Goal: Task Accomplishment & Management: Use online tool/utility

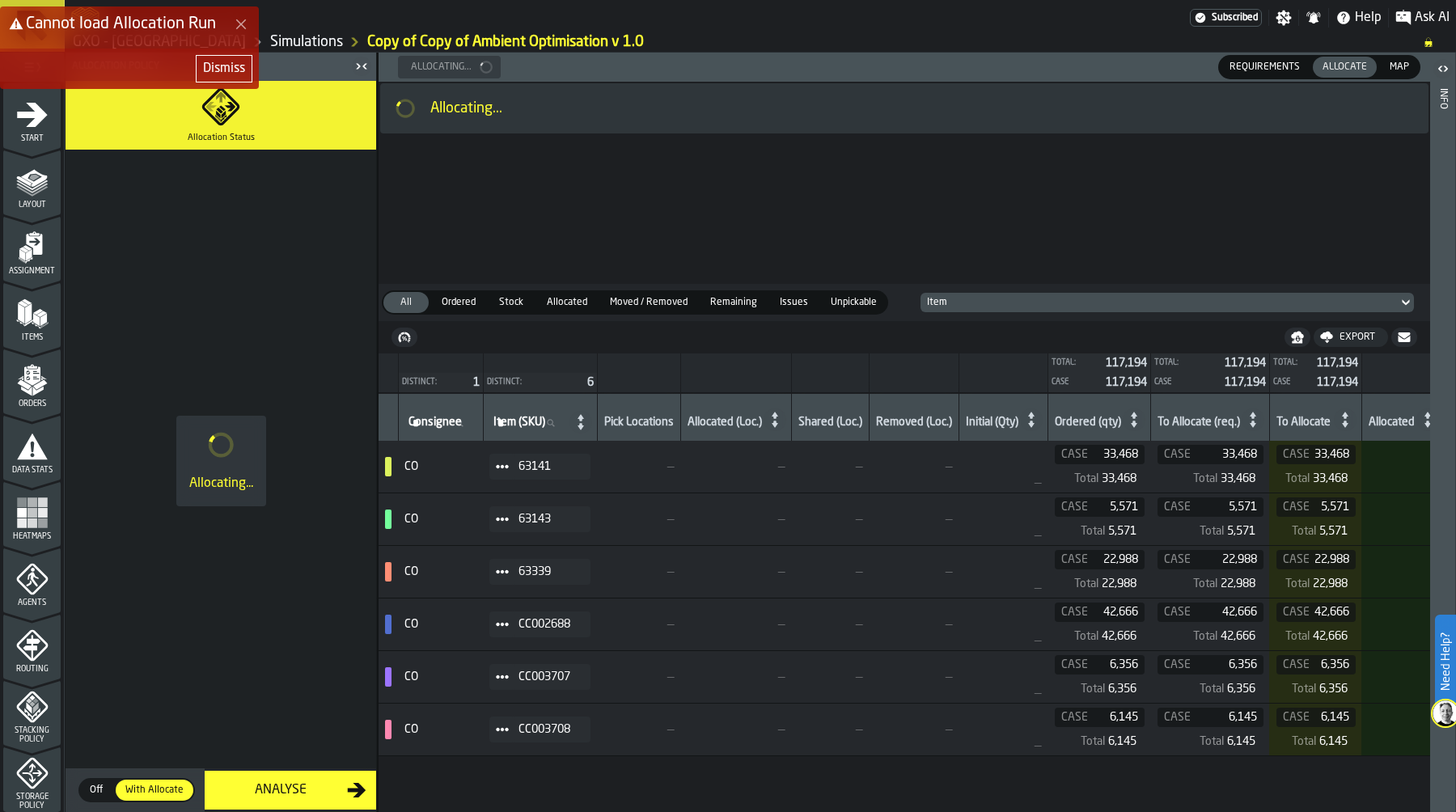
scroll to position [451, 0]
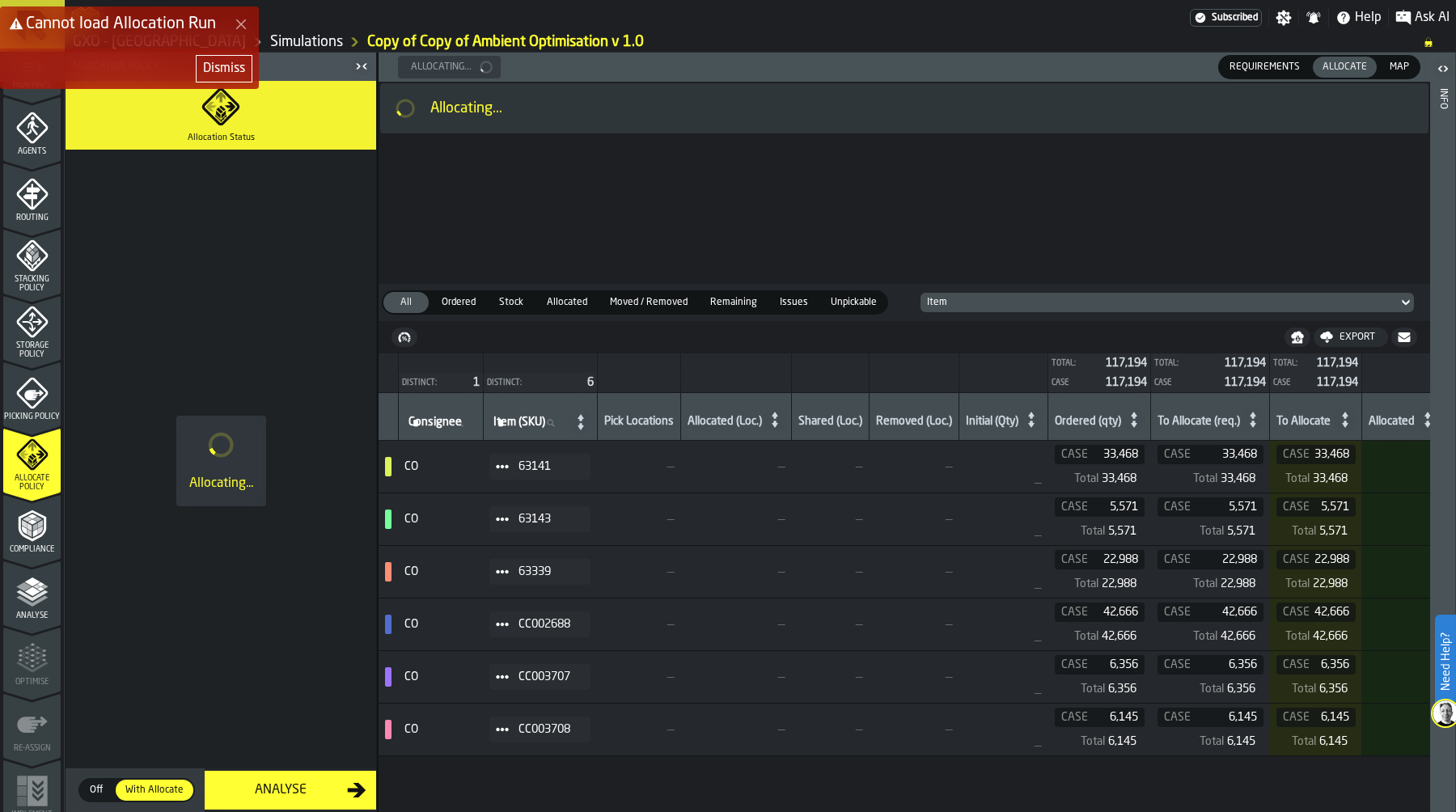
click at [212, 67] on div "Dismiss" at bounding box center [224, 69] width 42 height 19
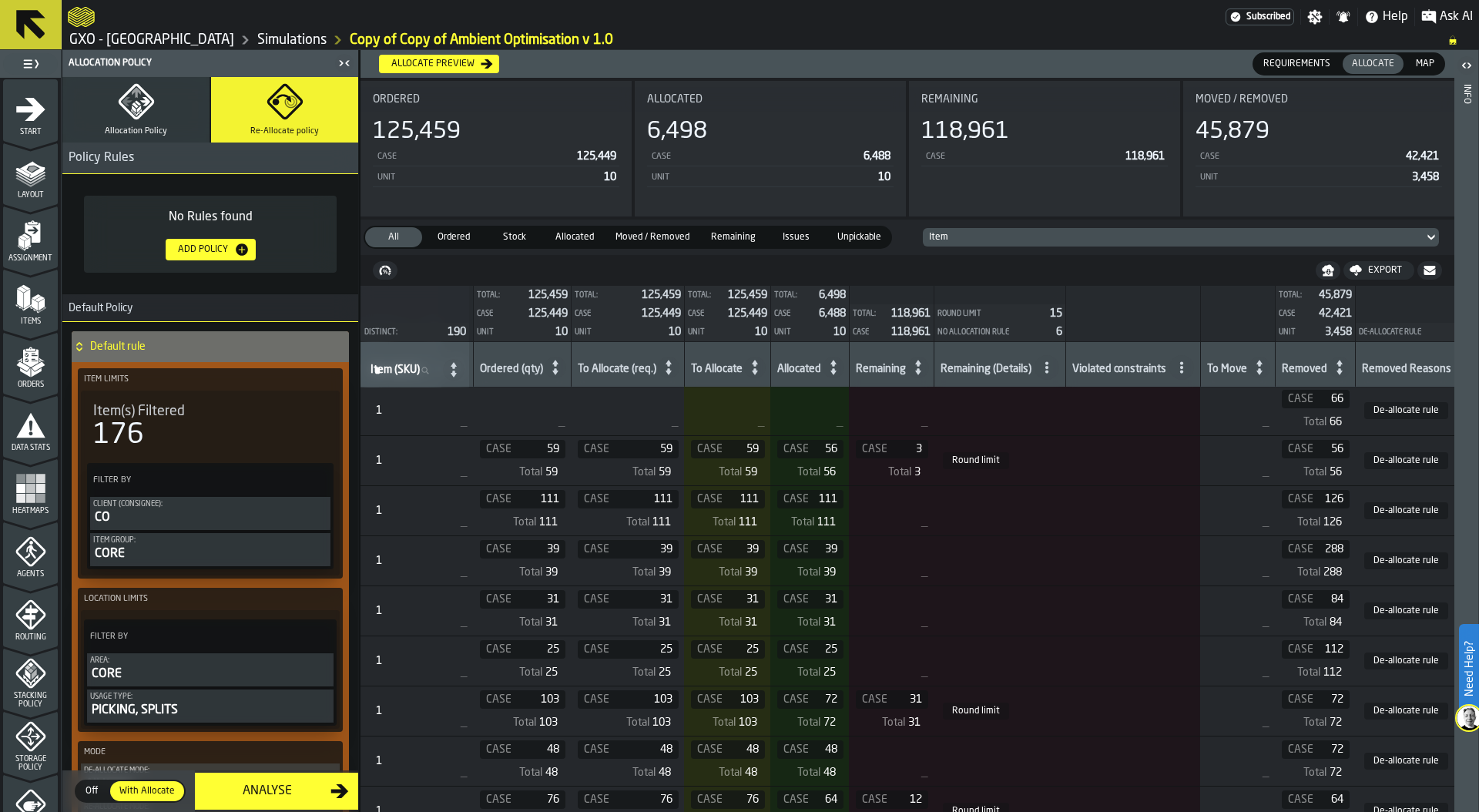
scroll to position [0, 525]
click at [1053, 365] on icon at bounding box center [1047, 368] width 12 height 12
click at [1009, 463] on div "No Allocation rule" at bounding box center [998, 472] width 126 height 19
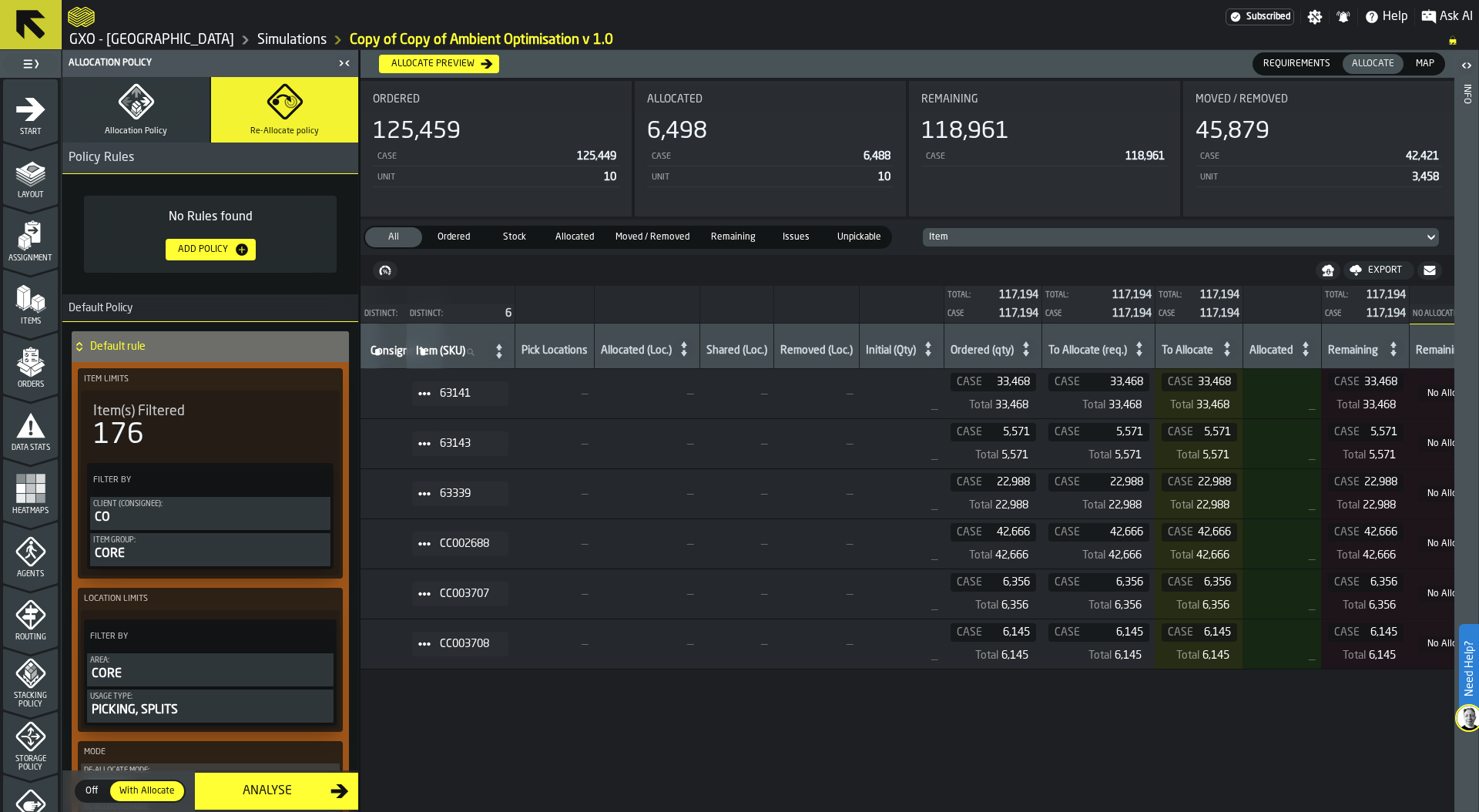
scroll to position [0, 0]
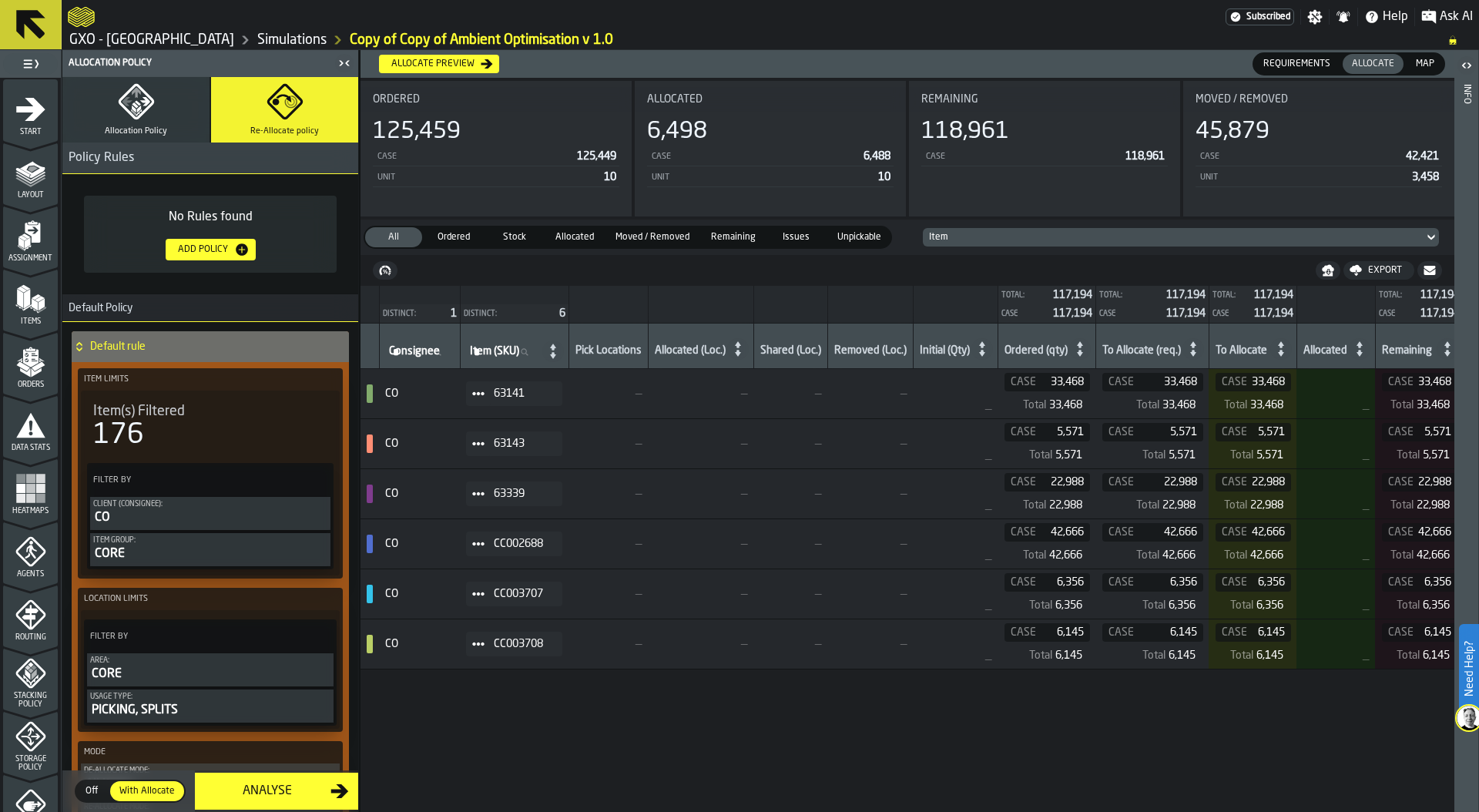
click at [130, 83] on icon "button" at bounding box center [136, 102] width 37 height 37
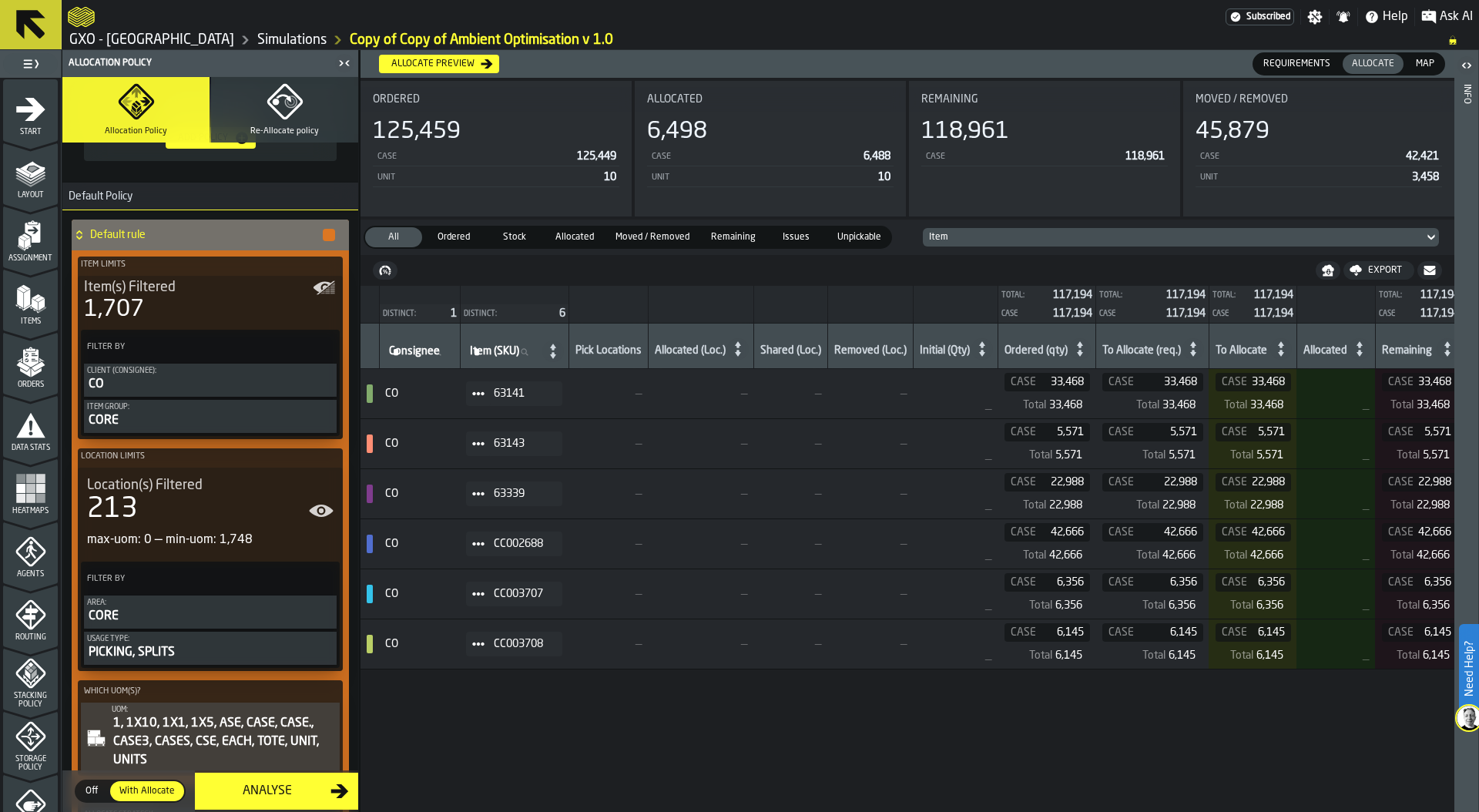
scroll to position [314, 0]
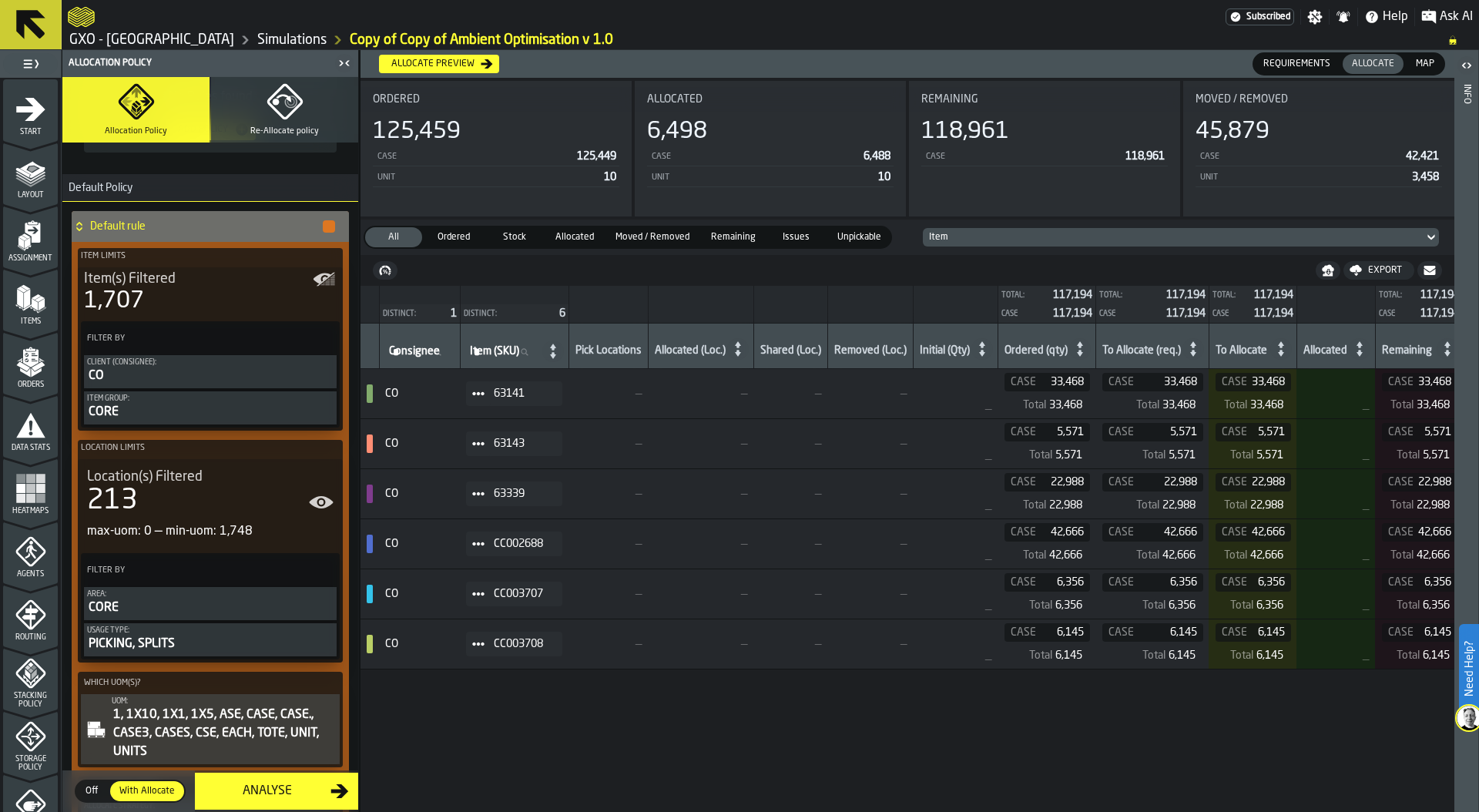
click at [483, 390] on icon at bounding box center [478, 393] width 12 height 12
click at [518, 471] on li "Show Items" at bounding box center [520, 477] width 99 height 28
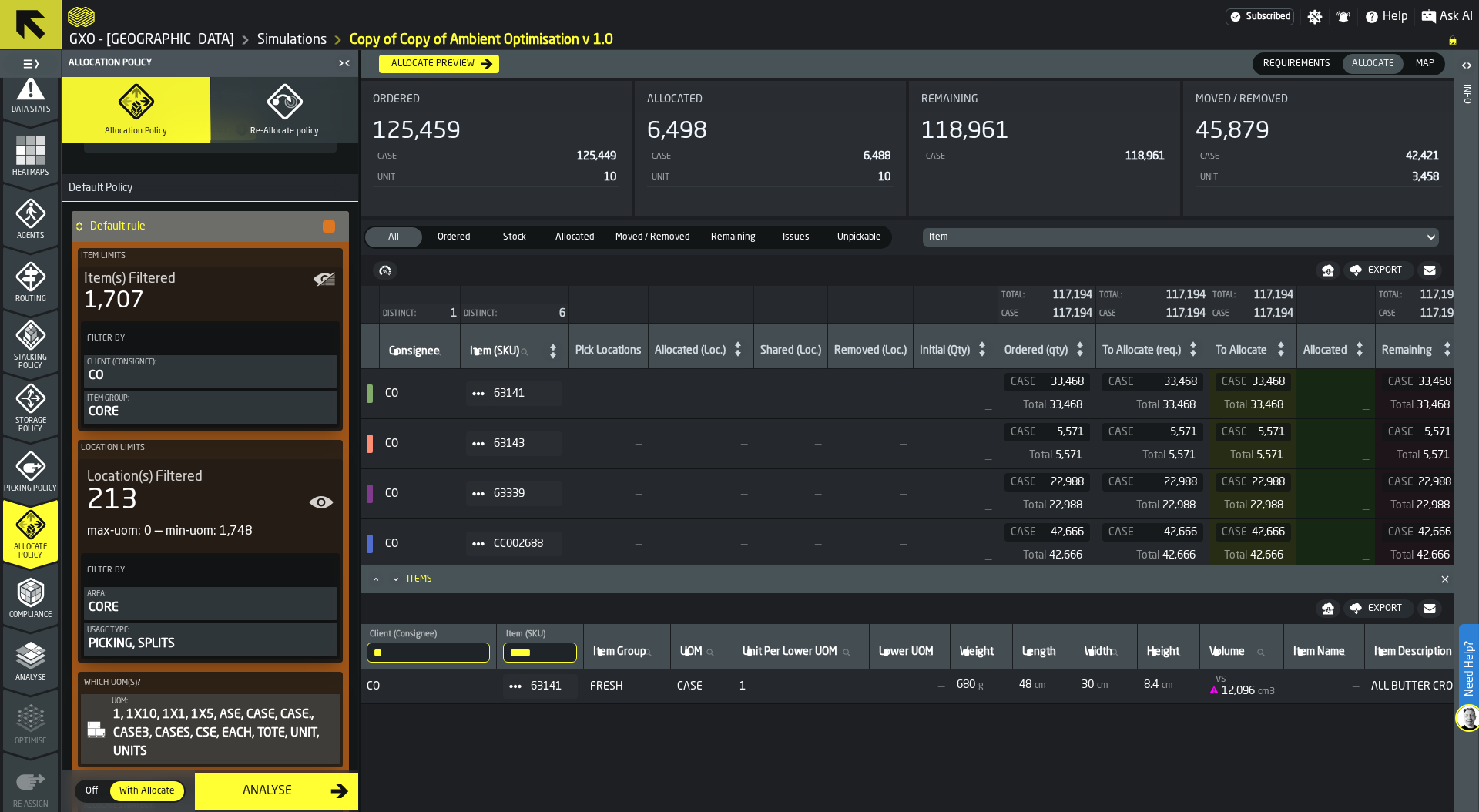
scroll to position [403, 0]
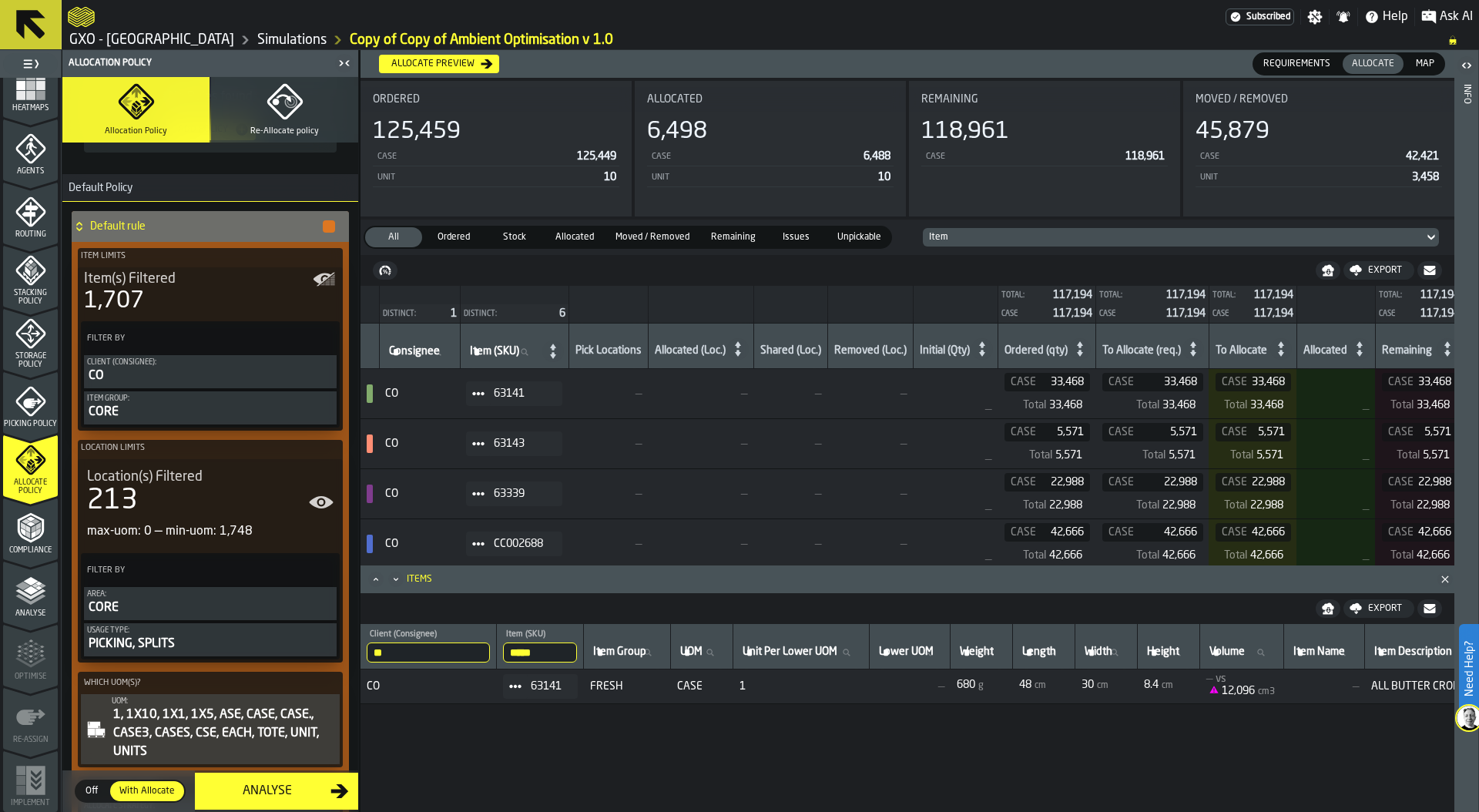
click at [29, 406] on icon "menu Picking Policy" at bounding box center [30, 401] width 31 height 31
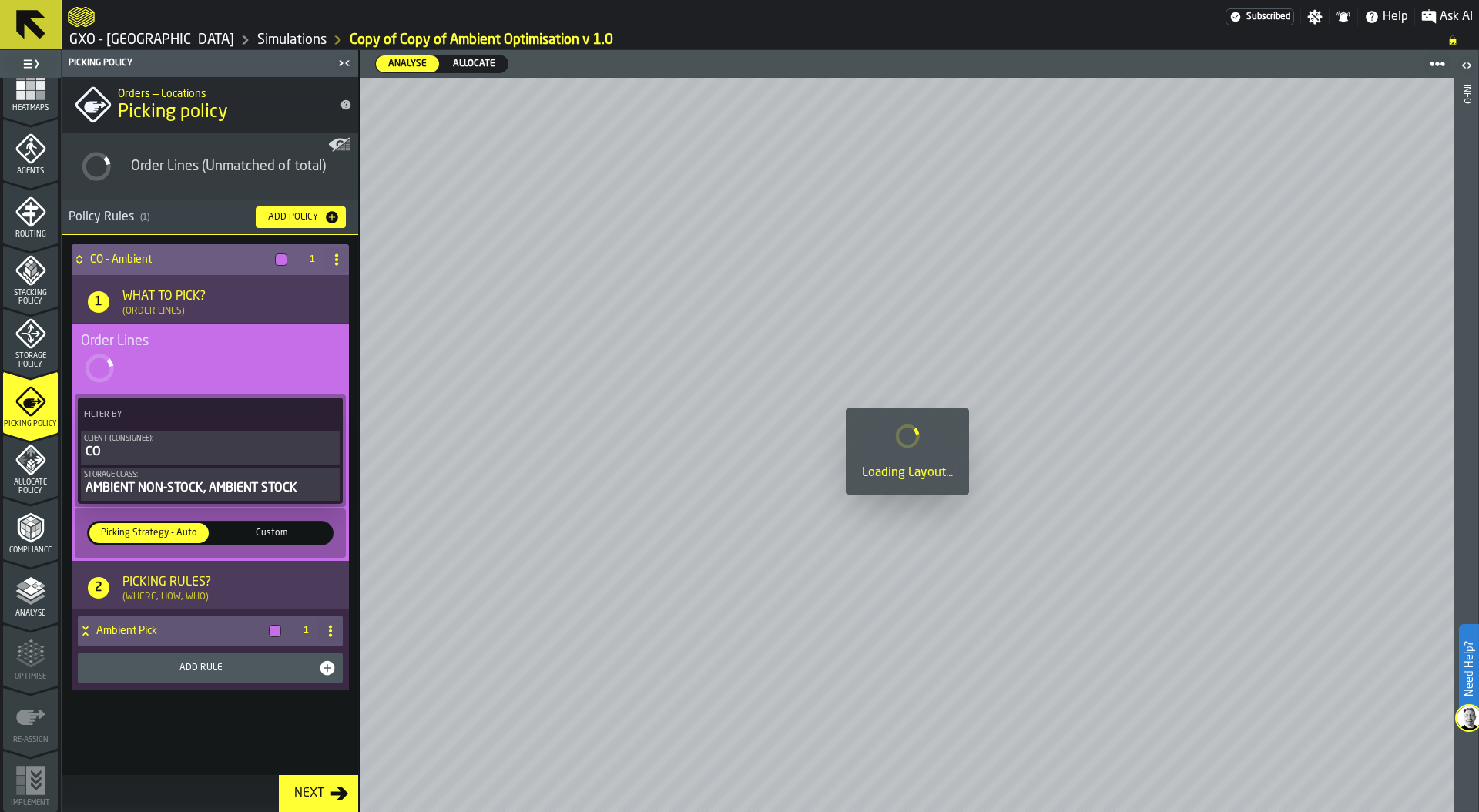
click at [0, 0] on icon "PolicyFilterItem-Storage Class" at bounding box center [0, 0] width 0 height 0
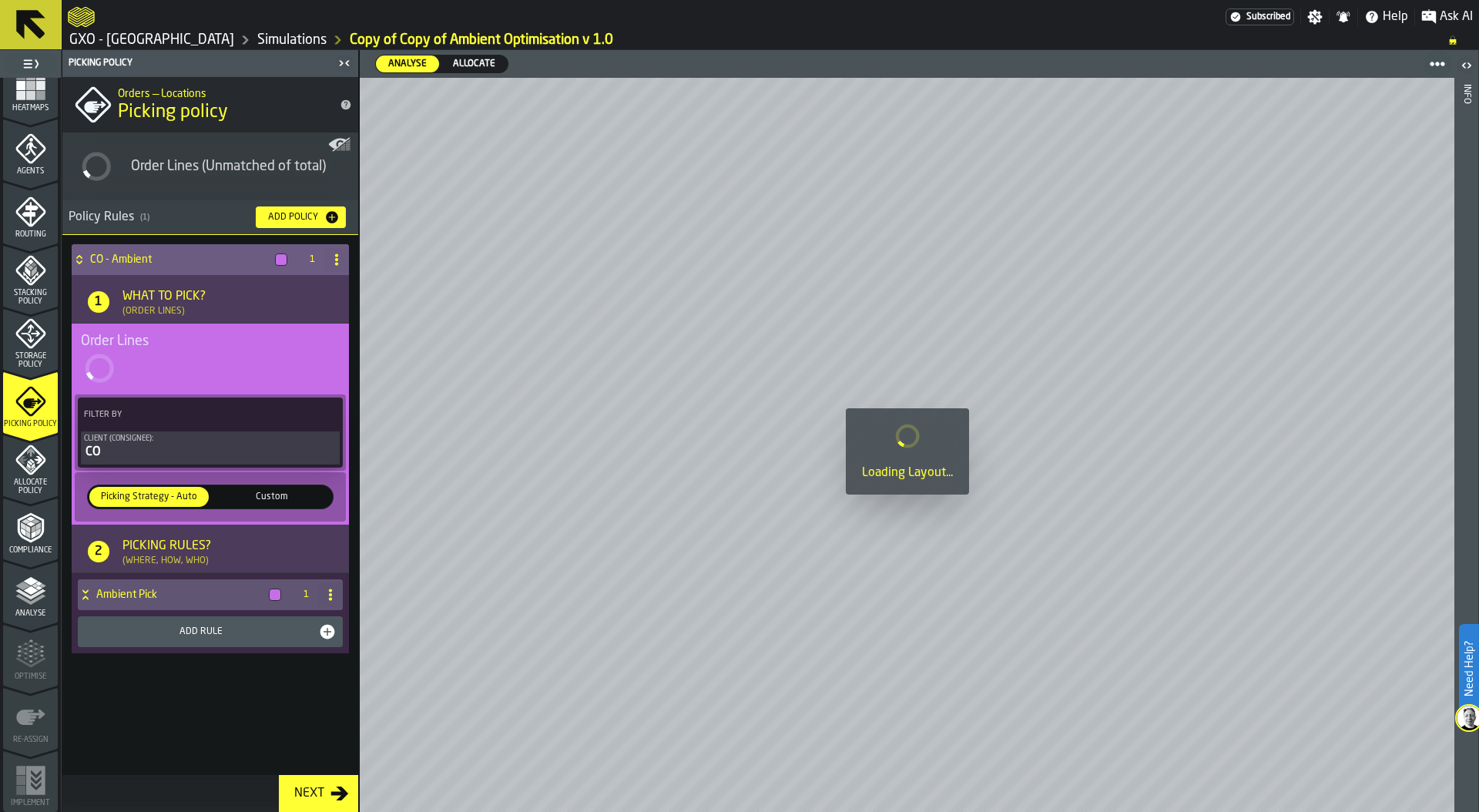
click at [220, 437] on div "Client (Consignee):" at bounding box center [210, 439] width 253 height 9
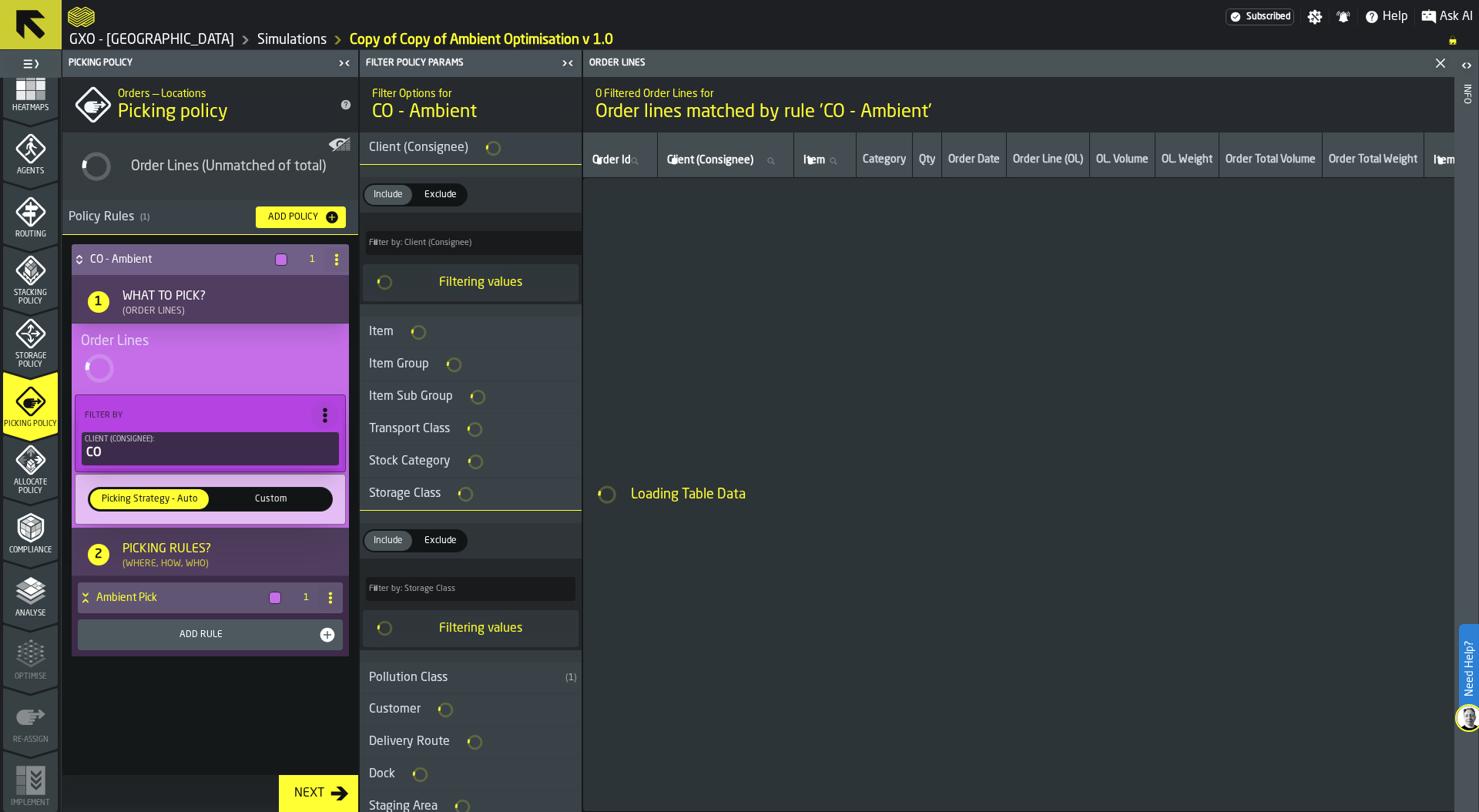
click at [406, 363] on div "Item Group" at bounding box center [399, 364] width 79 height 19
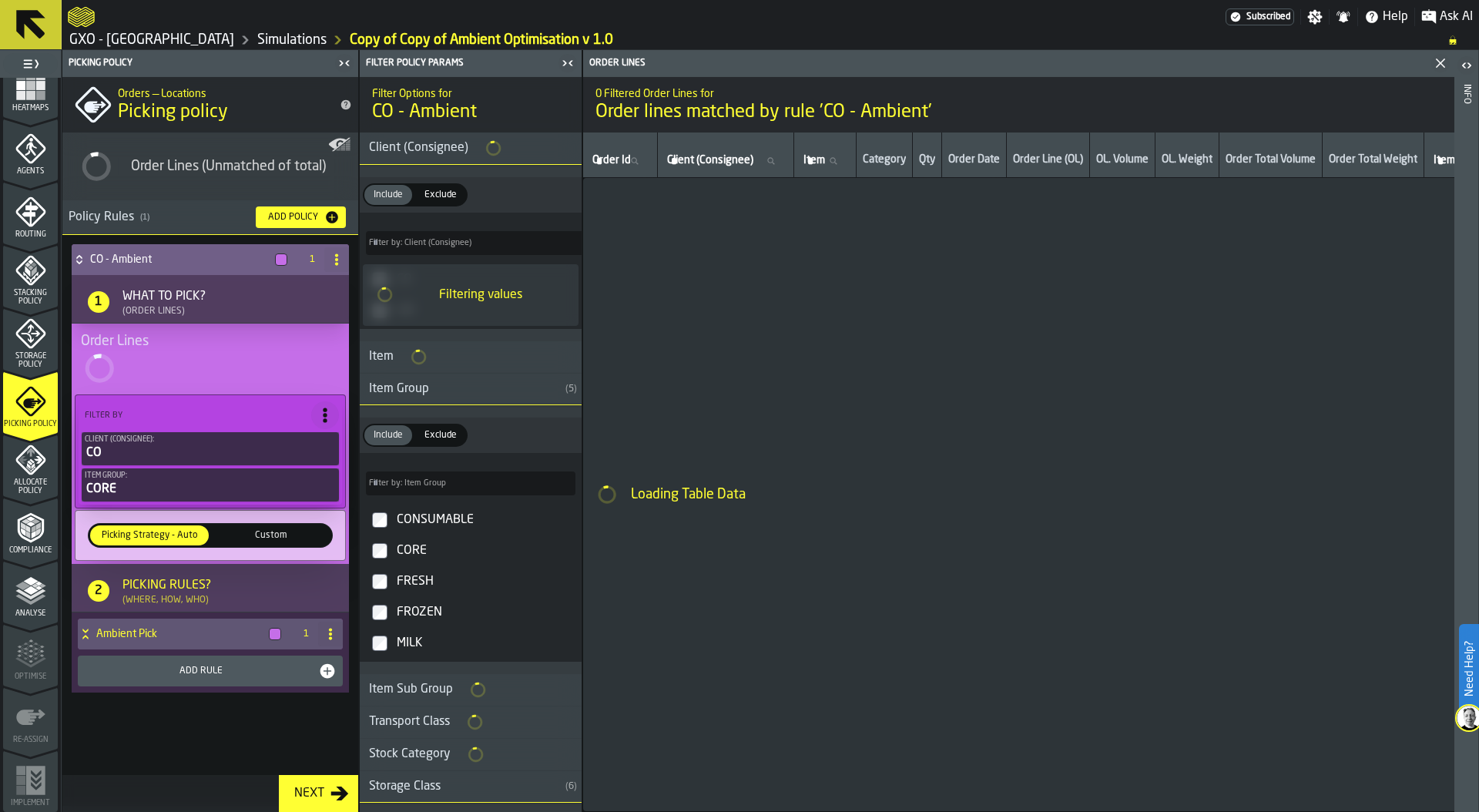
type input "***"
type input "****"
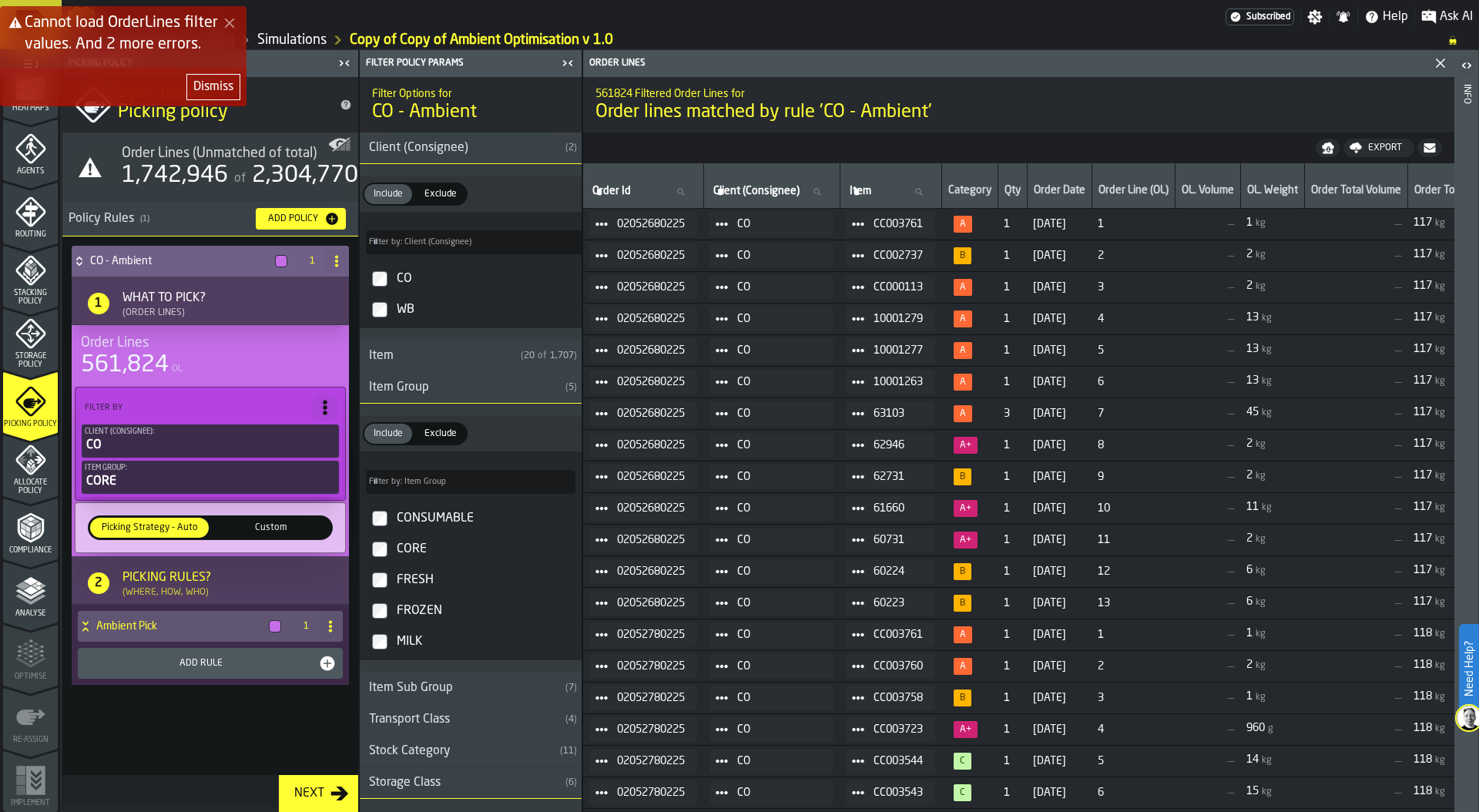
click at [212, 86] on div "Dismiss" at bounding box center [213, 87] width 40 height 19
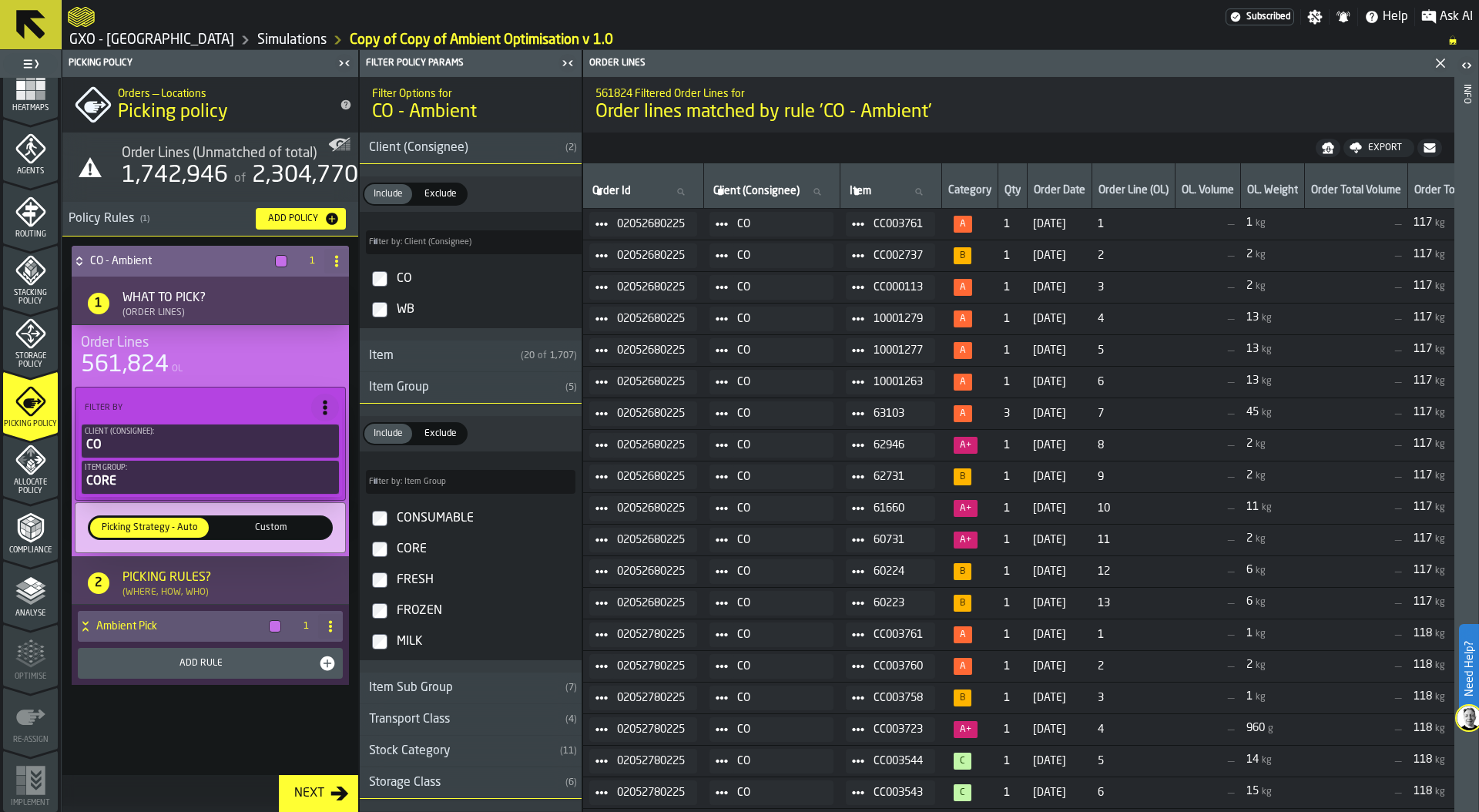
click at [31, 466] on polygon "menu Allocate Policy" at bounding box center [33, 466] width 4 height 6
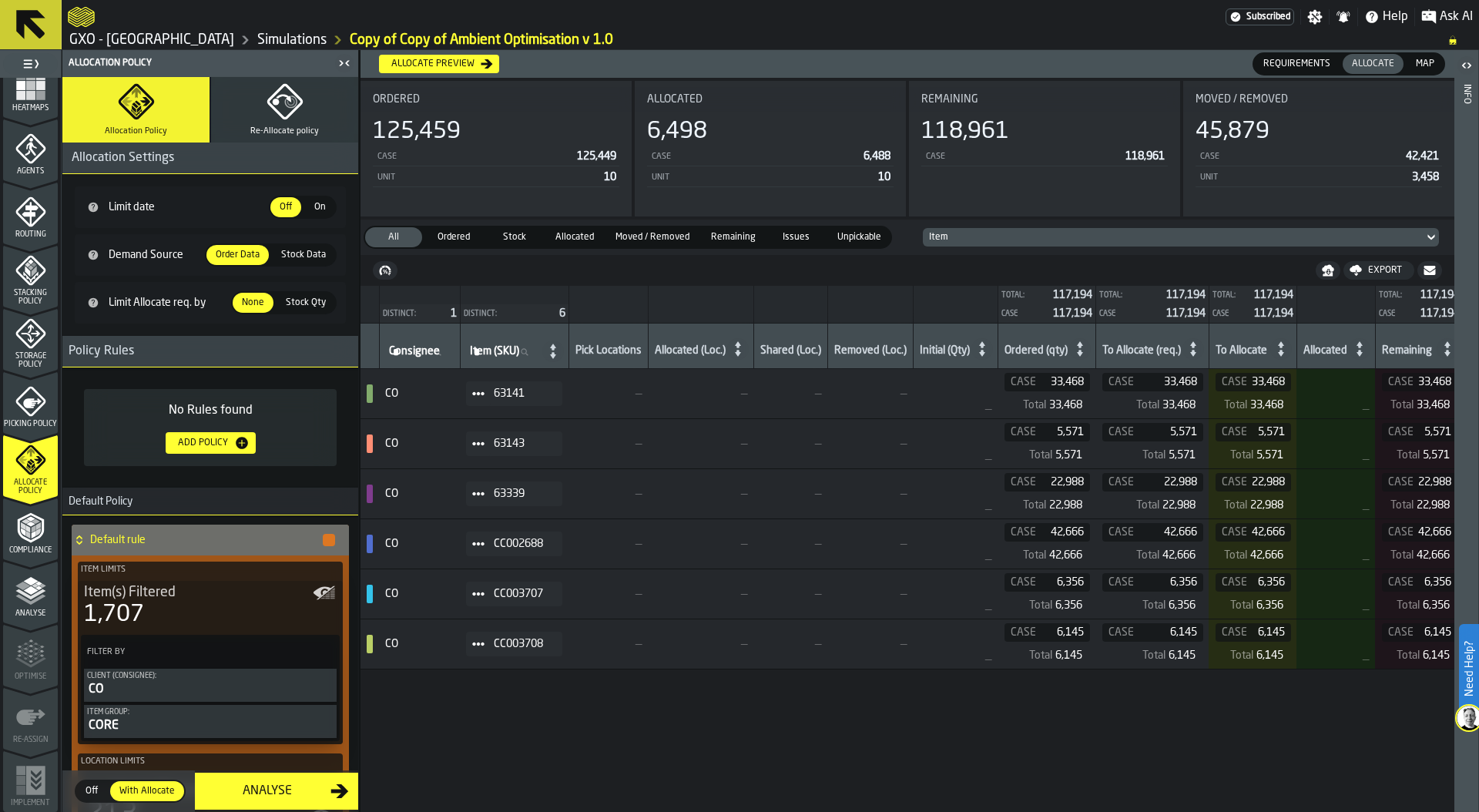
click at [465, 61] on div "Allocate preview" at bounding box center [433, 64] width 95 height 11
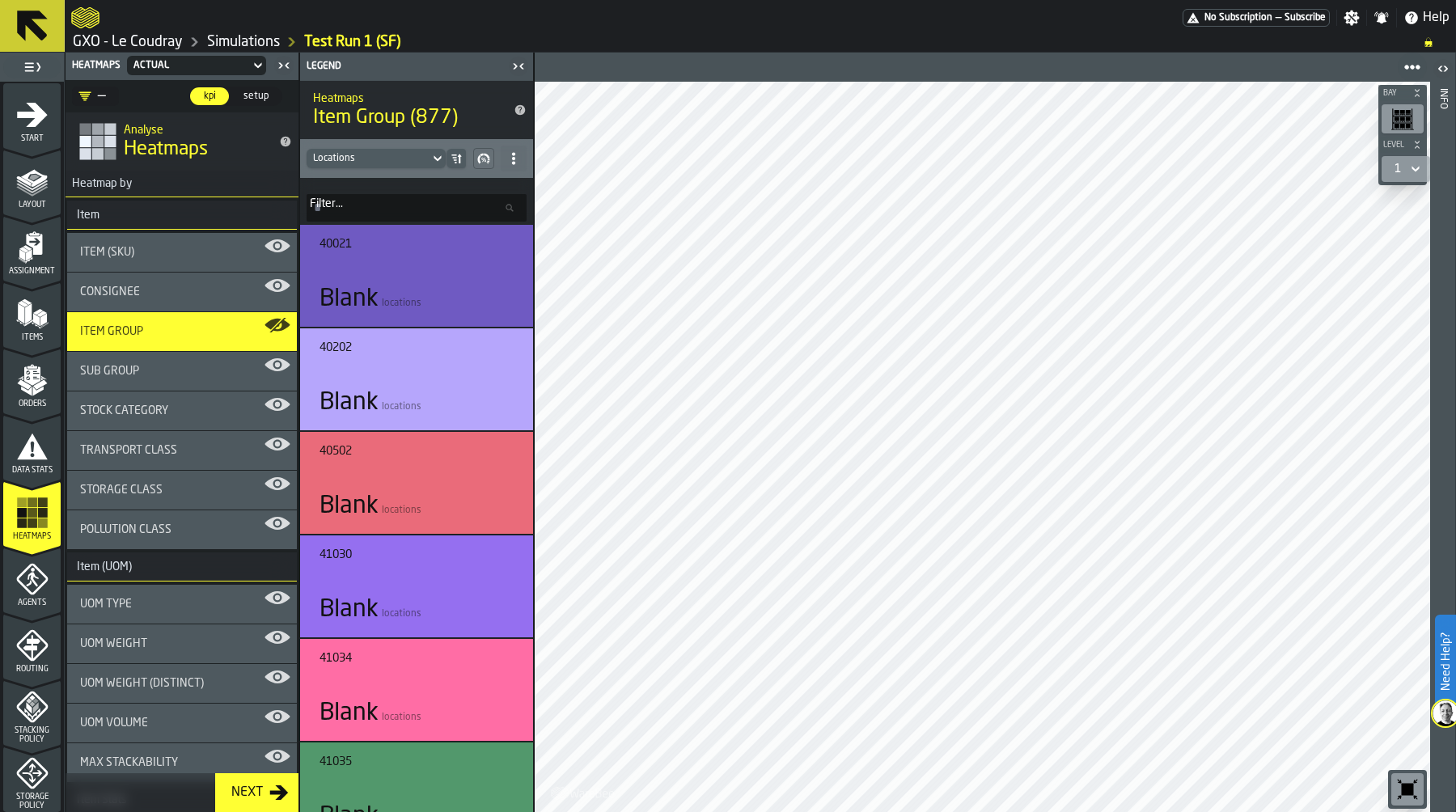
scroll to position [280, 0]
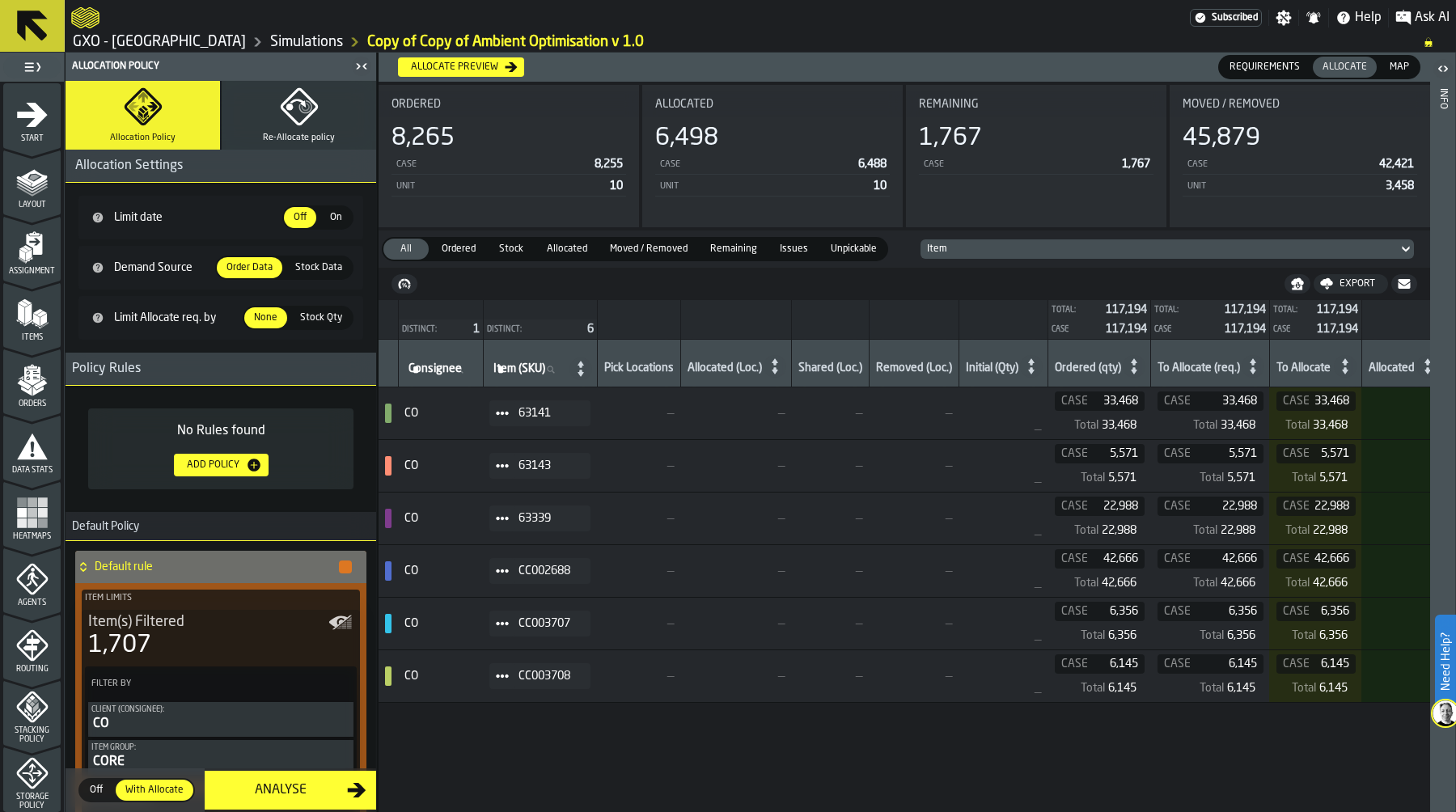
scroll to position [423, 0]
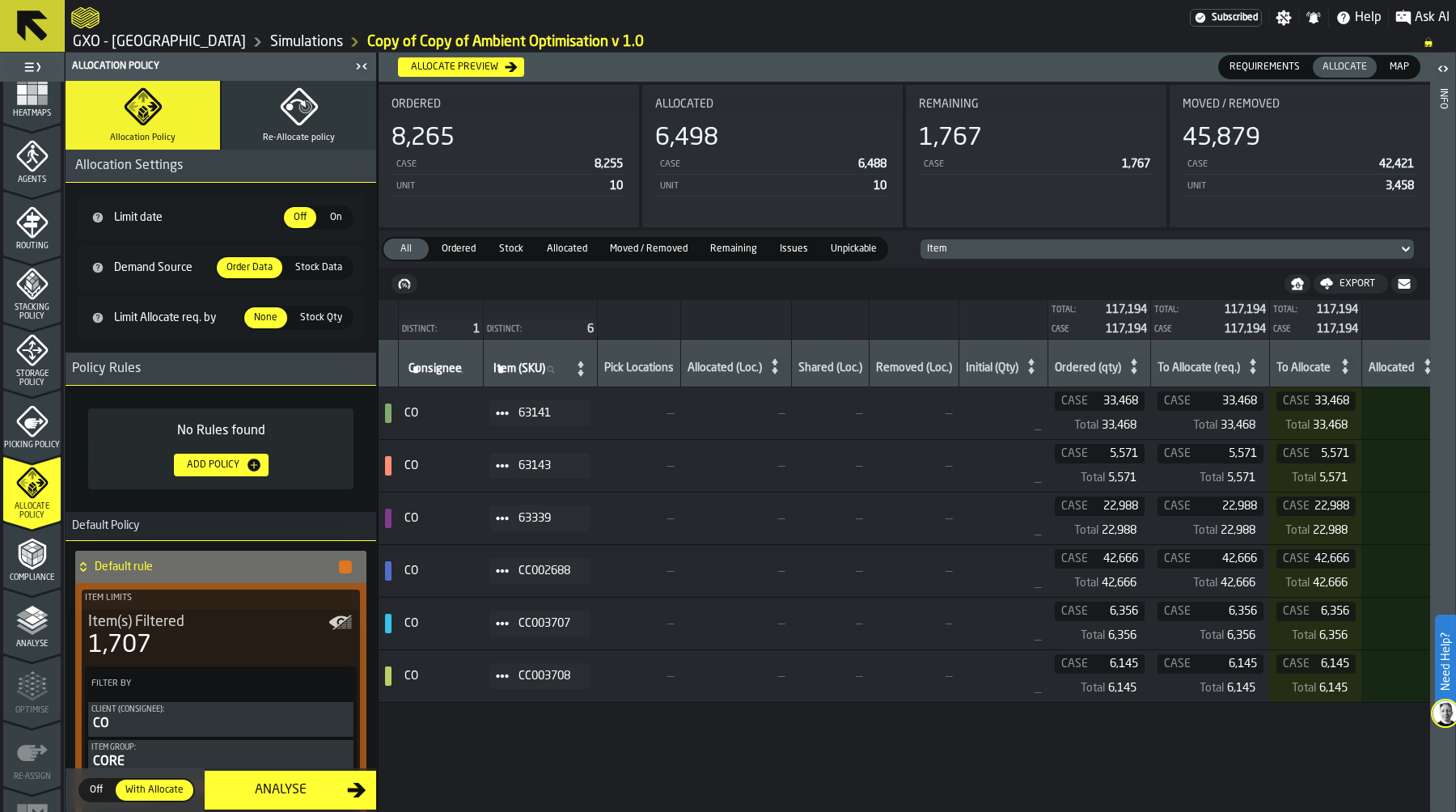
drag, startPoint x: 1392, startPoint y: 71, endPoint x: 1318, endPoint y: 69, distance: 74.0
click at [1392, 71] on span "Map" at bounding box center [1398, 67] width 32 height 15
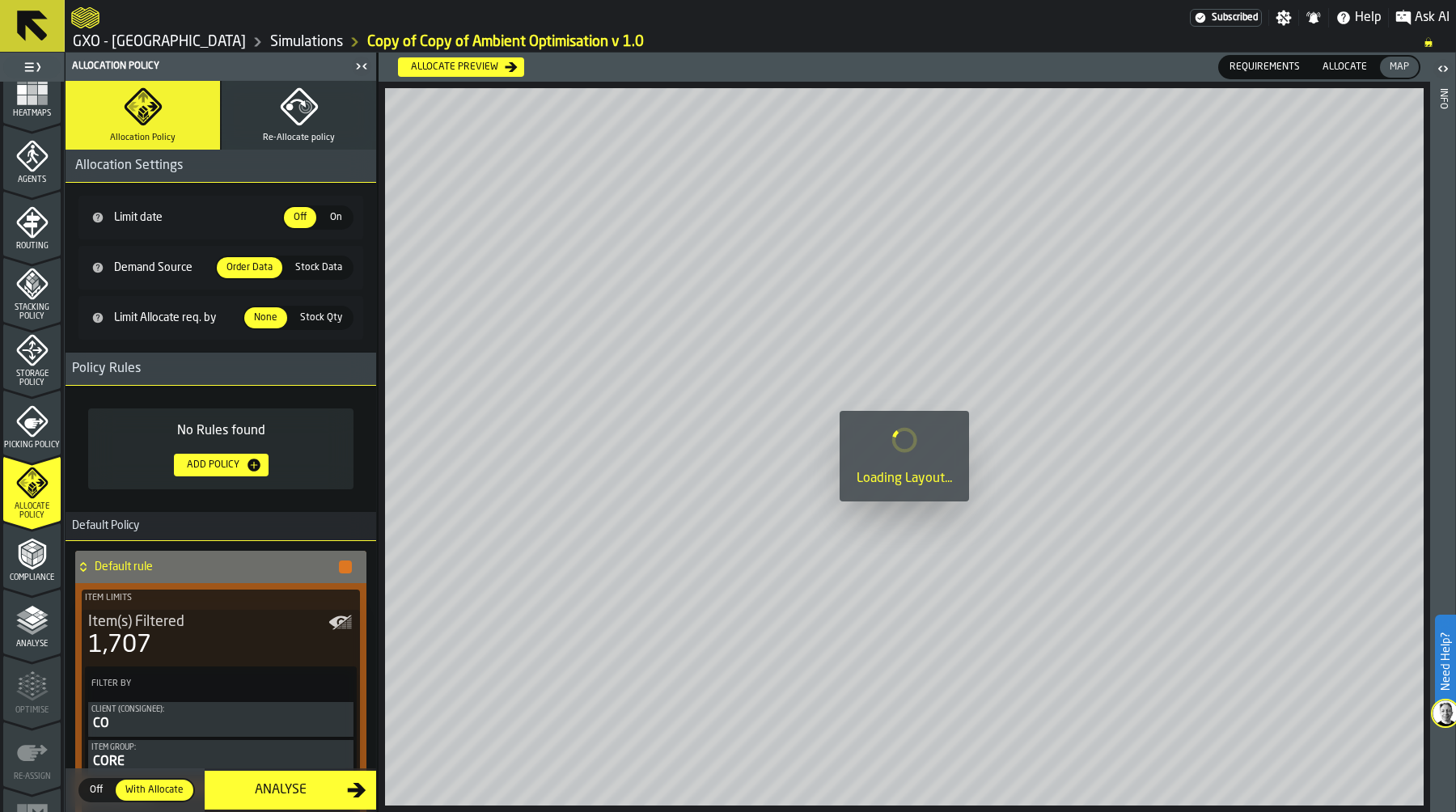
click at [1340, 65] on span "Allocate" at bounding box center [1345, 67] width 58 height 15
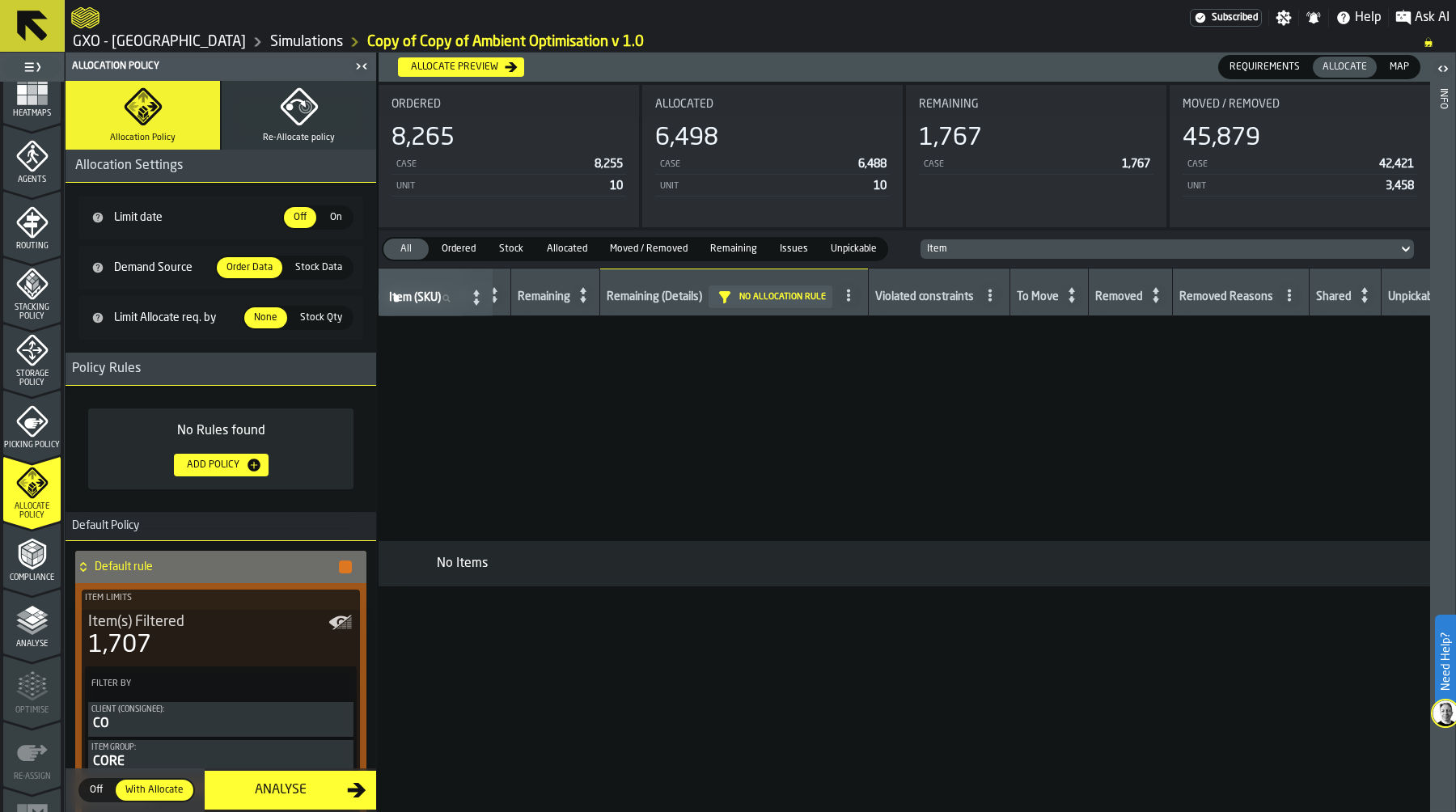
scroll to position [0, 971]
click at [679, 294] on div "No Allocation rule" at bounding box center [728, 297] width 123 height 22
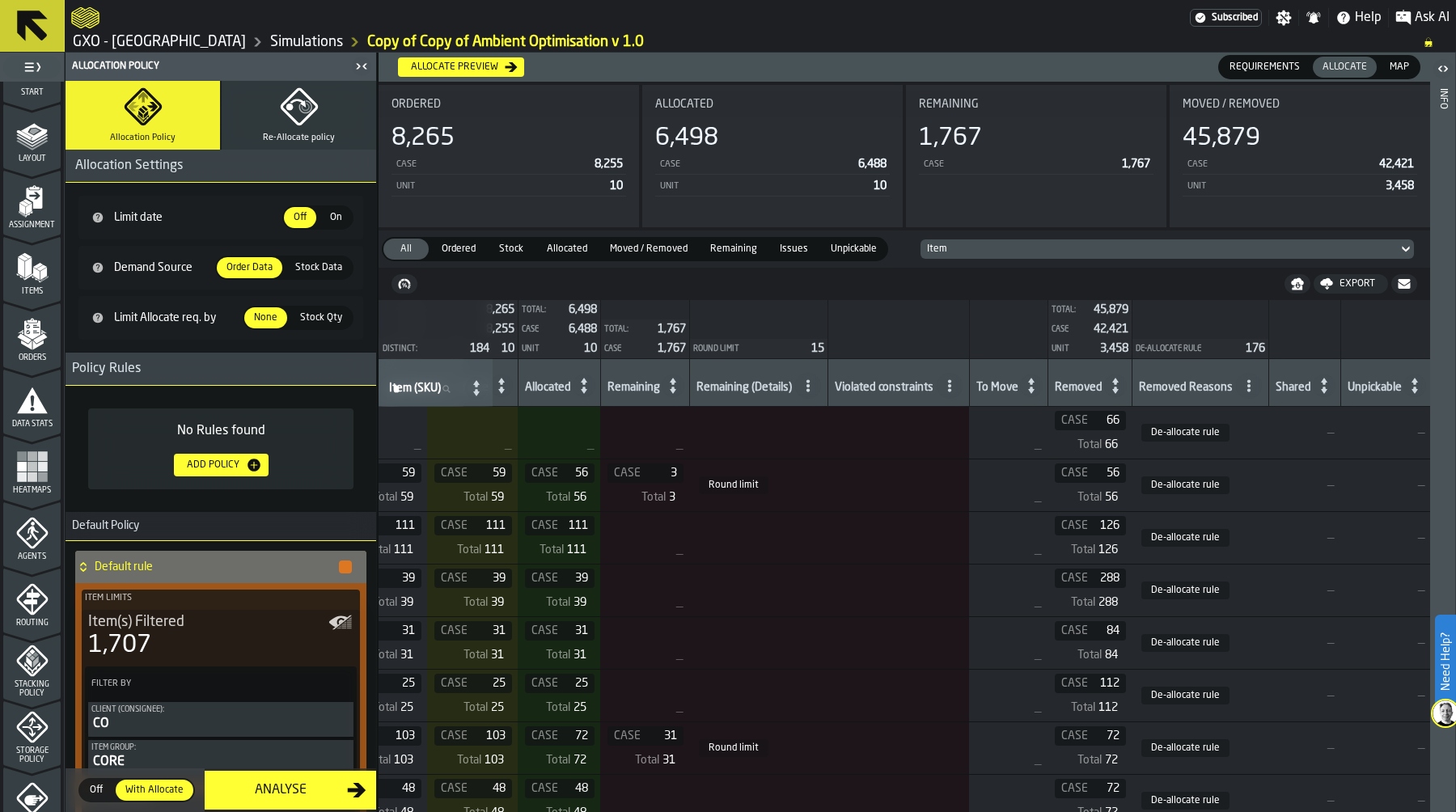
scroll to position [0, 0]
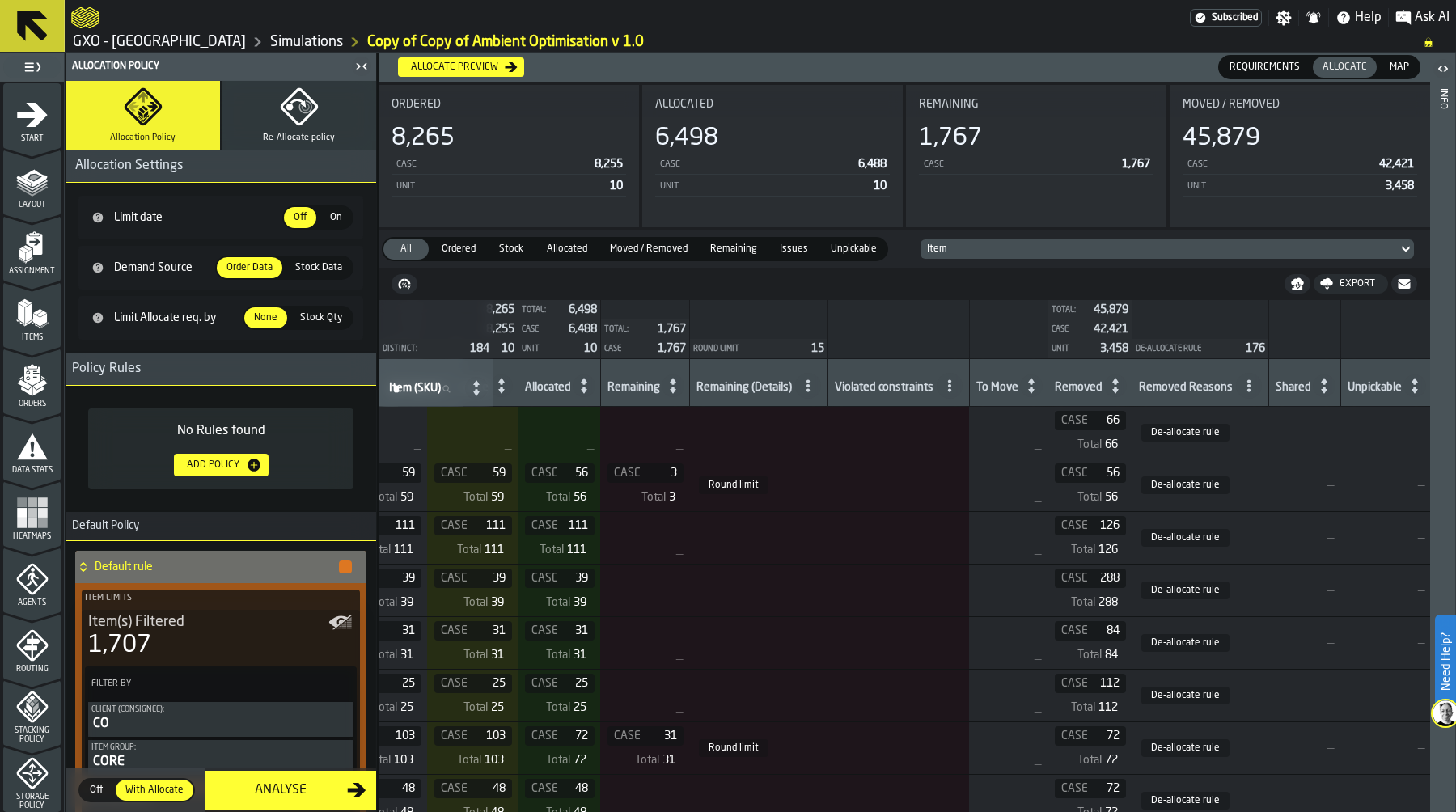
drag, startPoint x: 22, startPoint y: 489, endPoint x: 533, endPoint y: 1, distance: 706.6
click at [22, 489] on div "Heatmaps" at bounding box center [32, 514] width 58 height 54
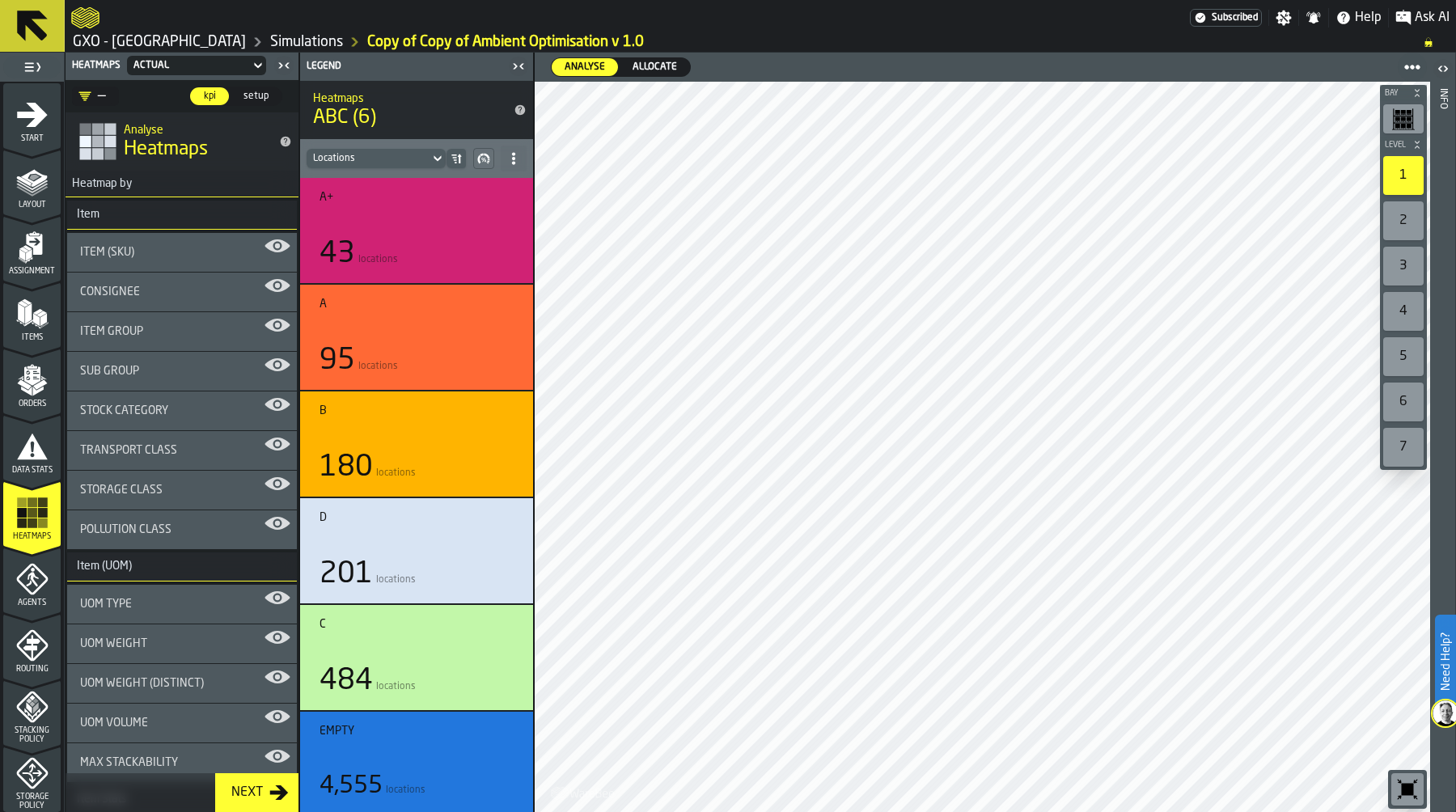
click at [645, 63] on span "Allocate" at bounding box center [655, 67] width 58 height 15
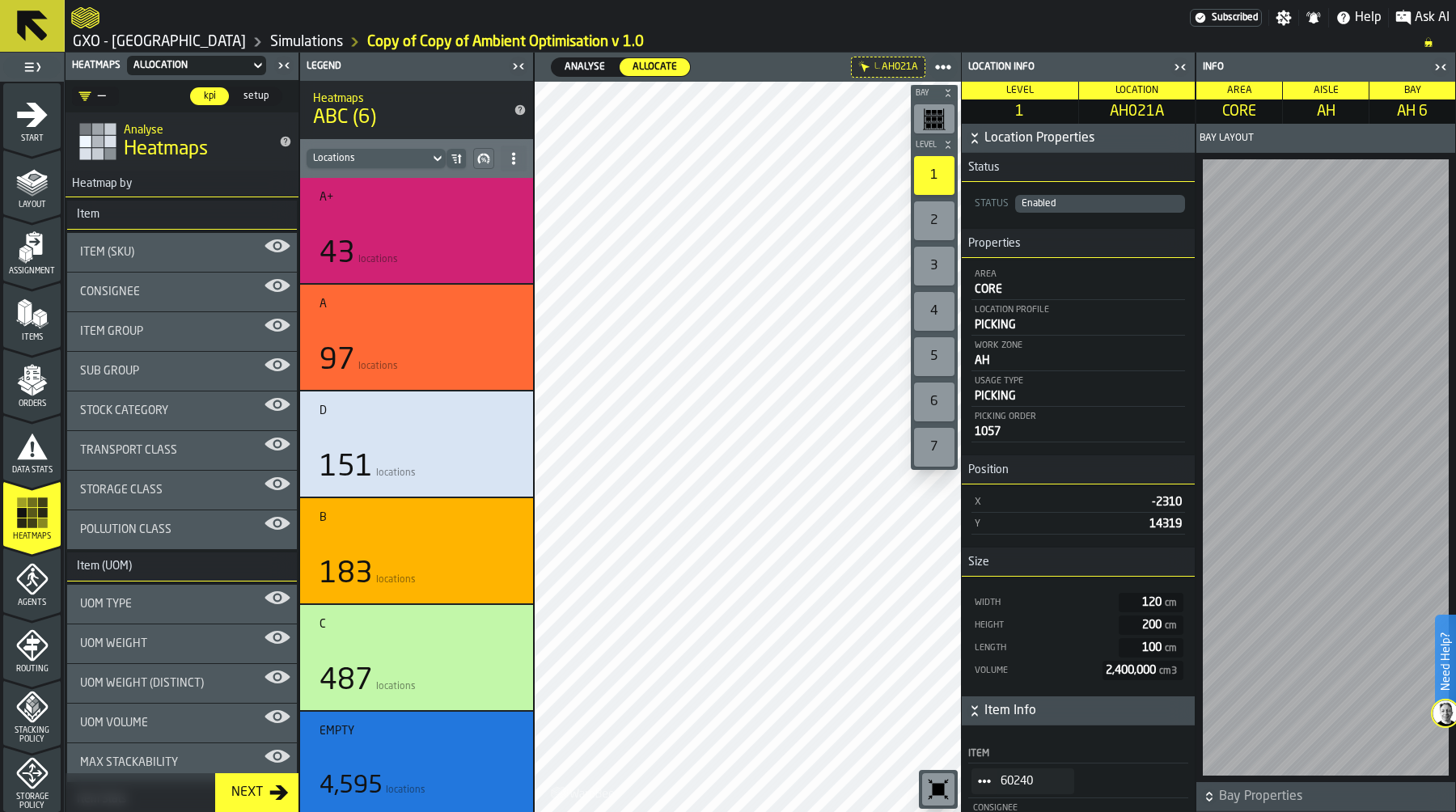
click at [1177, 61] on icon "button-toggle-Close me" at bounding box center [1179, 67] width 19 height 19
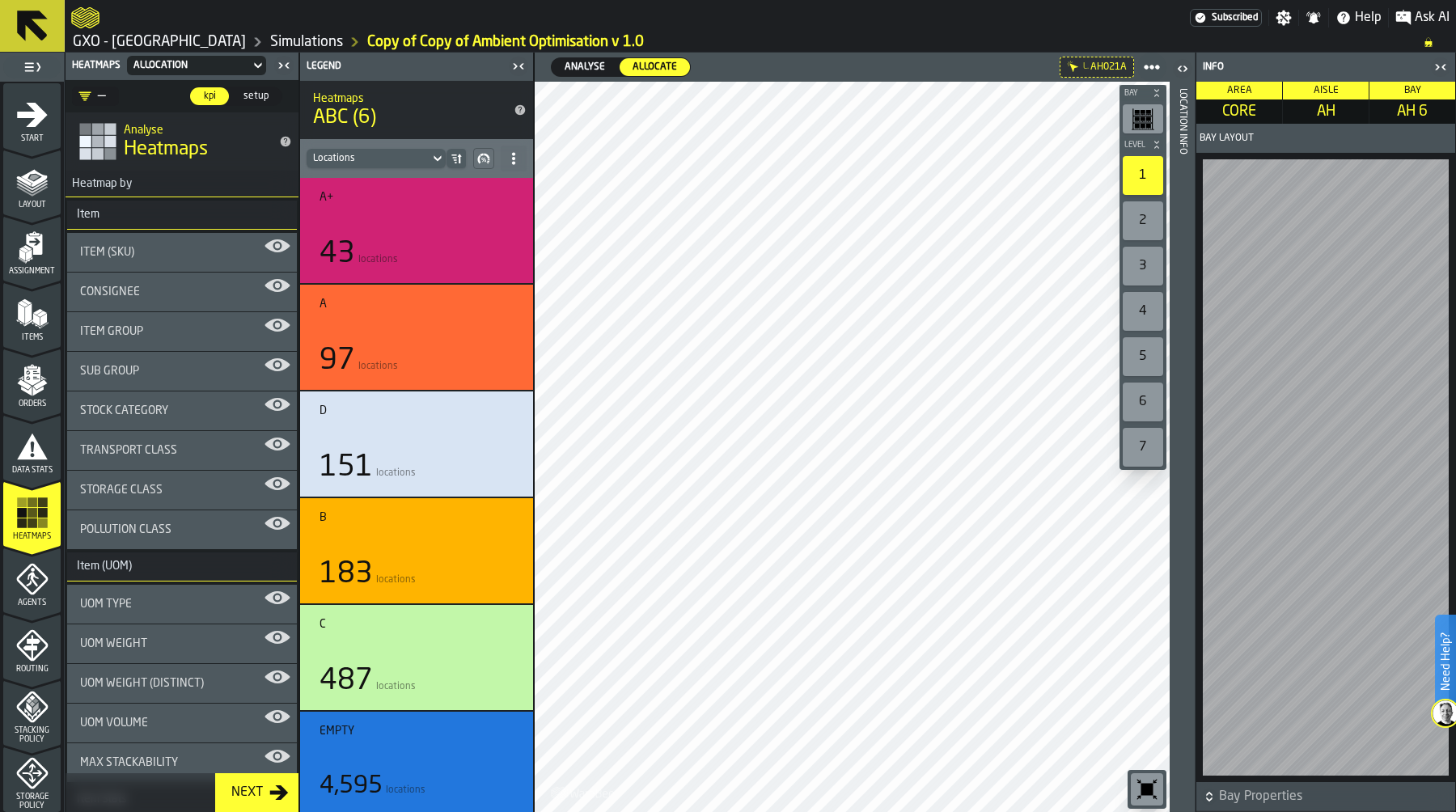
click at [1434, 65] on icon "button-toggle-Close me" at bounding box center [1440, 67] width 19 height 19
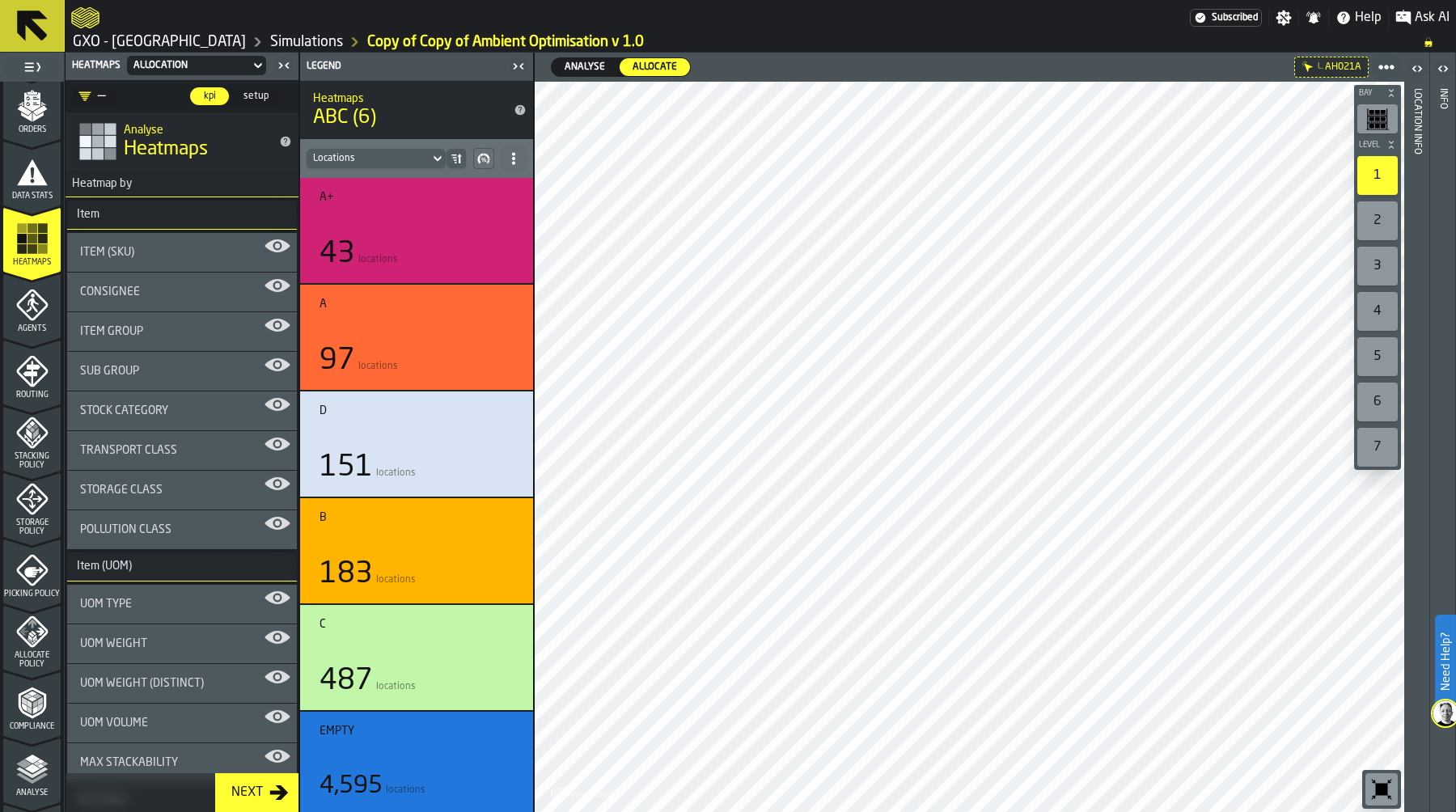
scroll to position [330, 0]
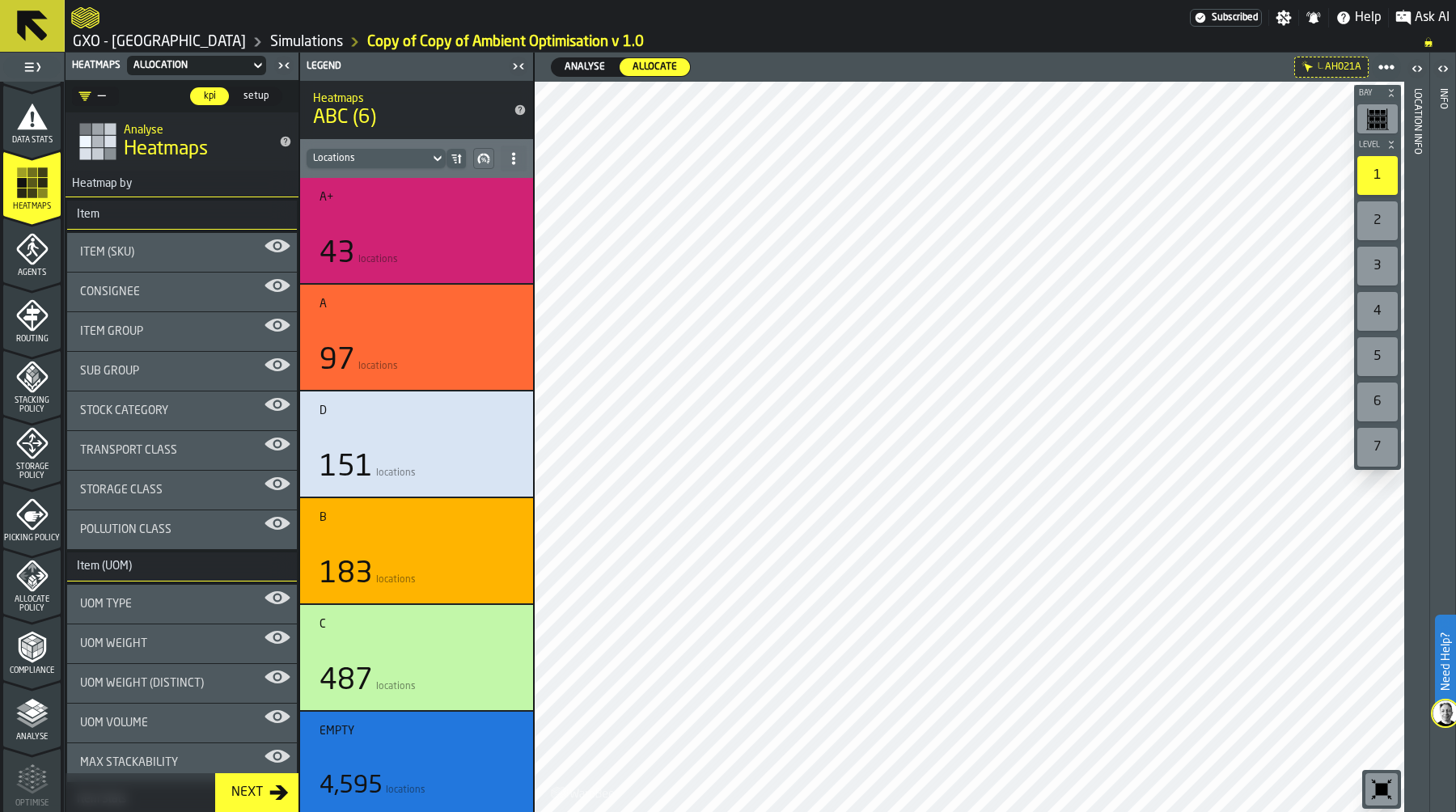
click at [22, 572] on icon "menu Allocate Policy" at bounding box center [24, 575] width 9 height 8
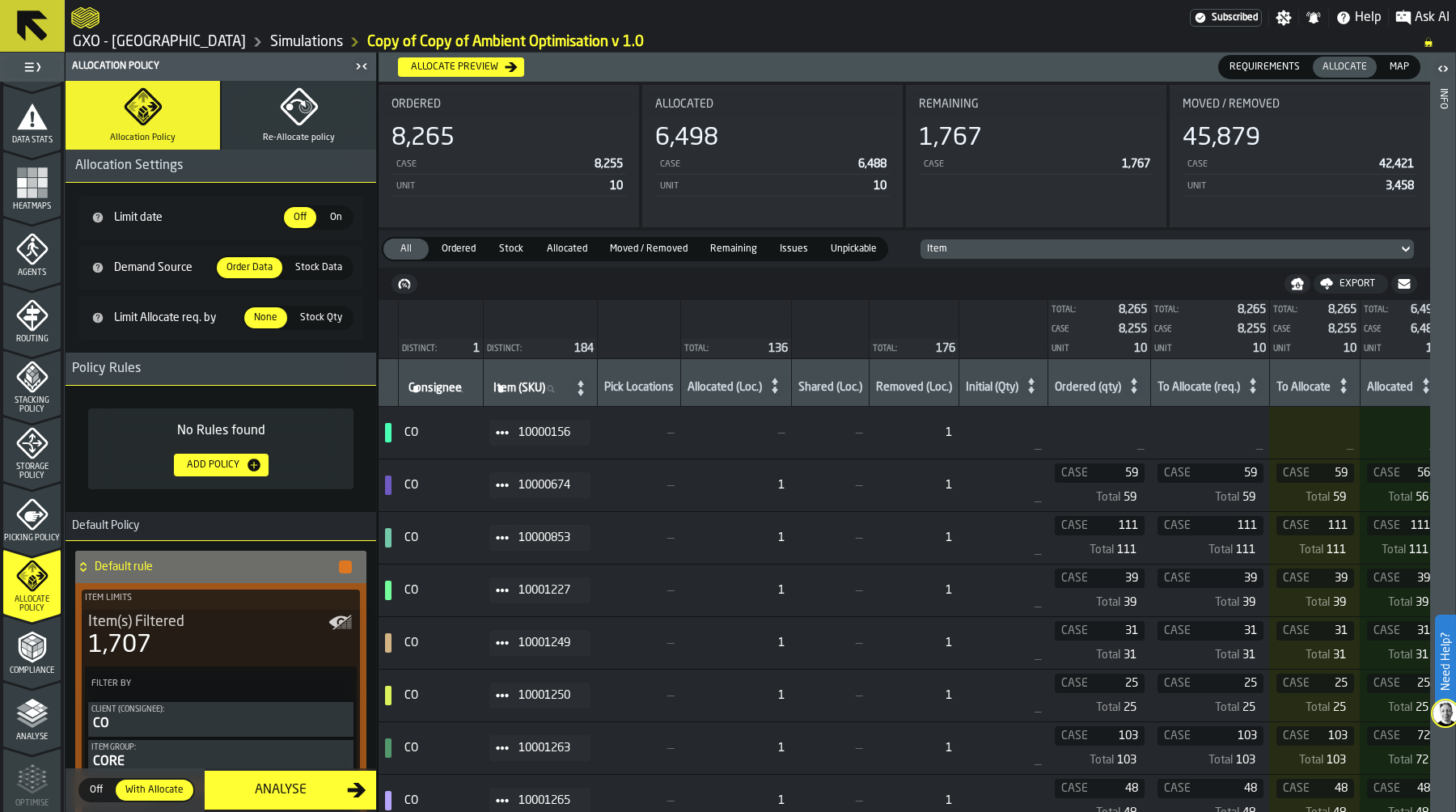
click at [667, 249] on span "Moved / Removed" at bounding box center [649, 250] width 91 height 15
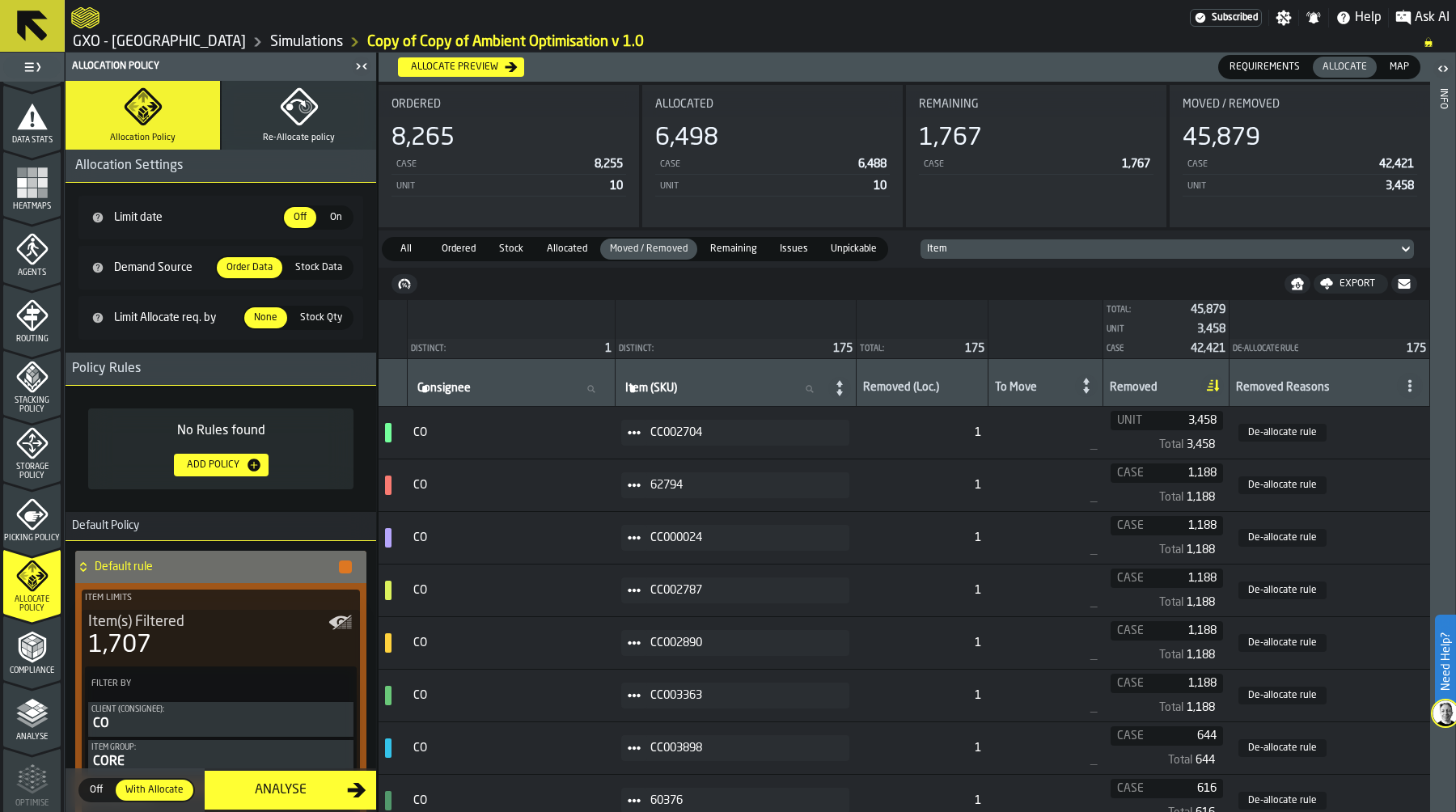
click at [580, 244] on span "Allocated" at bounding box center [567, 250] width 54 height 15
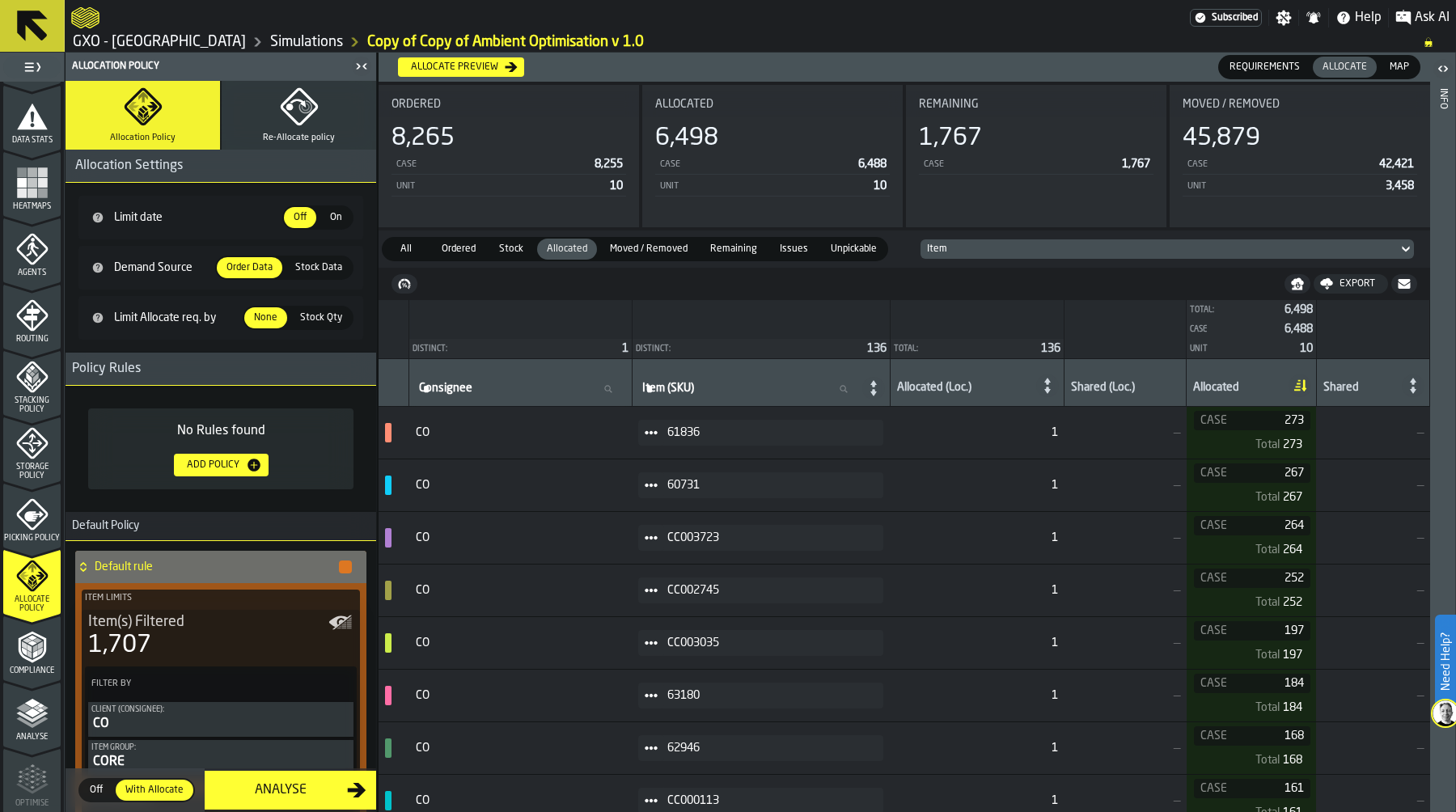
click at [305, 124] on icon "button" at bounding box center [300, 107] width 39 height 39
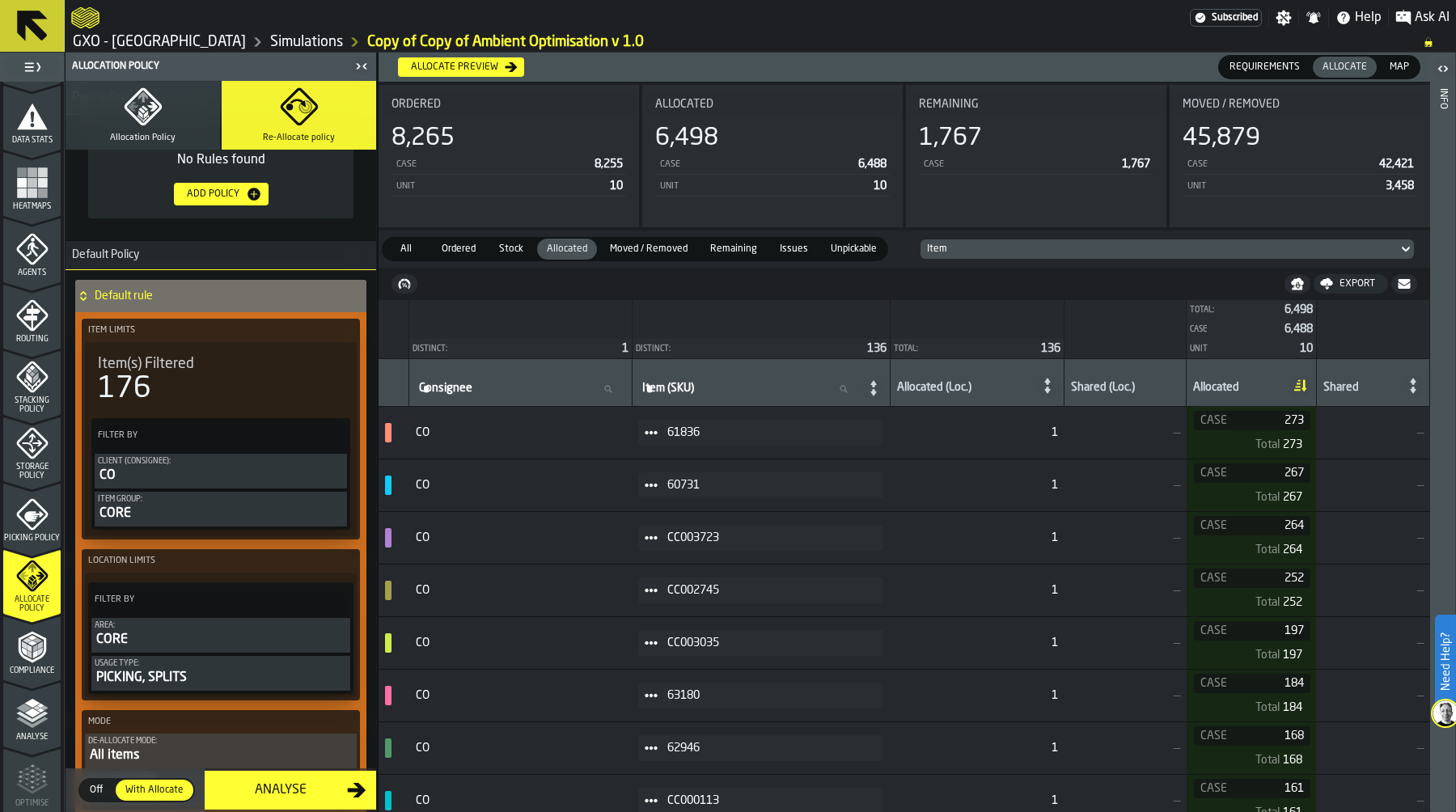
scroll to position [0, 0]
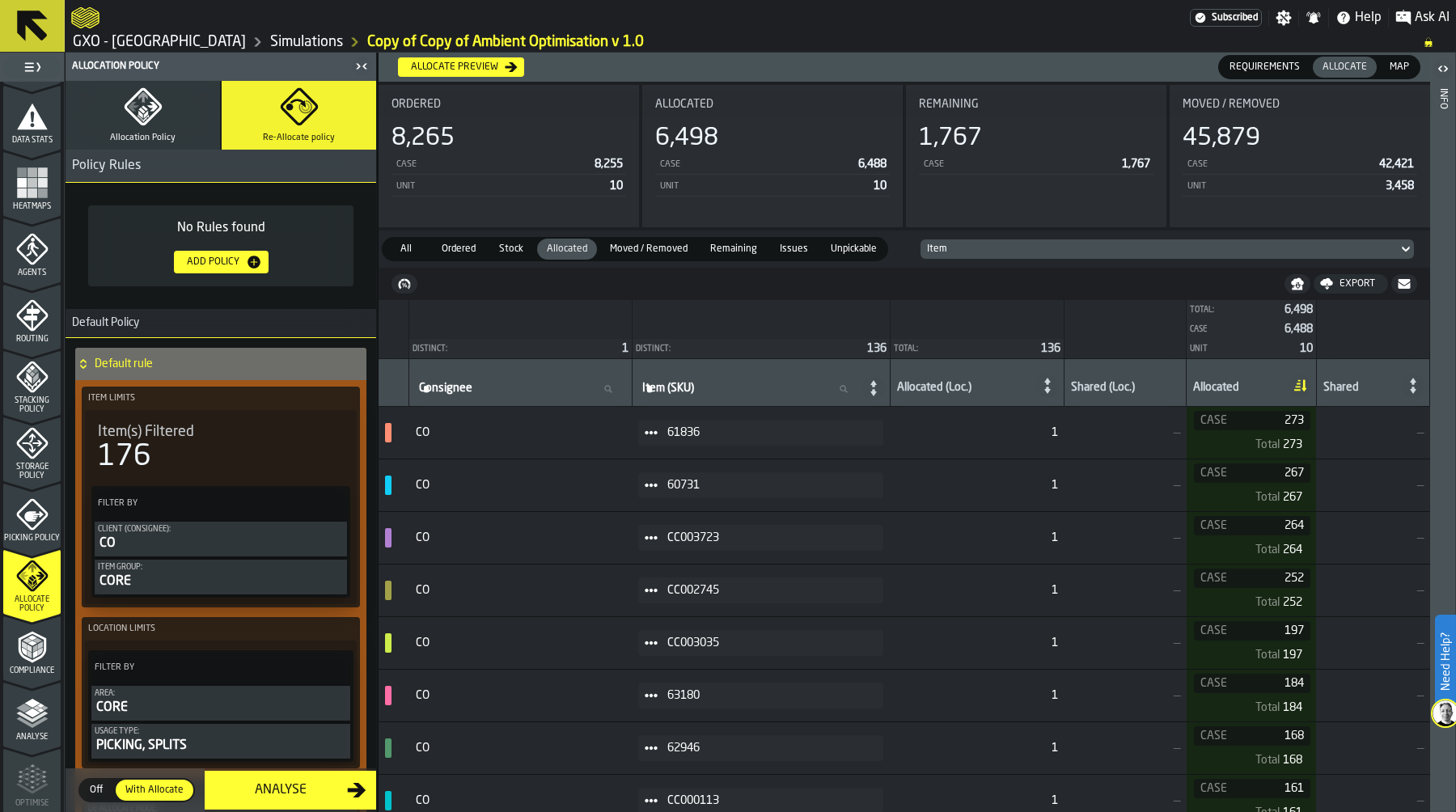
click at [124, 122] on icon "button" at bounding box center [143, 107] width 39 height 39
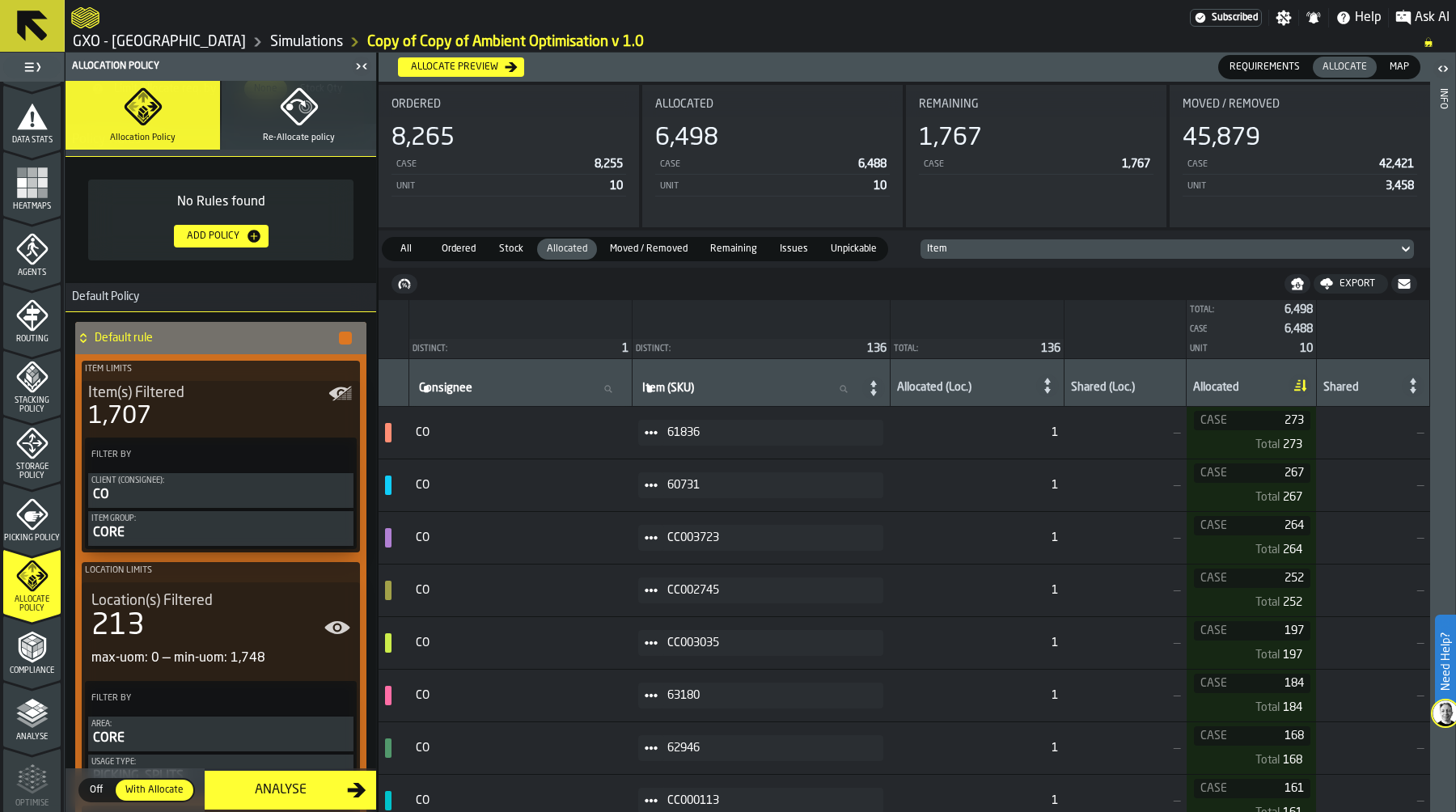
scroll to position [226, 0]
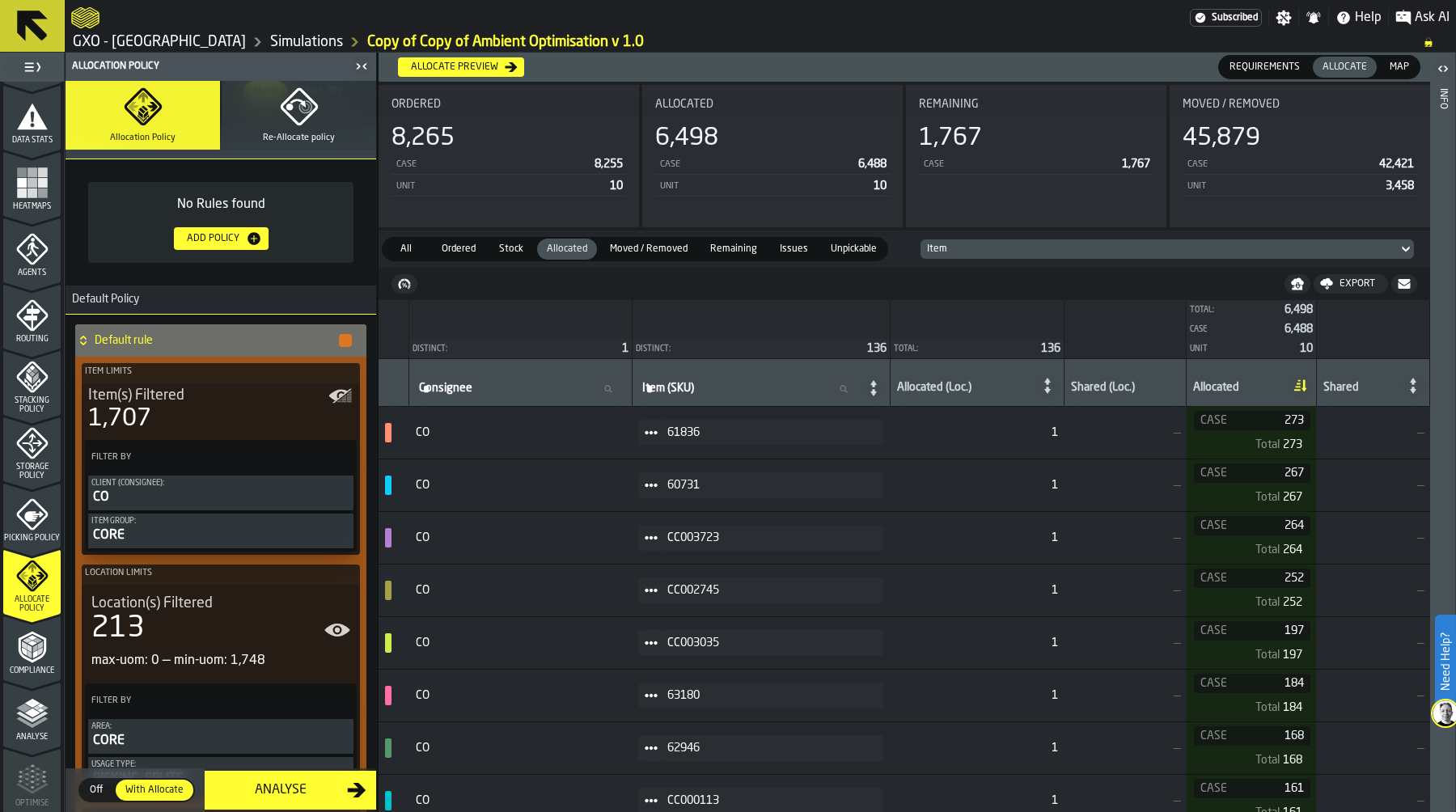
click at [305, 110] on icon "button" at bounding box center [305, 107] width 13 height 13
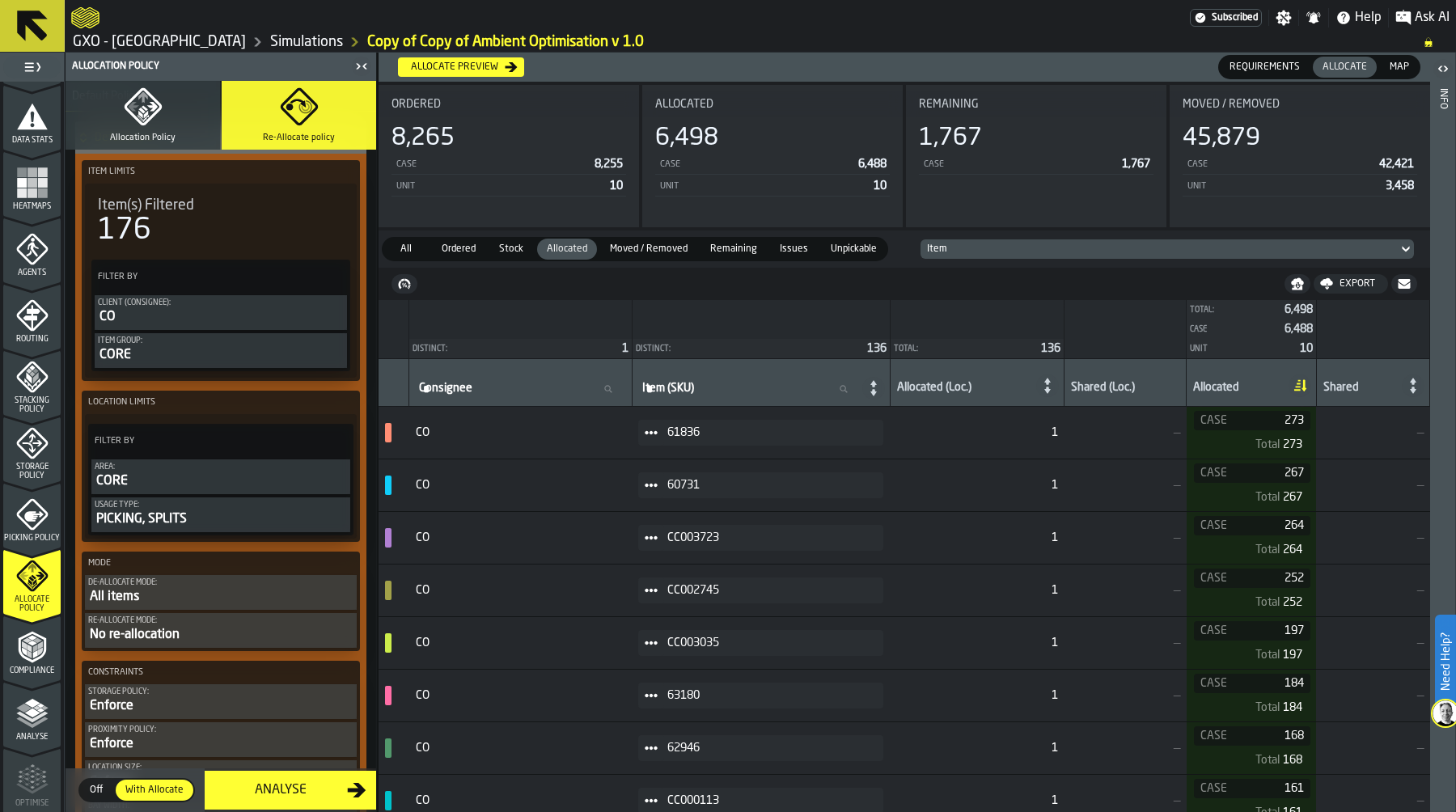
click at [197, 109] on button "Allocation Policy" at bounding box center [143, 115] width 154 height 69
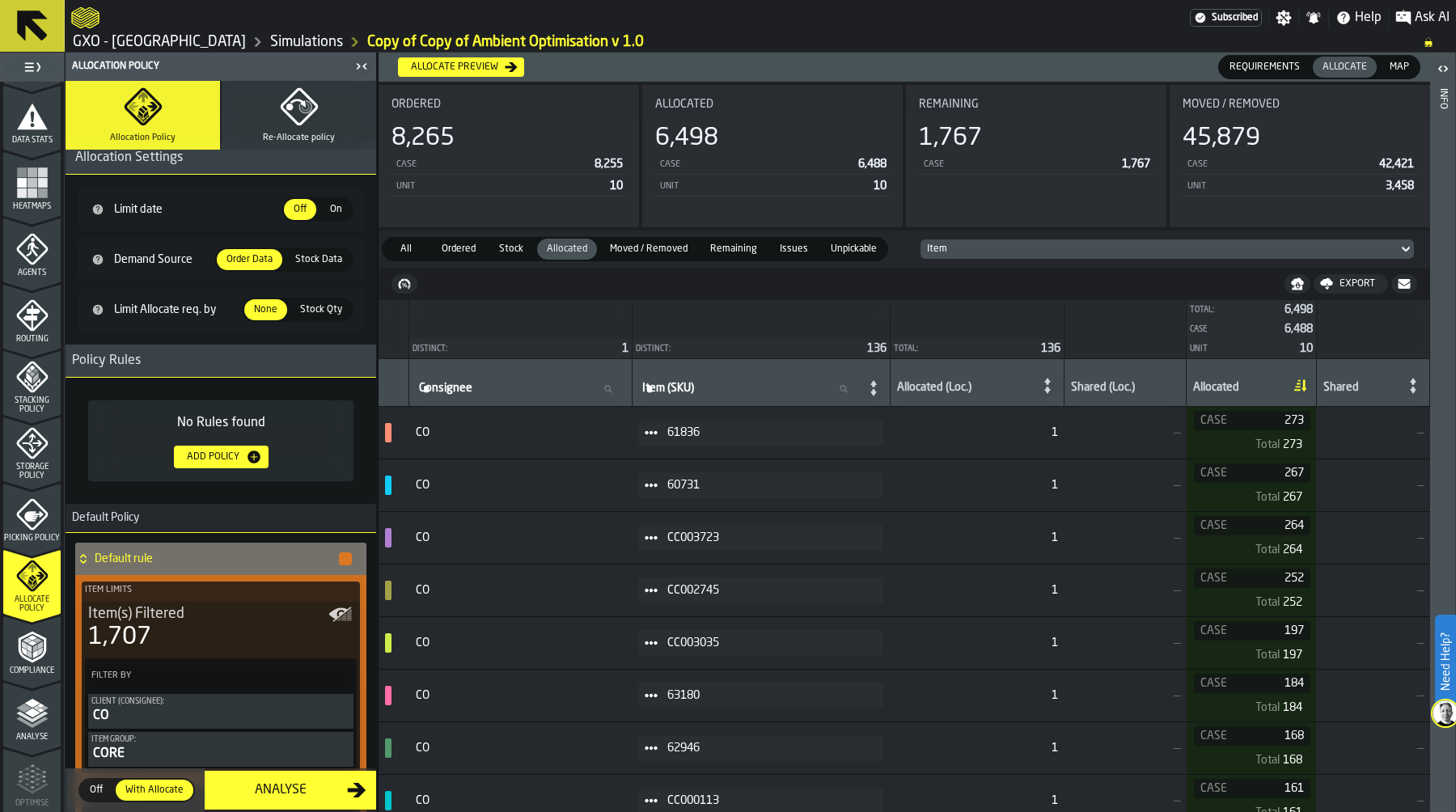
scroll to position [0, 0]
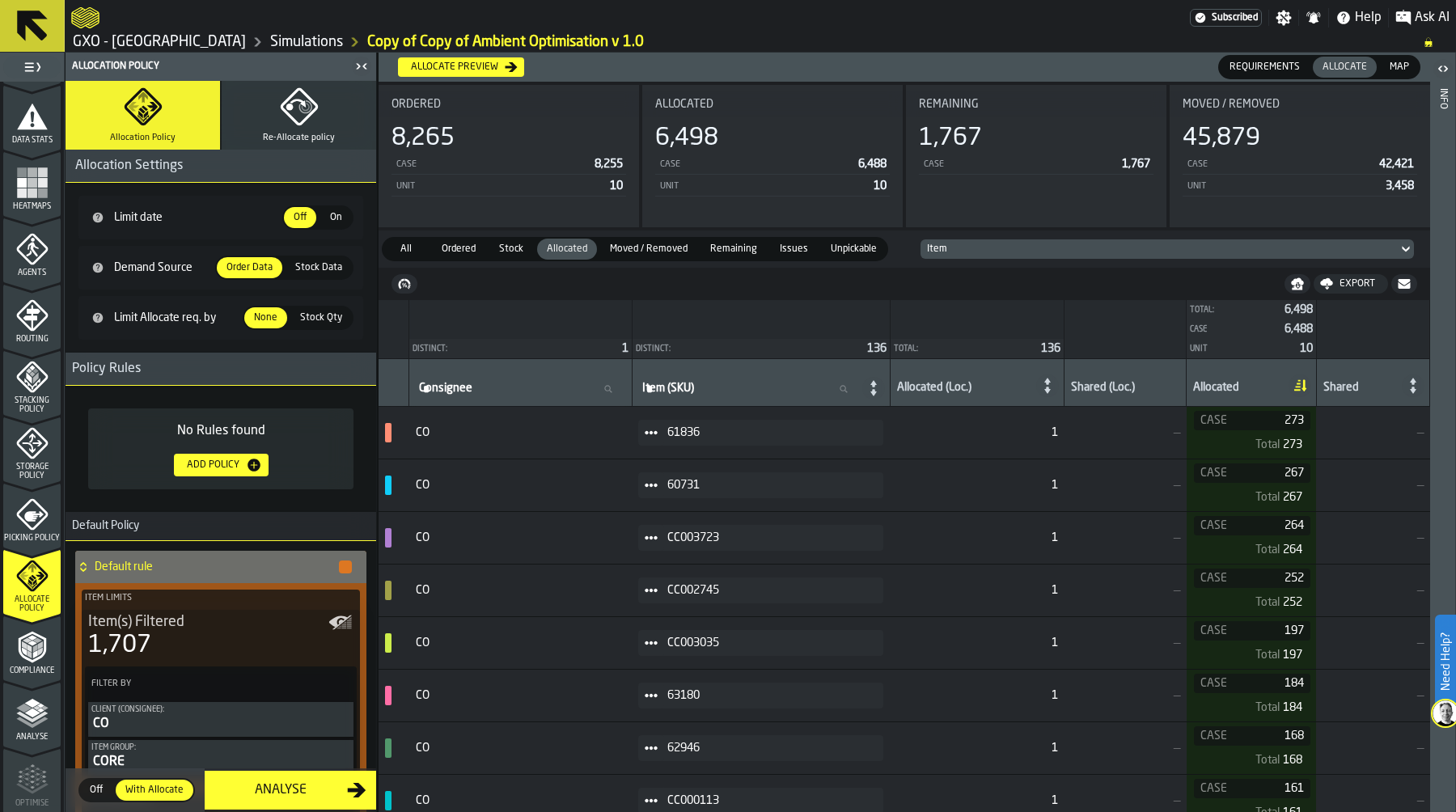
click at [19, 467] on span "Storage Policy" at bounding box center [32, 471] width 58 height 18
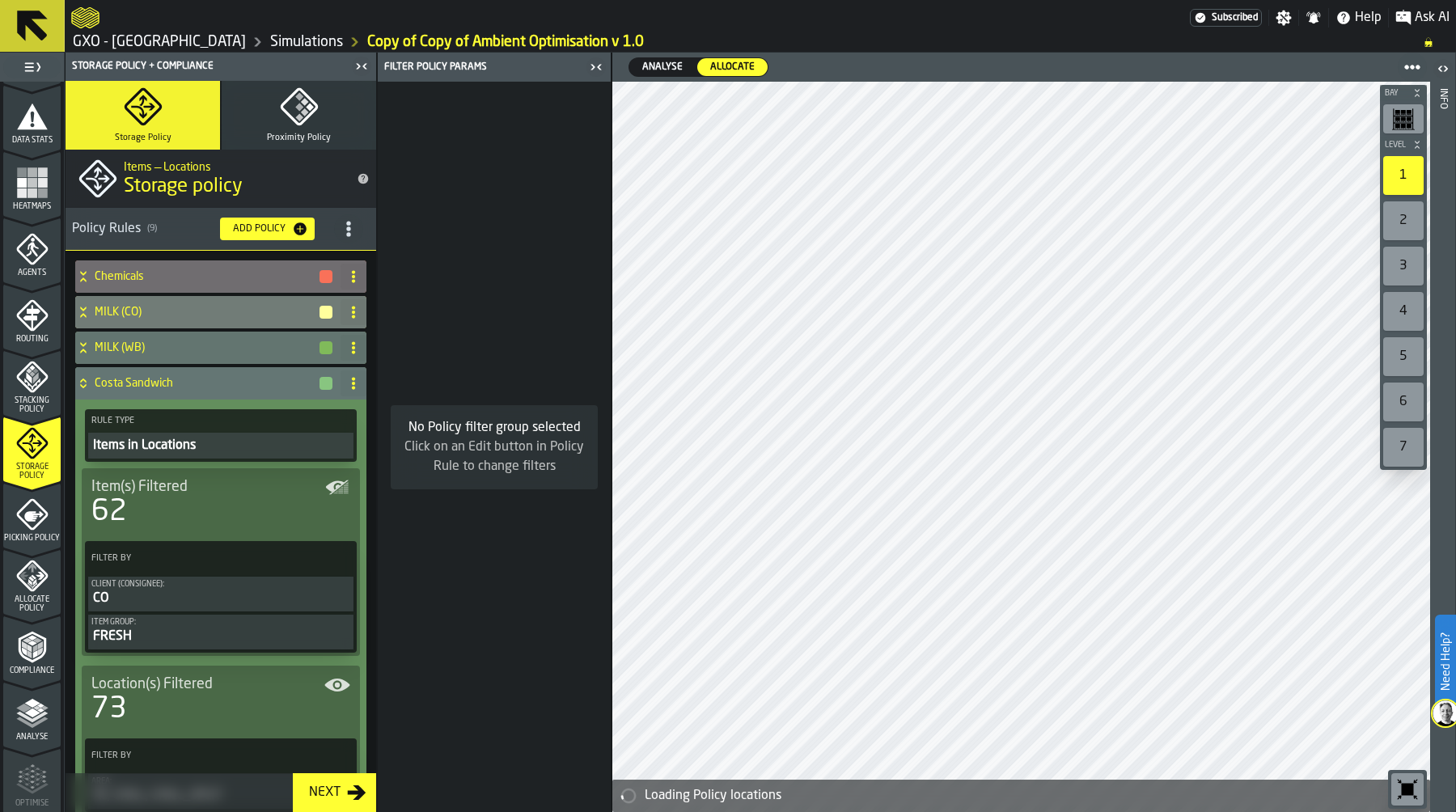
click at [341, 230] on icon "title-section-[object Object]" at bounding box center [348, 228] width 16 height 16
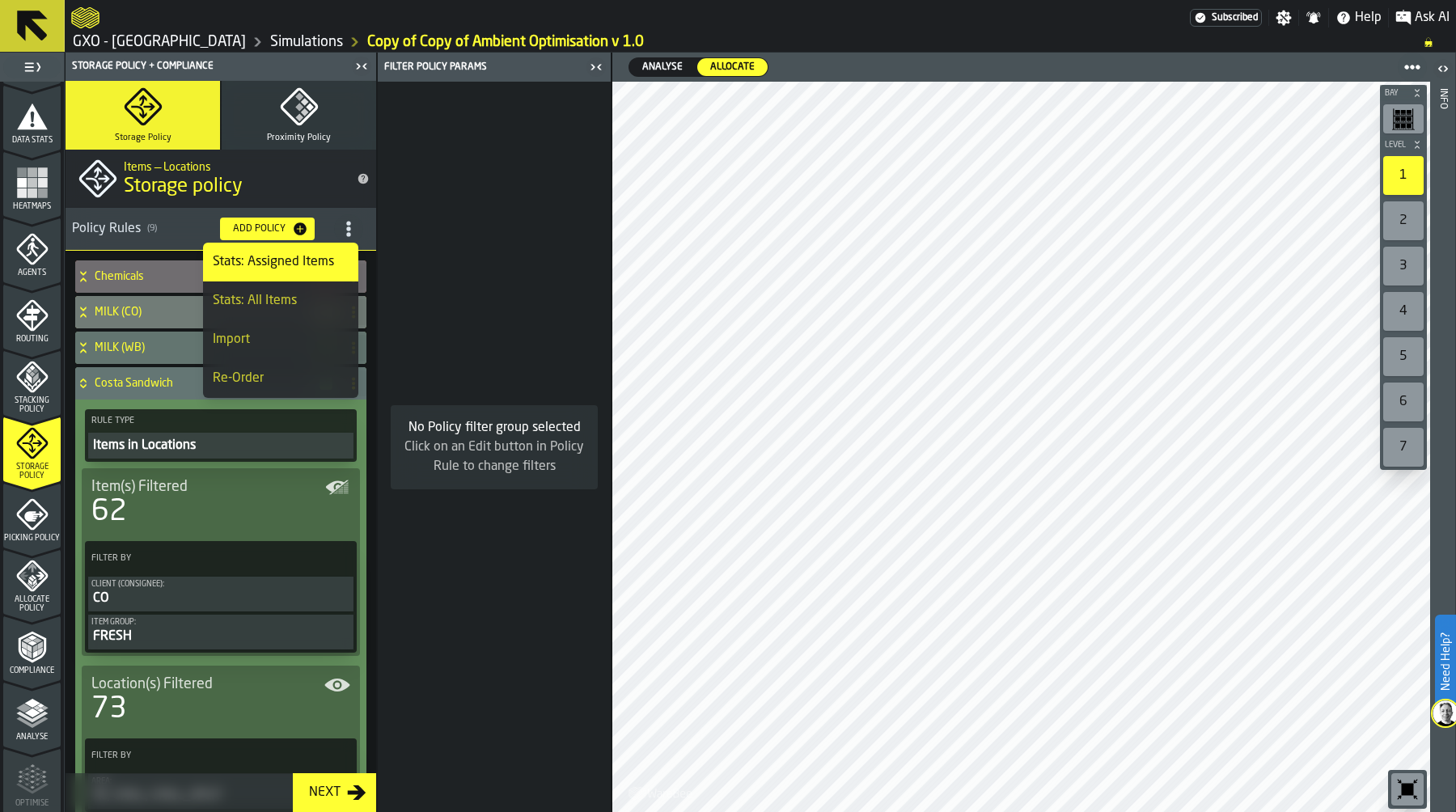
click at [319, 267] on div "Stats: Assigned Items" at bounding box center [280, 262] width 135 height 19
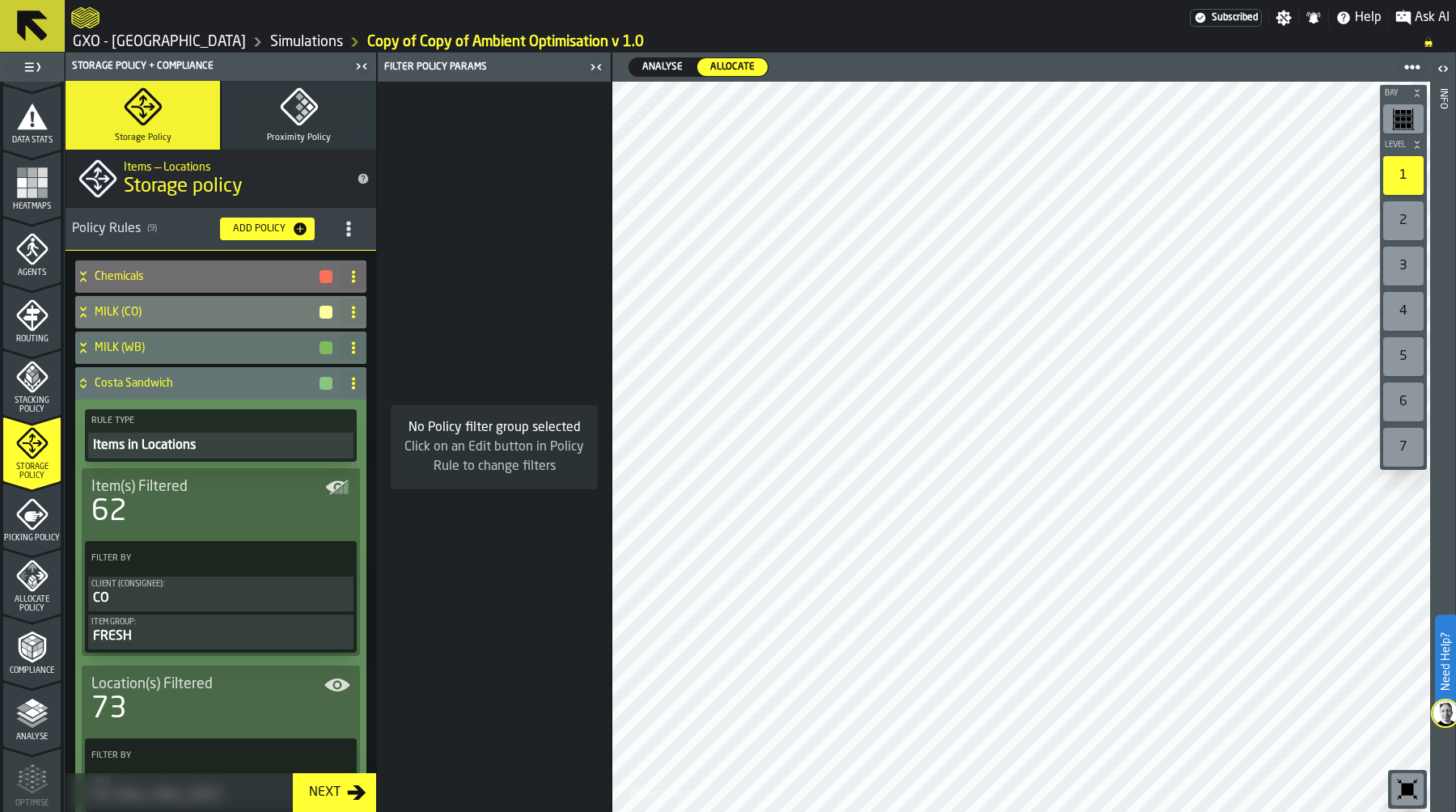
click at [36, 573] on icon "menu Allocate Policy" at bounding box center [39, 575] width 9 height 8
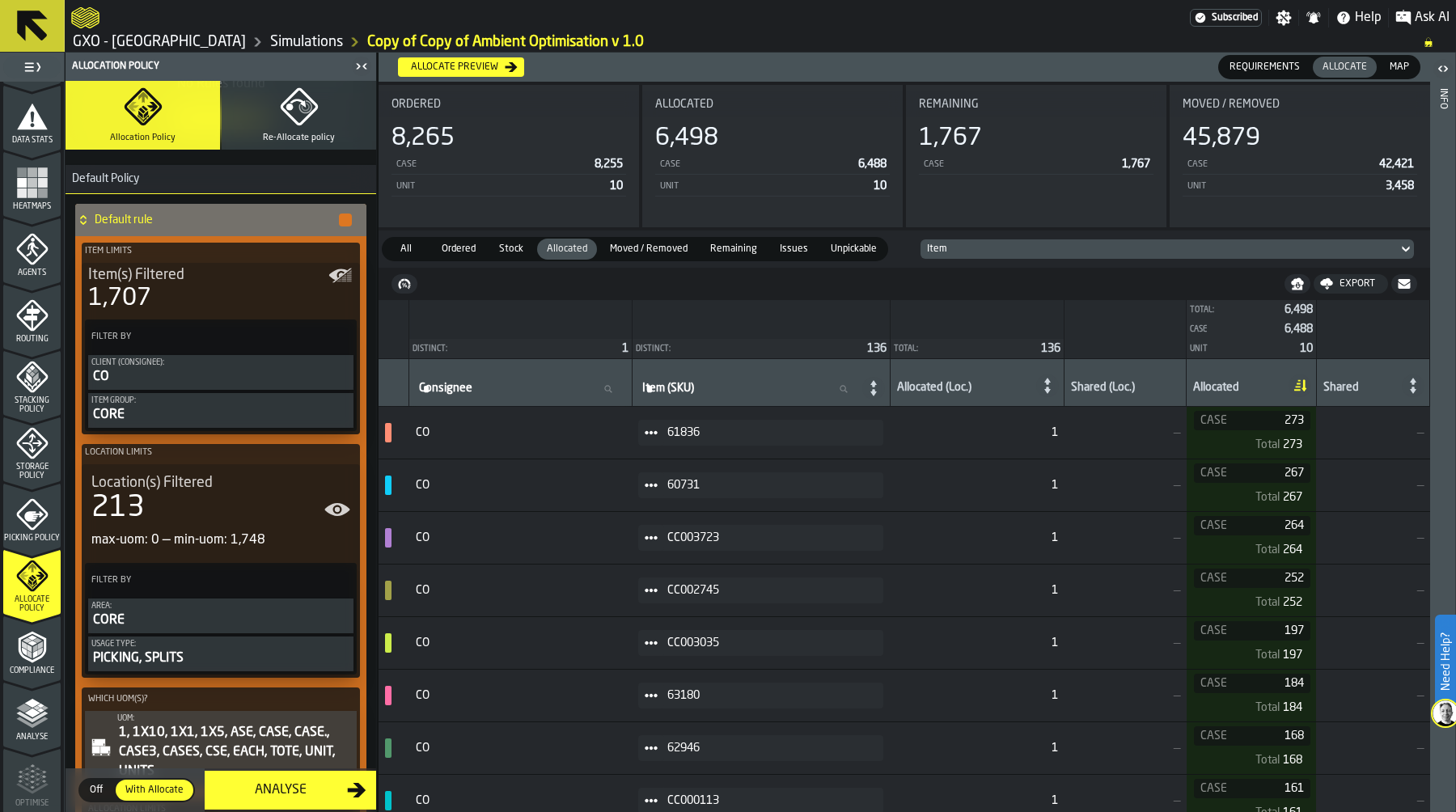
scroll to position [186, 0]
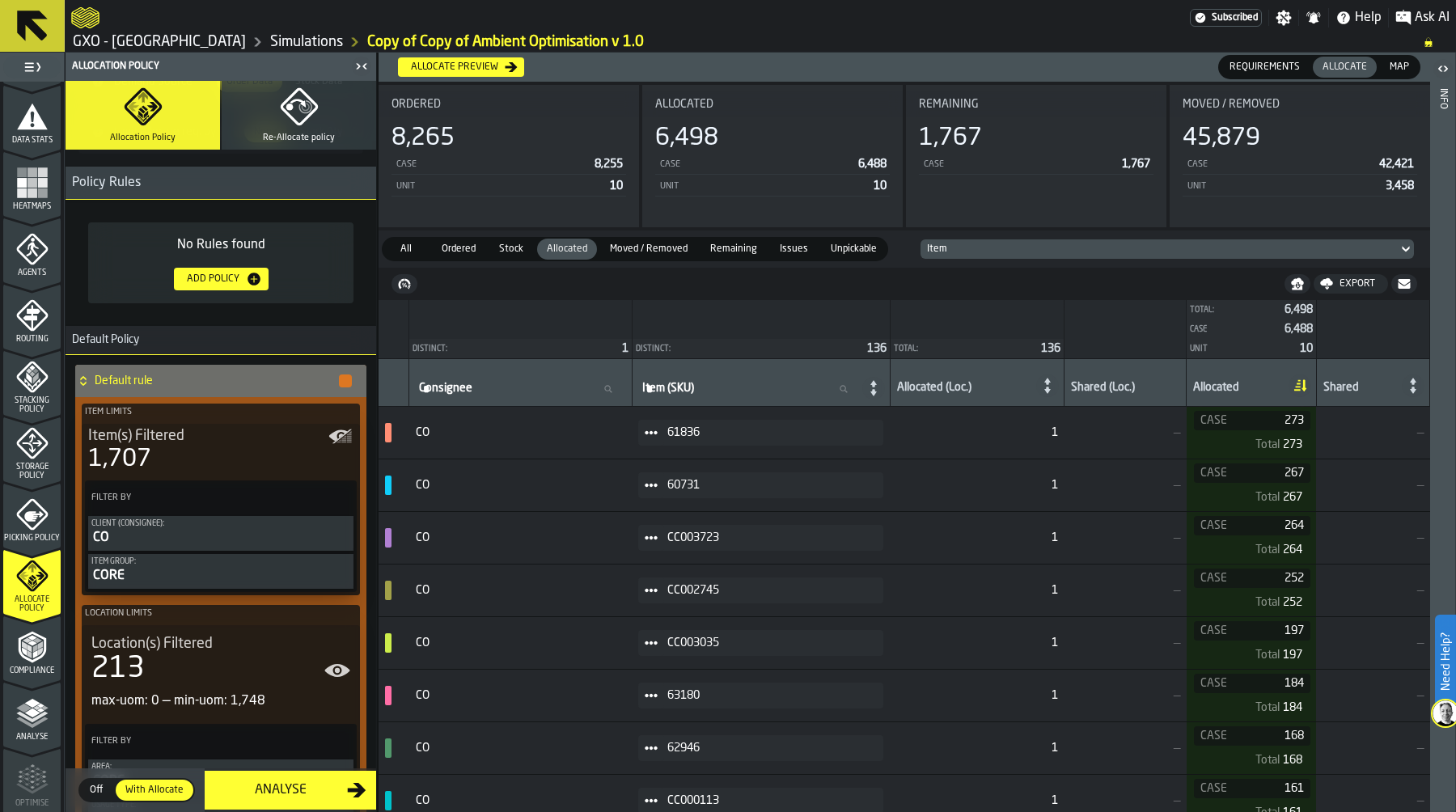
click at [33, 717] on polyline "menu Analyse" at bounding box center [32, 716] width 32 height 11
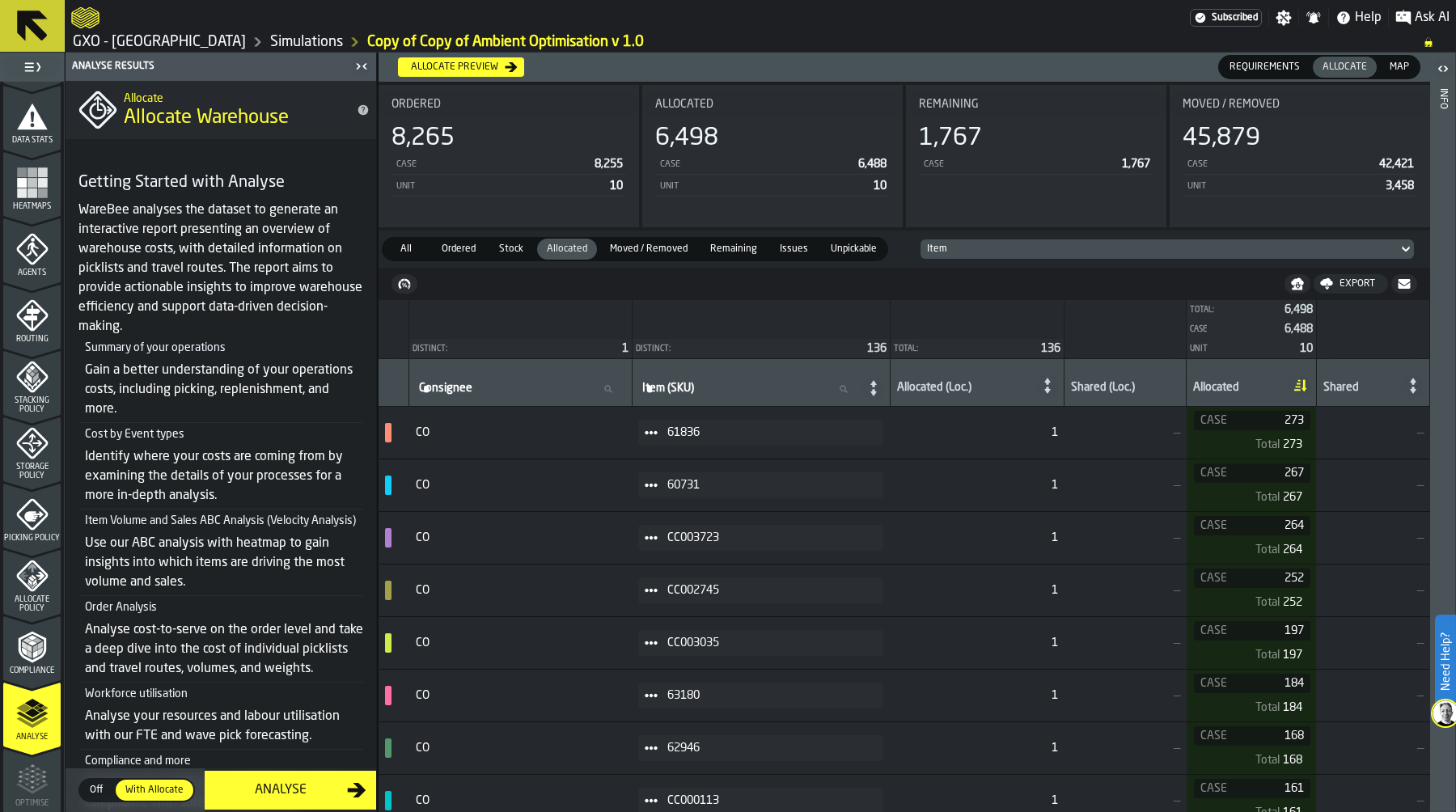
click at [26, 540] on span "Picking Policy" at bounding box center [32, 538] width 58 height 9
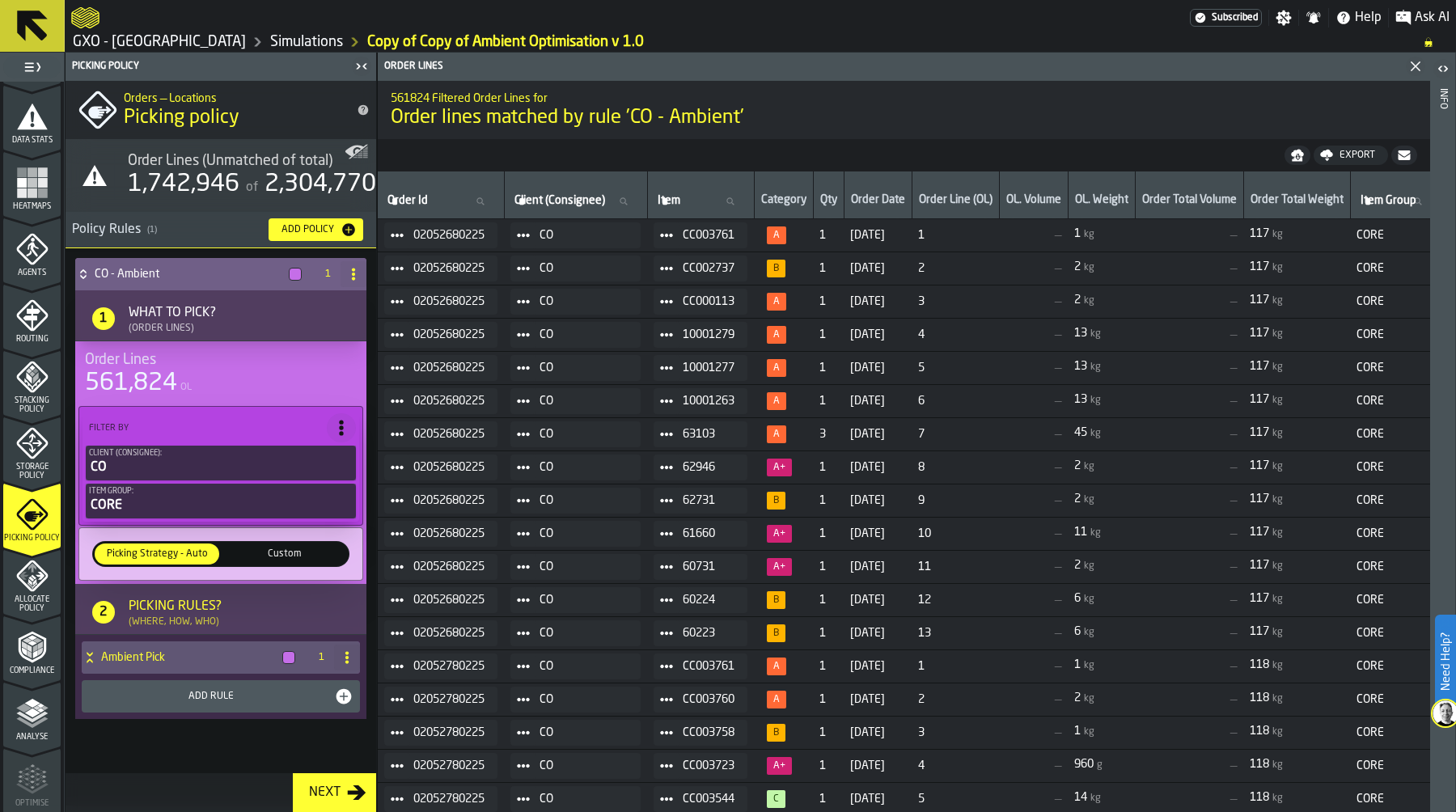
click at [363, 153] on div "Order Lines (Unmatched of total)" at bounding box center [253, 161] width 251 height 18
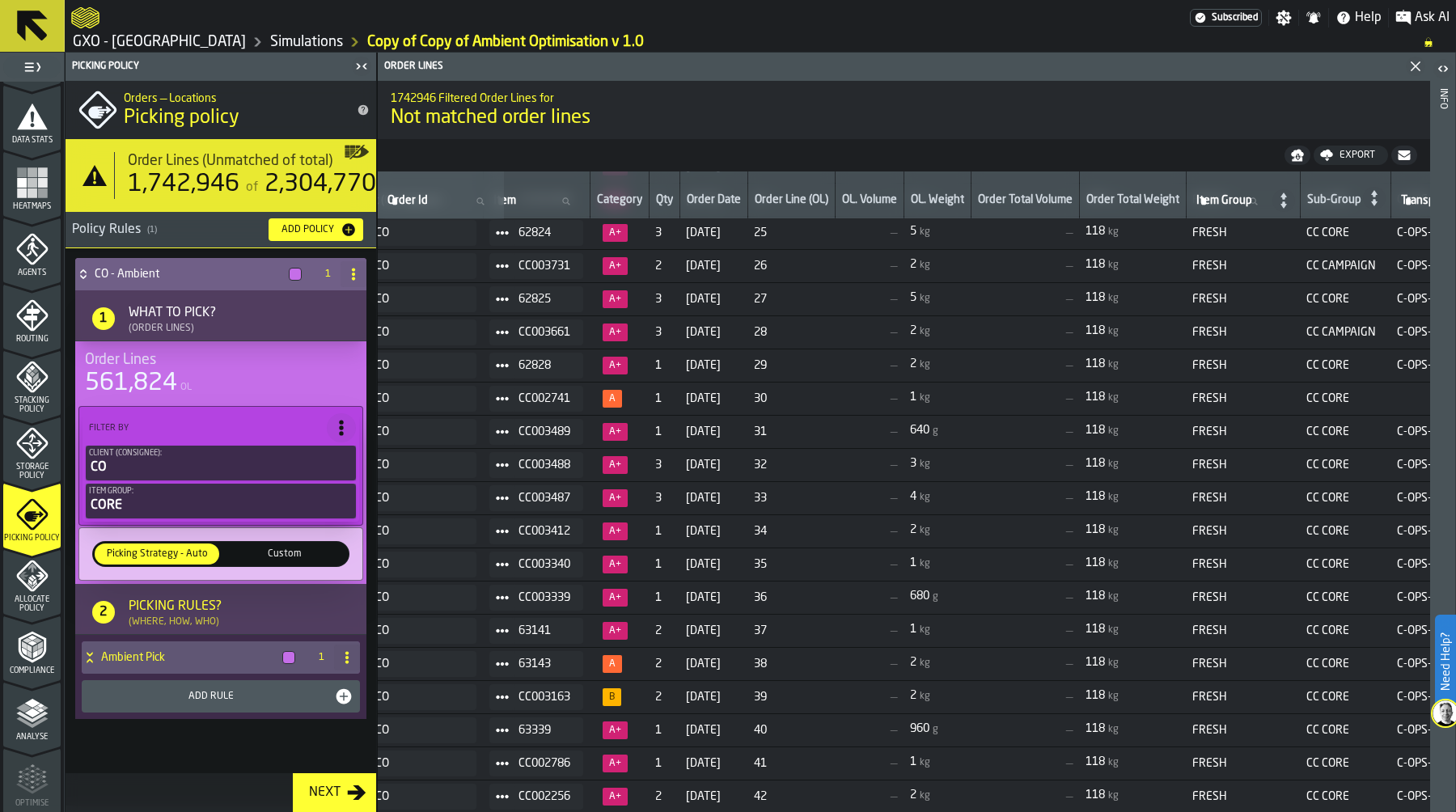
scroll to position [1097, 165]
click at [1241, 198] on span "Item Group" at bounding box center [1223, 200] width 56 height 13
click at [1241, 198] on input "Item Group Item Group" at bounding box center [1231, 201] width 78 height 21
type input "*****"
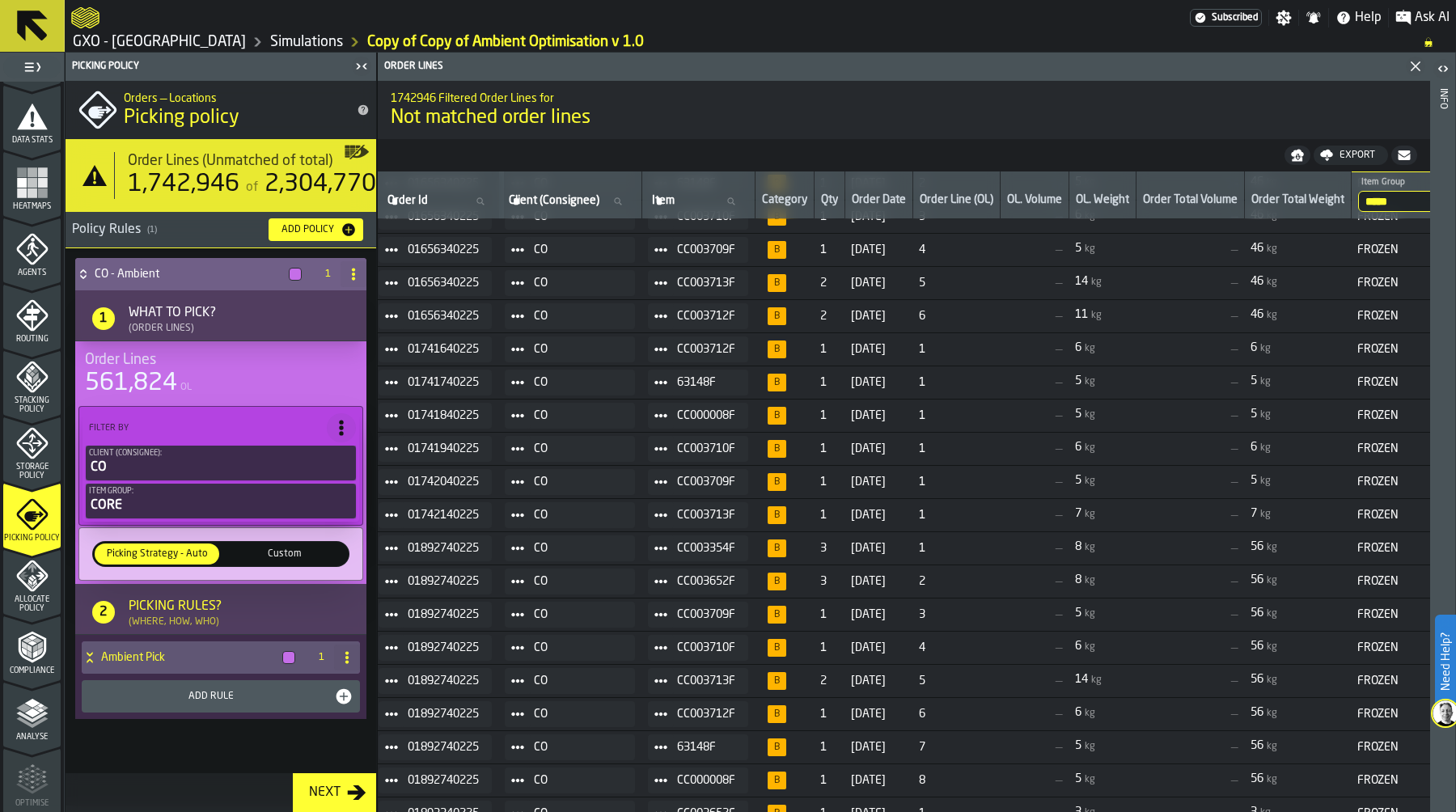
scroll to position [0, 6]
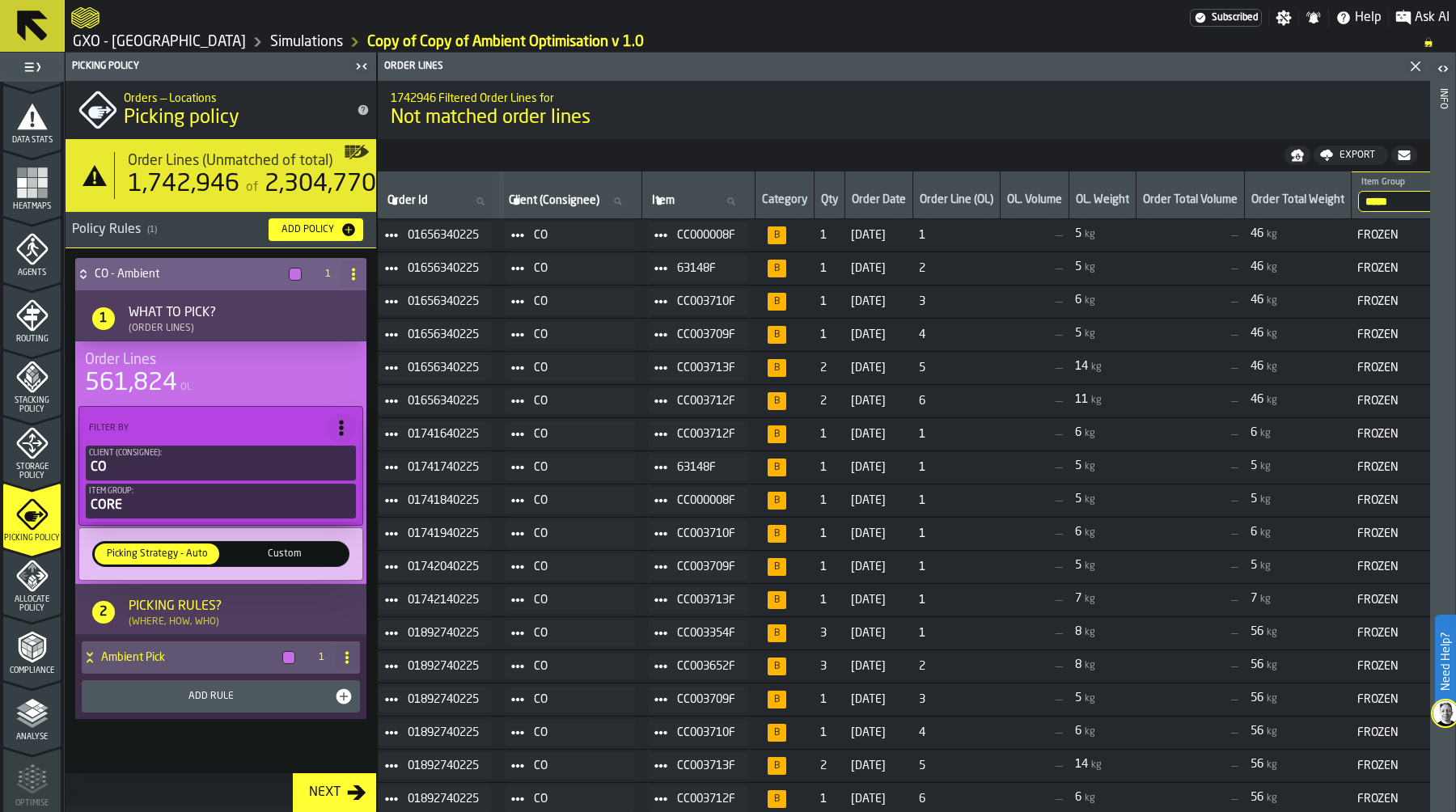
click at [37, 388] on icon "menu Stacking Policy" at bounding box center [32, 377] width 32 height 32
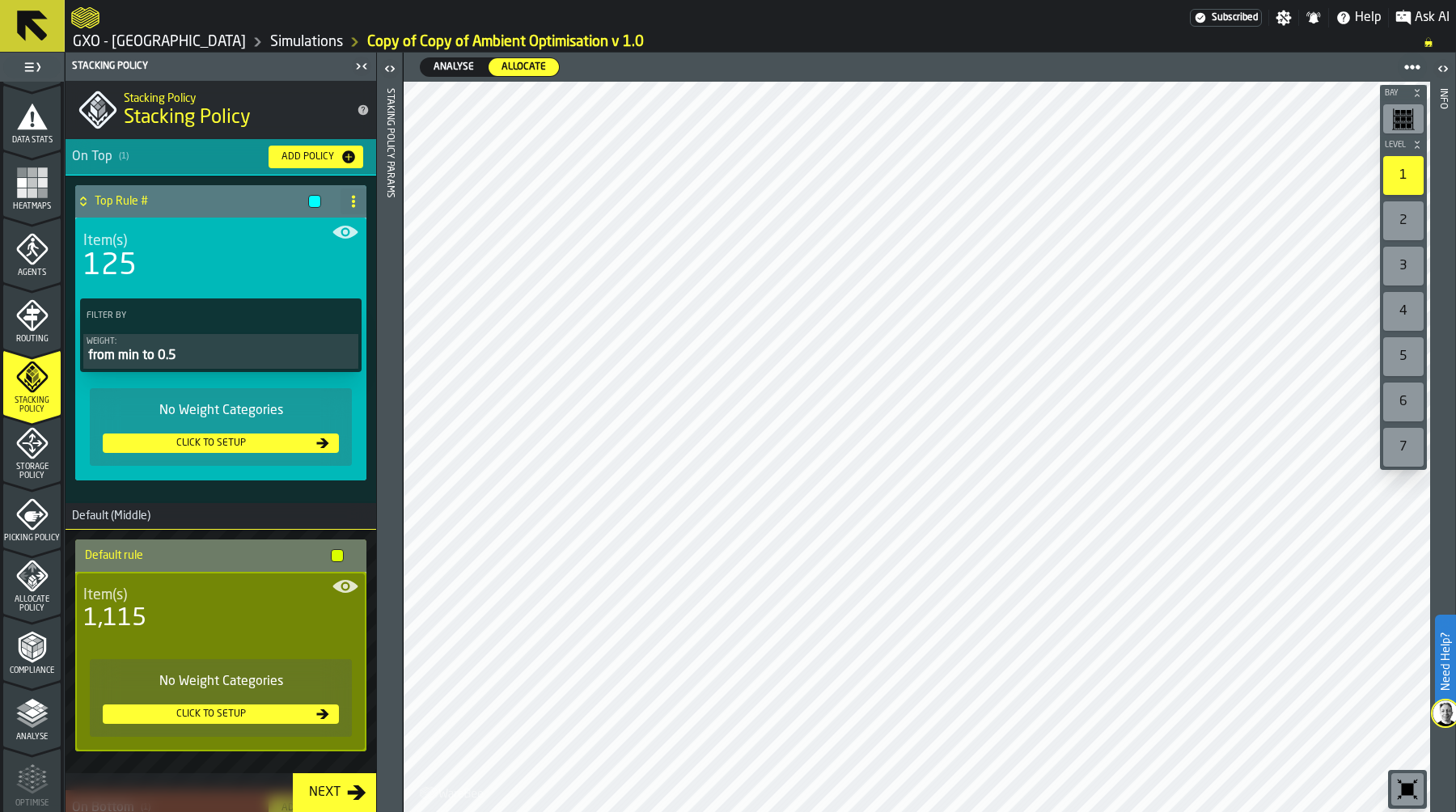
click at [33, 188] on rect "menu Heatmaps" at bounding box center [32, 192] width 9 height 9
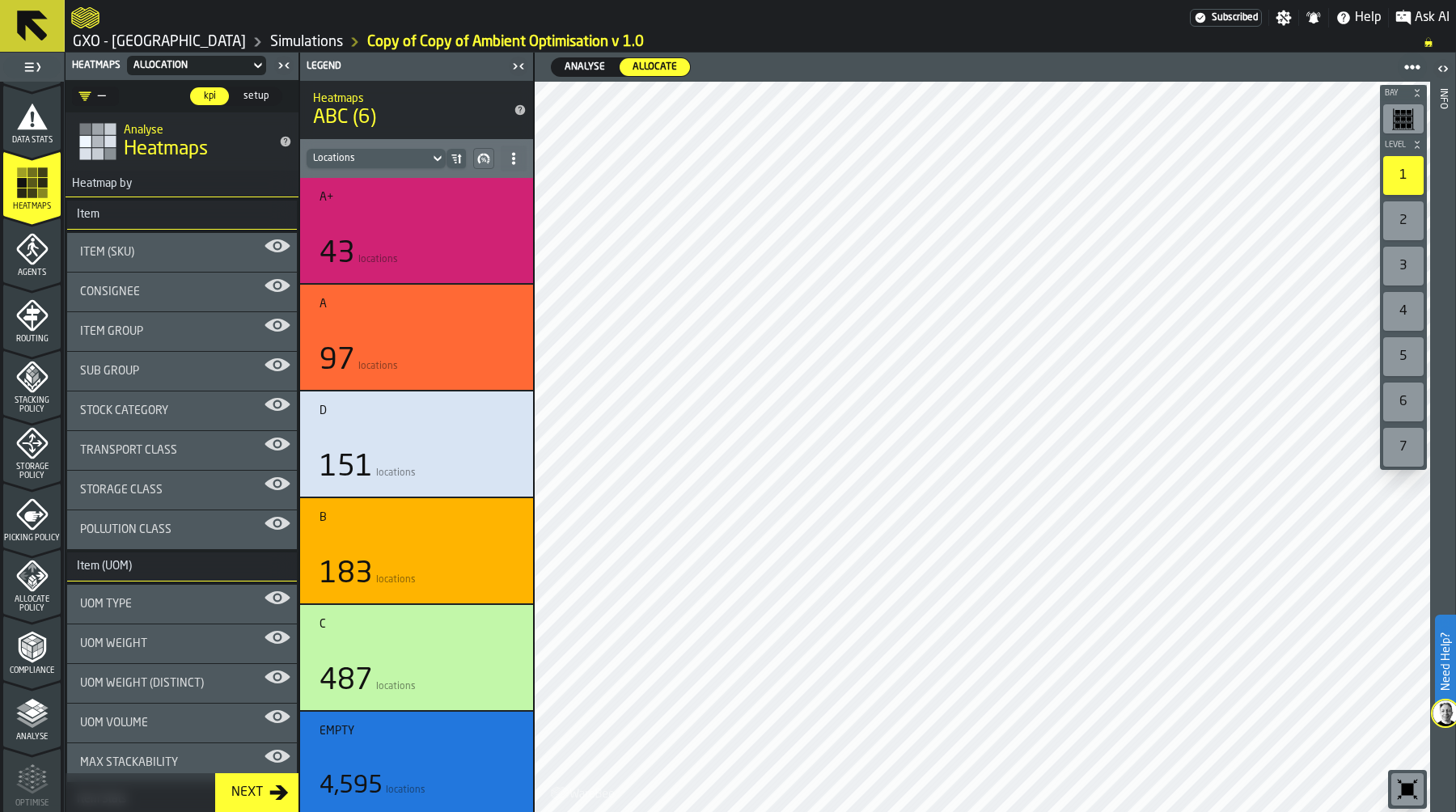
click at [199, 405] on div "Stock Category" at bounding box center [182, 411] width 204 height 13
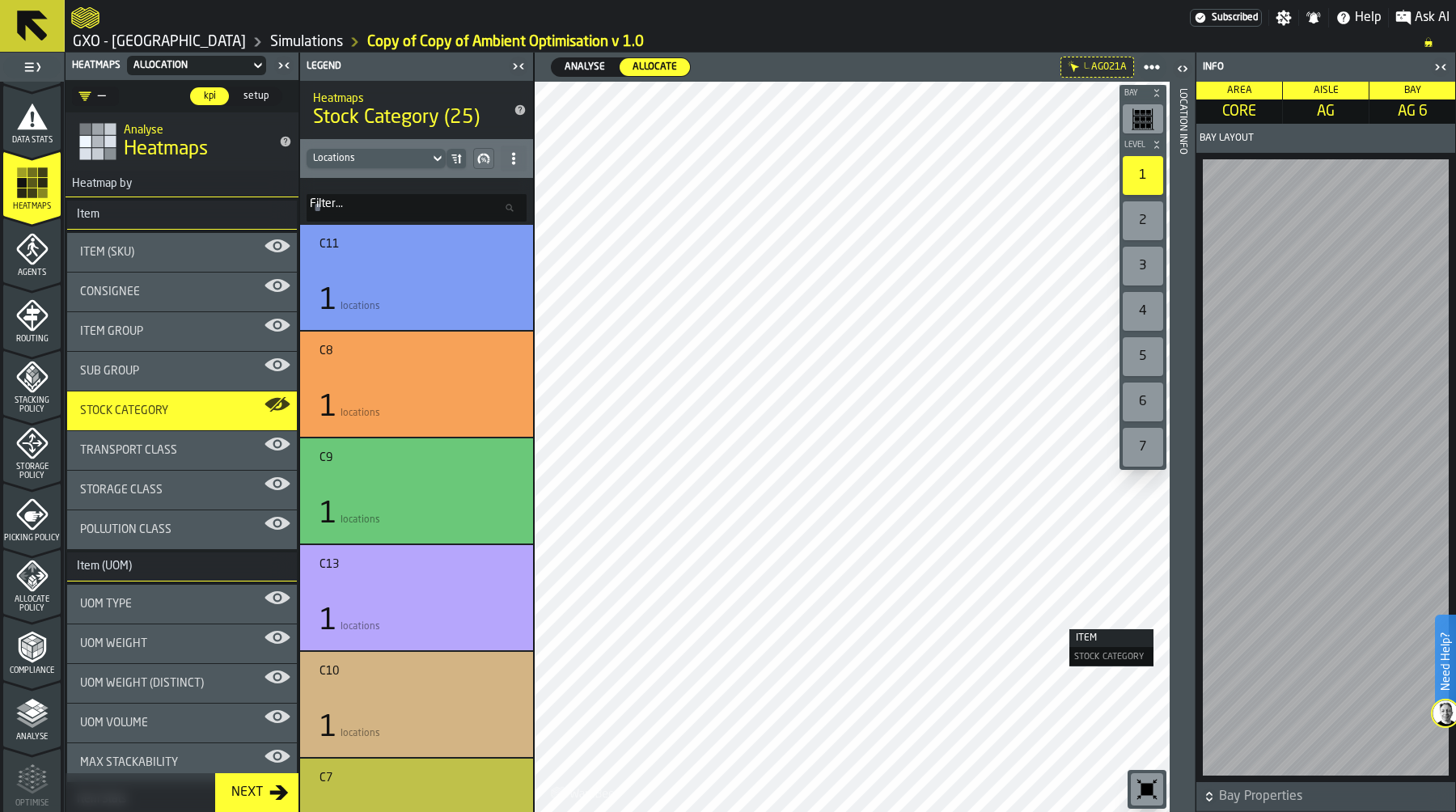
click at [1180, 600] on div "Location Info" at bounding box center [1182, 446] width 11 height 723
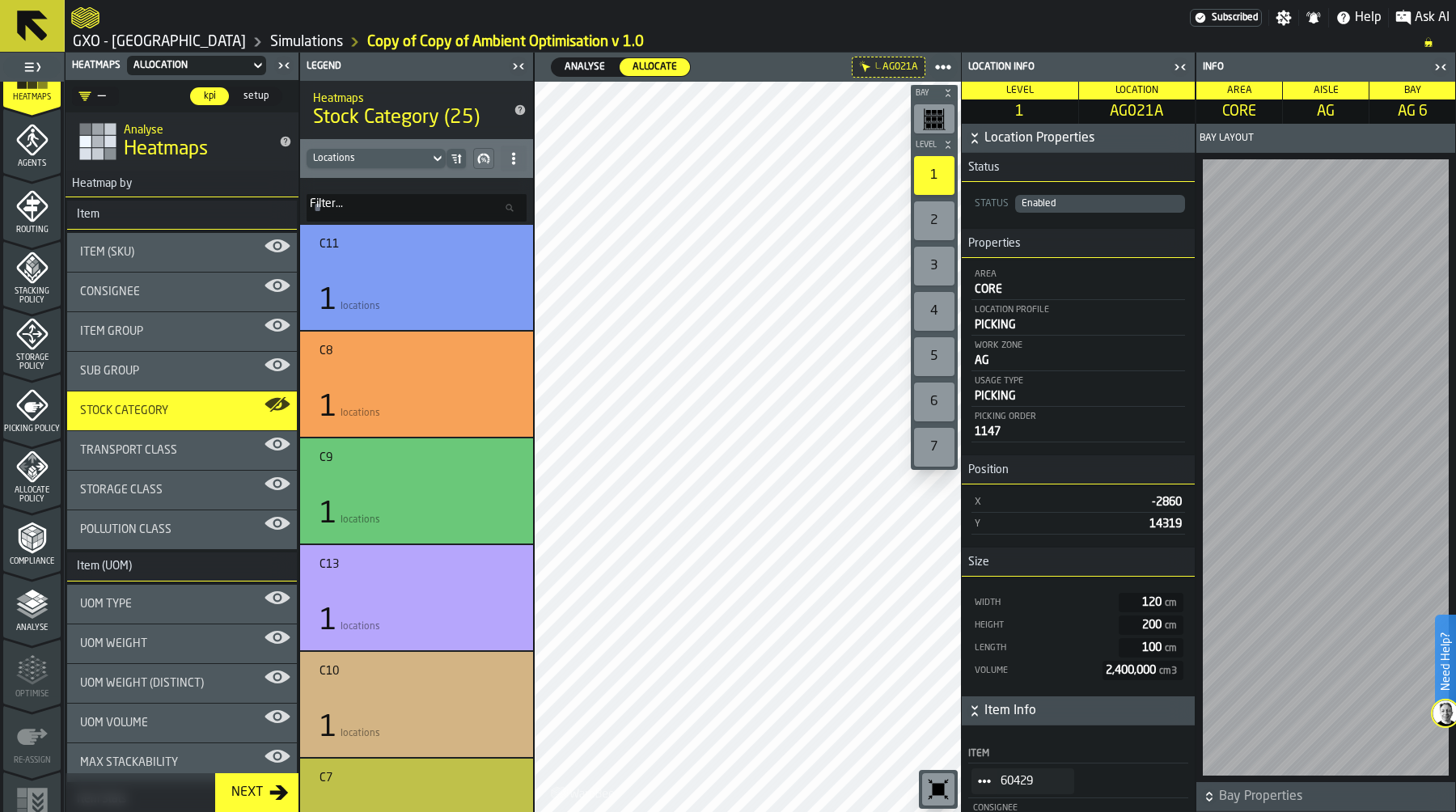
scroll to position [463, 0]
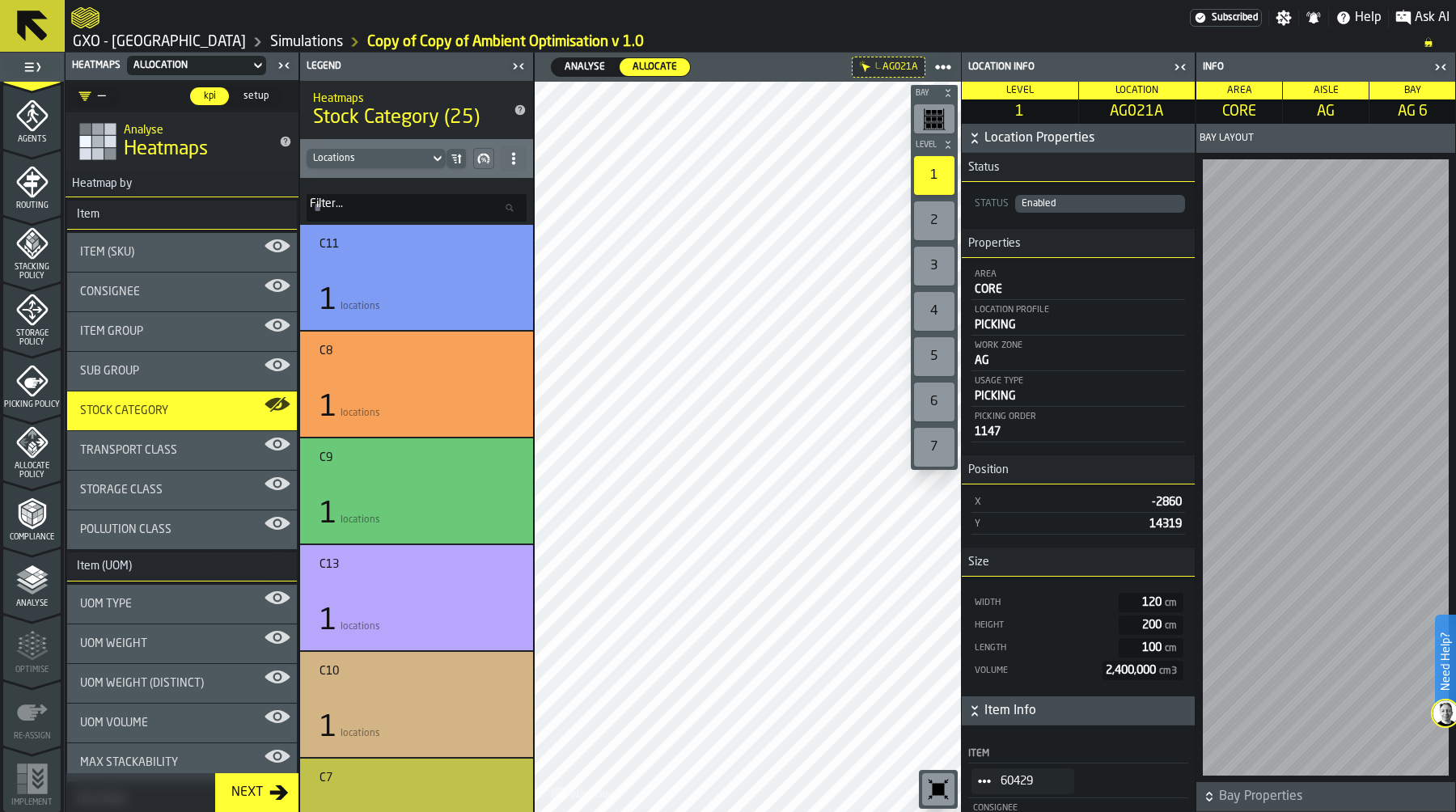
click at [39, 332] on span "Storage Policy" at bounding box center [32, 338] width 58 height 18
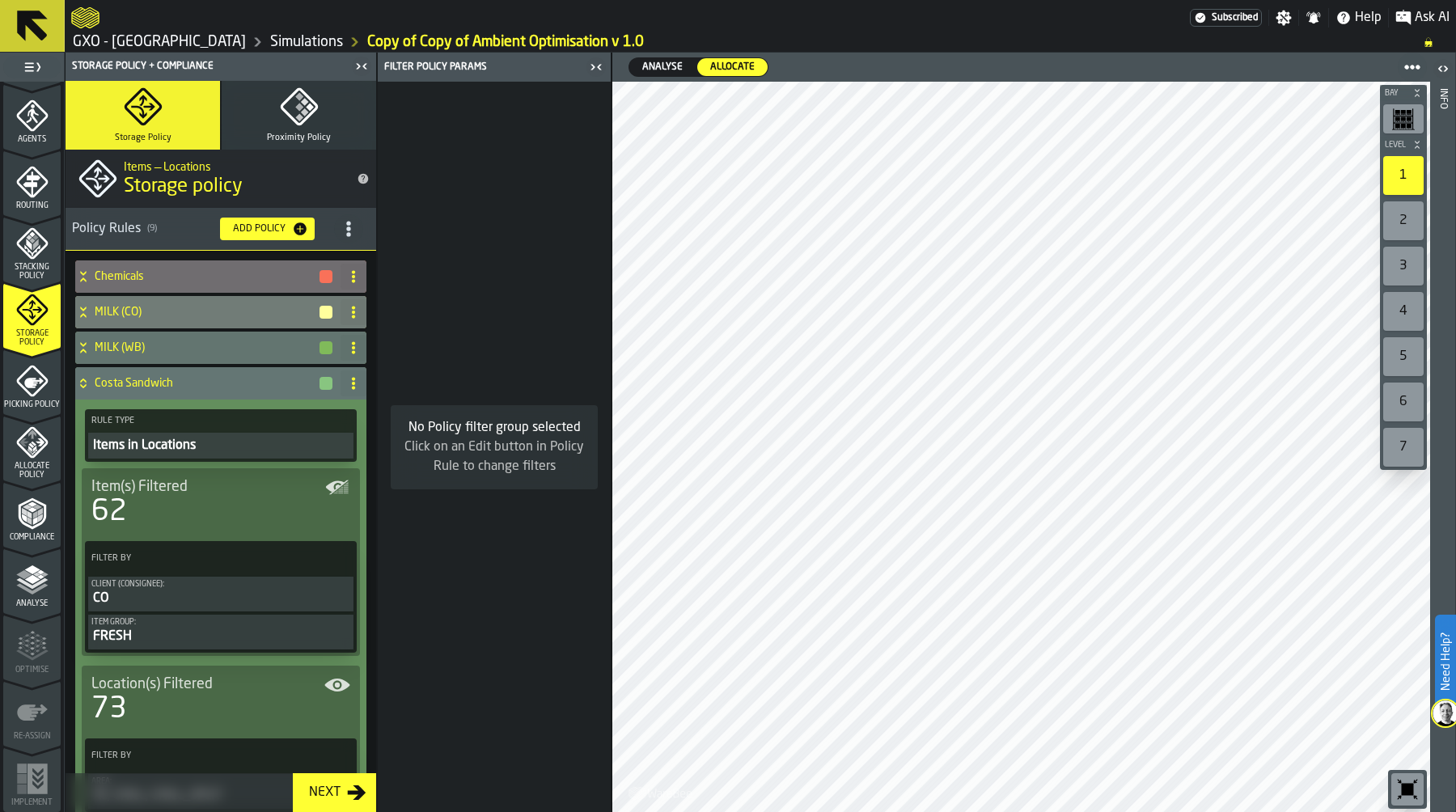
click at [306, 127] on button "Proximity Policy" at bounding box center [299, 115] width 154 height 69
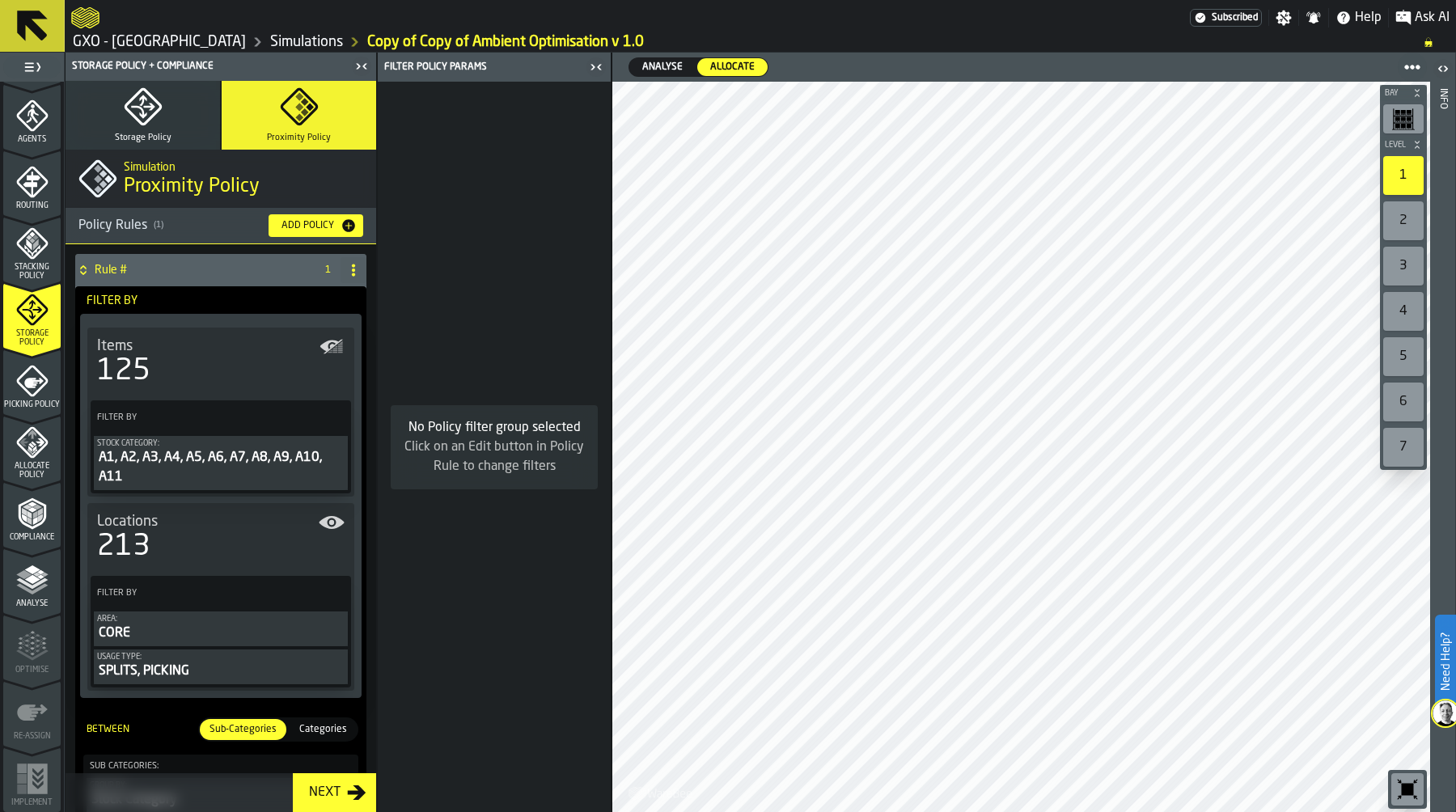
scroll to position [4, 0]
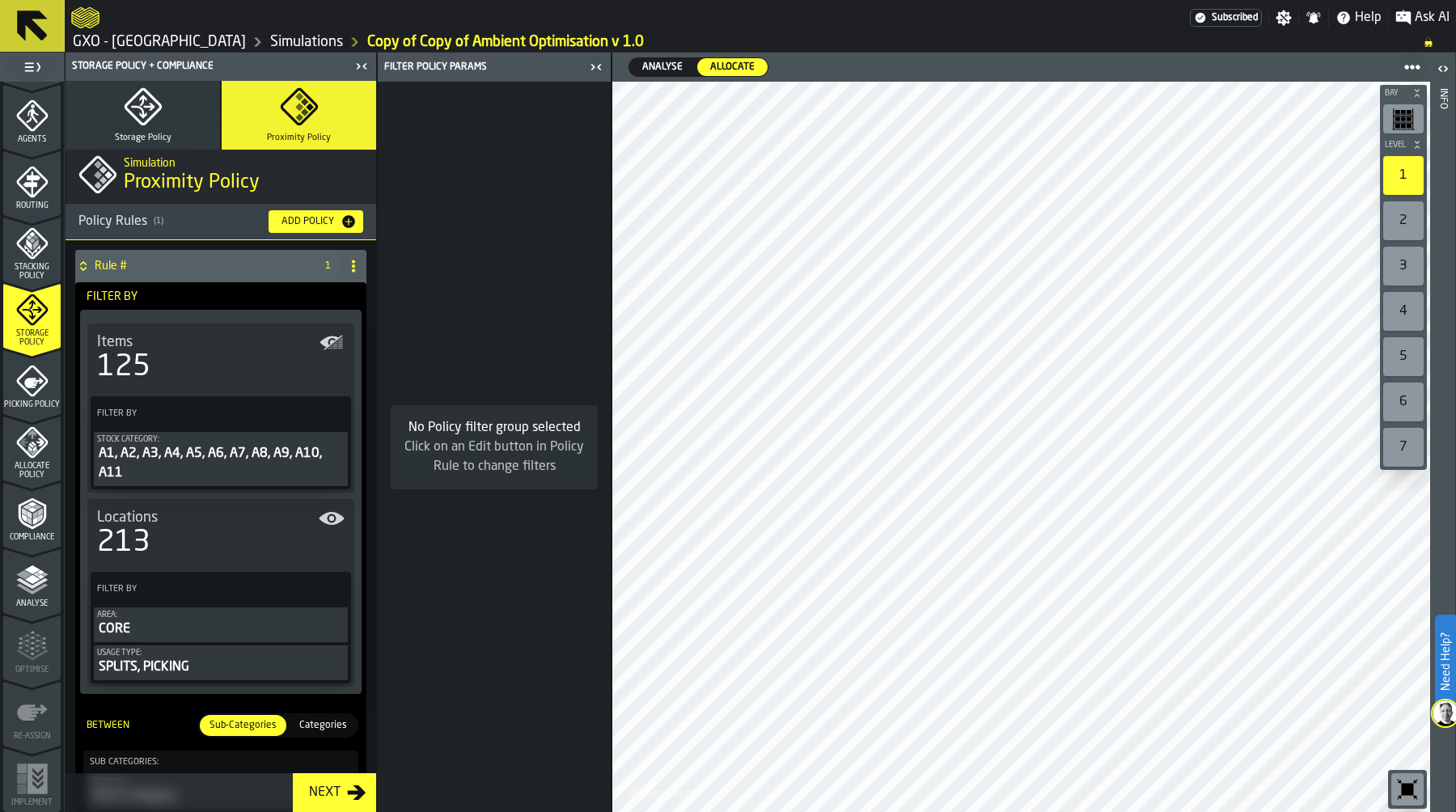
click at [224, 460] on div "A1, A2, A3, A4, A5, A6, A7, A8, A9, A10, A11" at bounding box center [221, 463] width 248 height 39
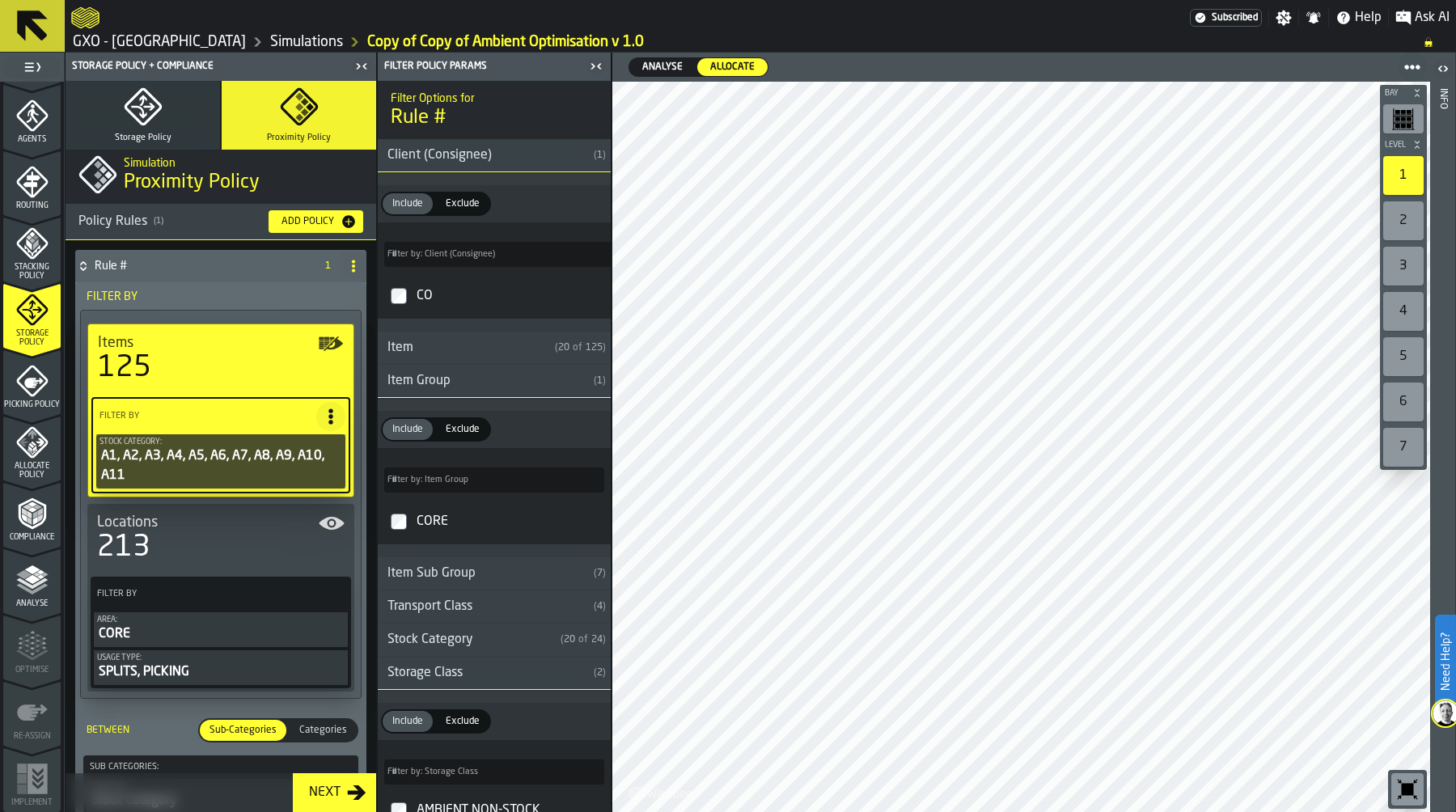
type input "***"
type input "****"
type input "***"
type input "**"
type input "****"
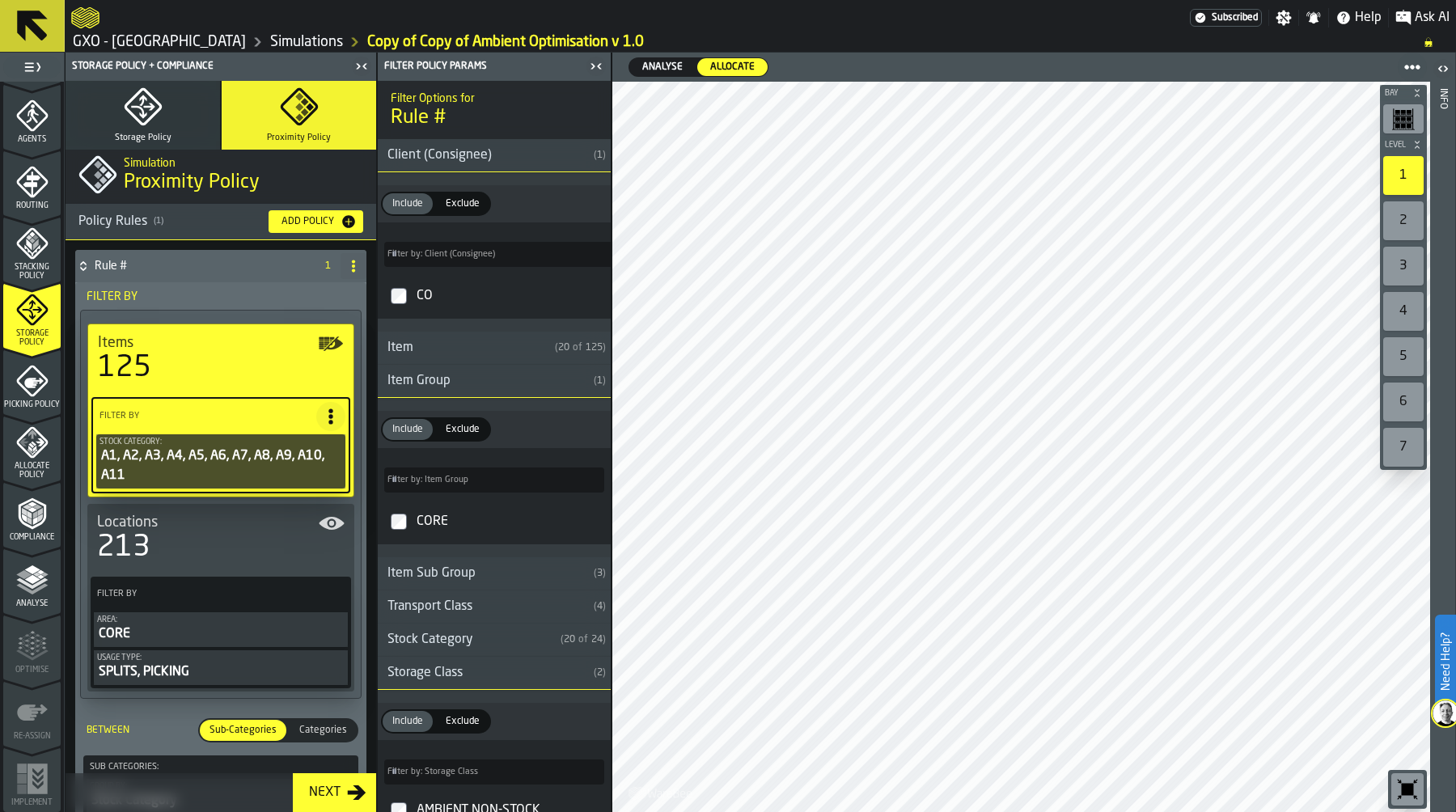
type input "****"
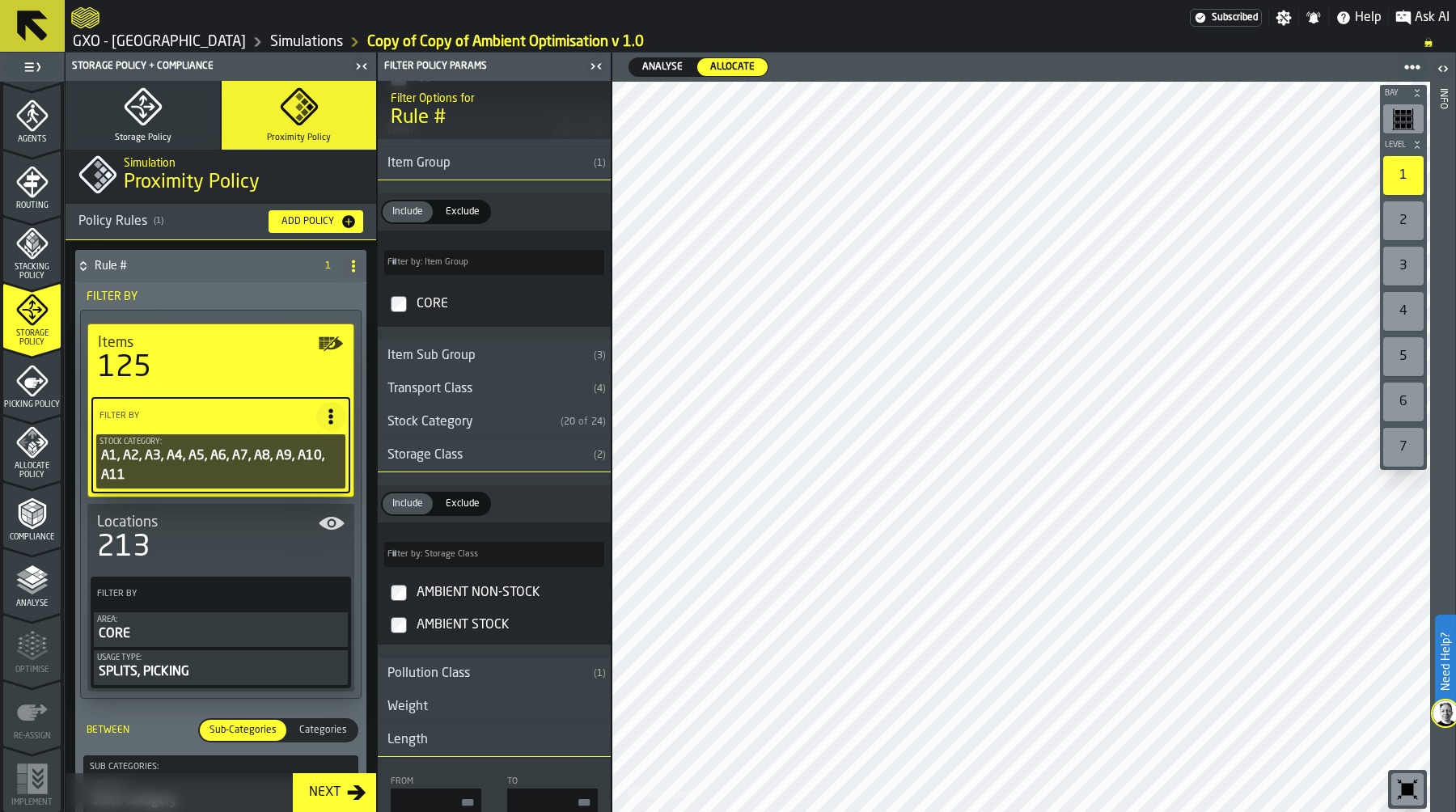
scroll to position [0, 0]
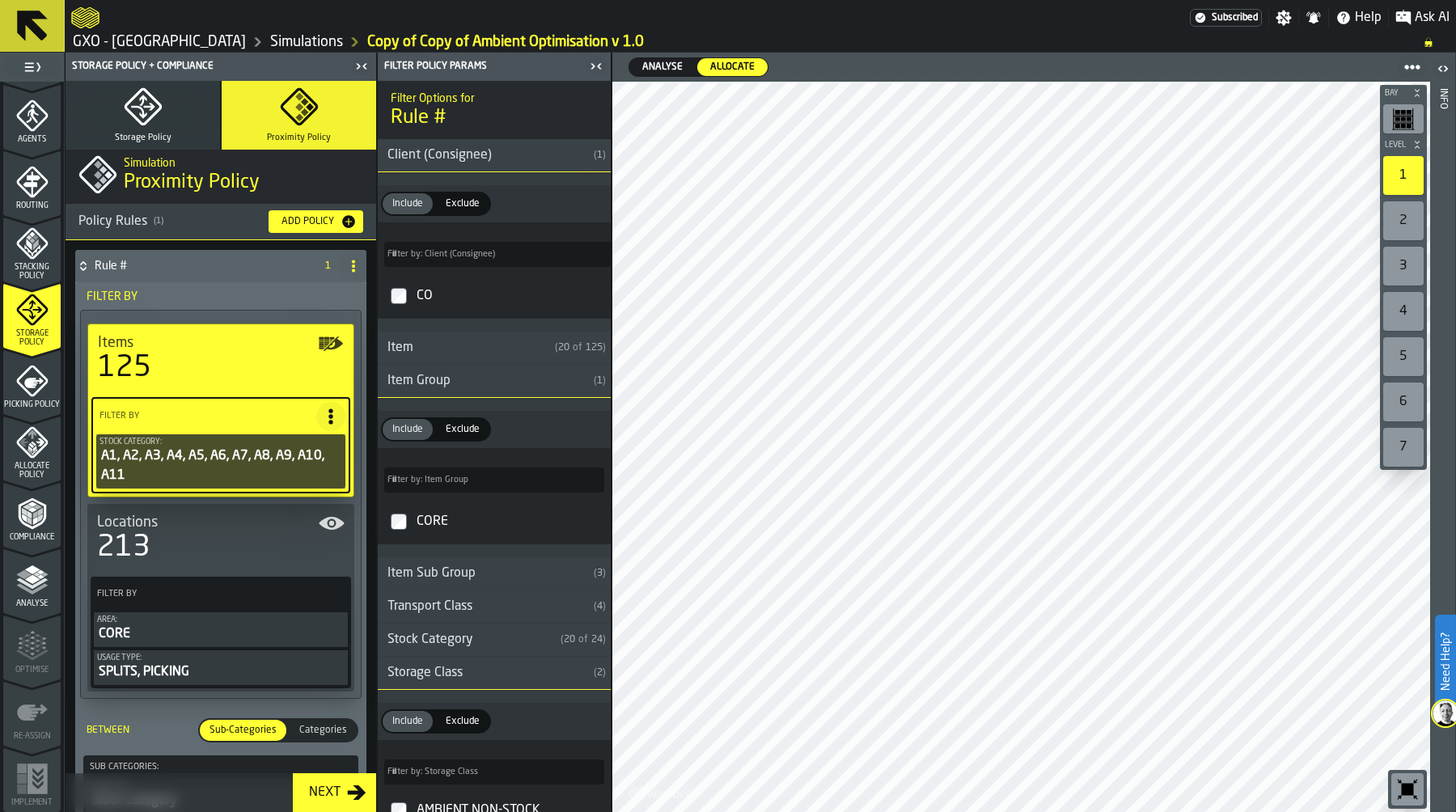
click at [468, 645] on div "Stock Category" at bounding box center [466, 639] width 176 height 19
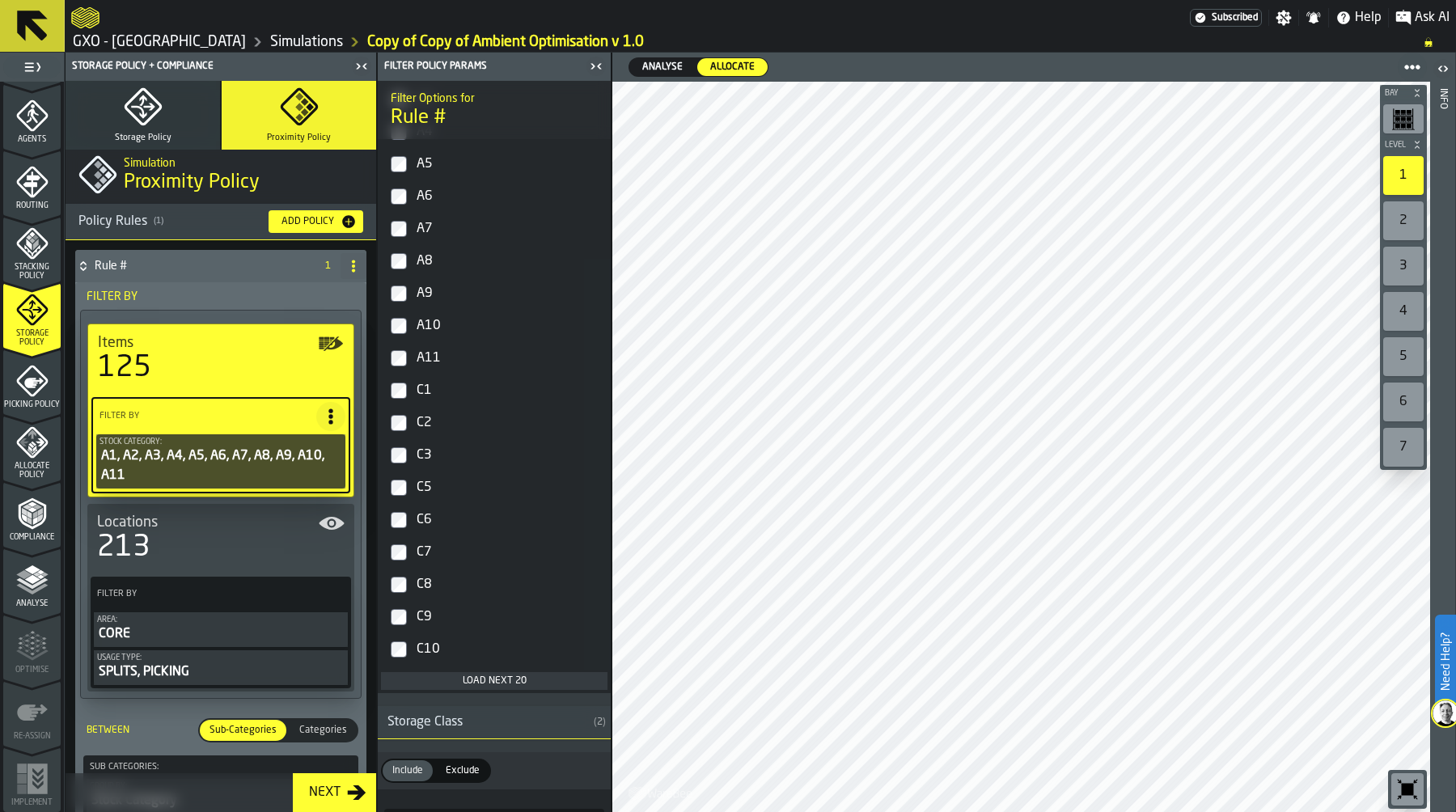
scroll to position [753, 0]
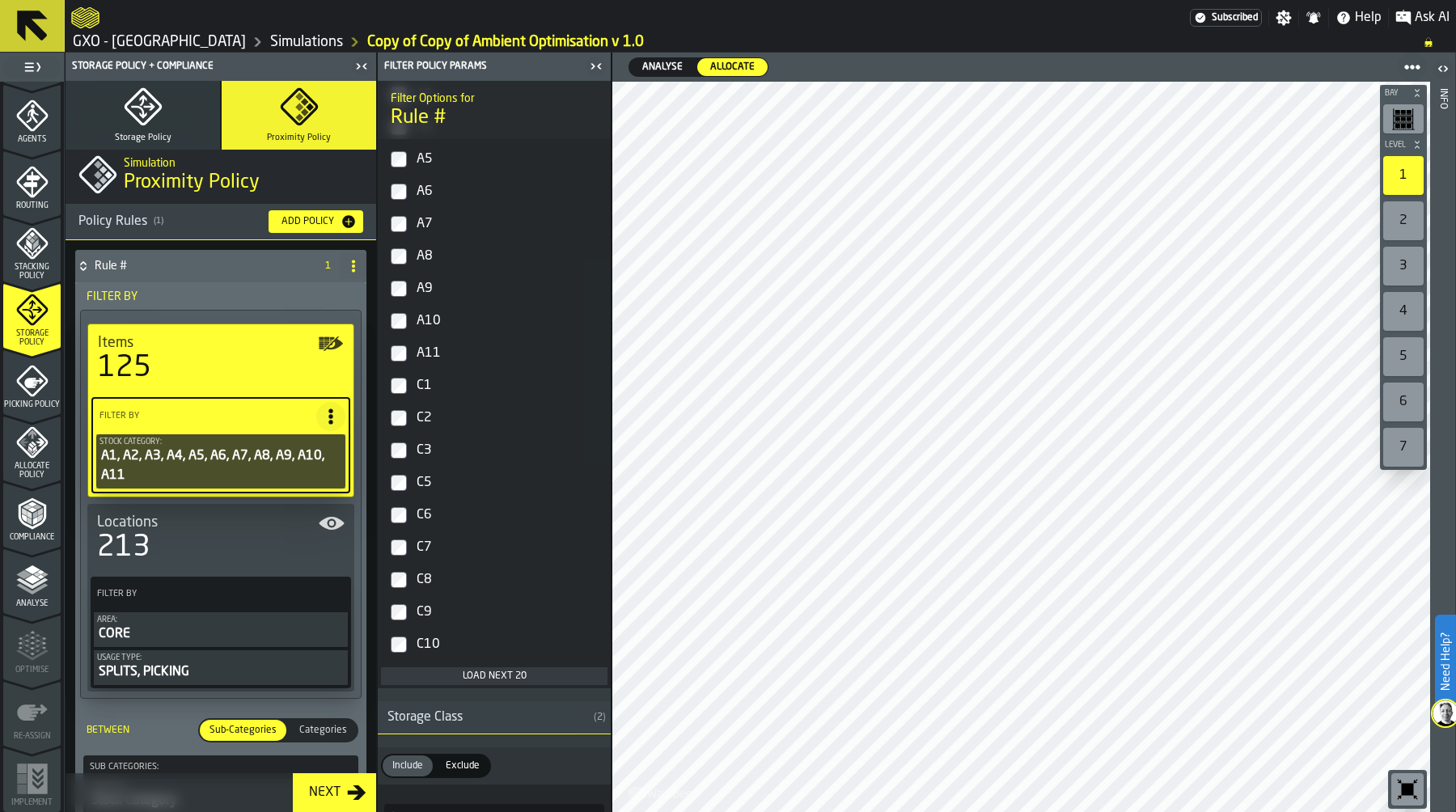
click at [515, 678] on div "Load next 20" at bounding box center [494, 677] width 213 height 11
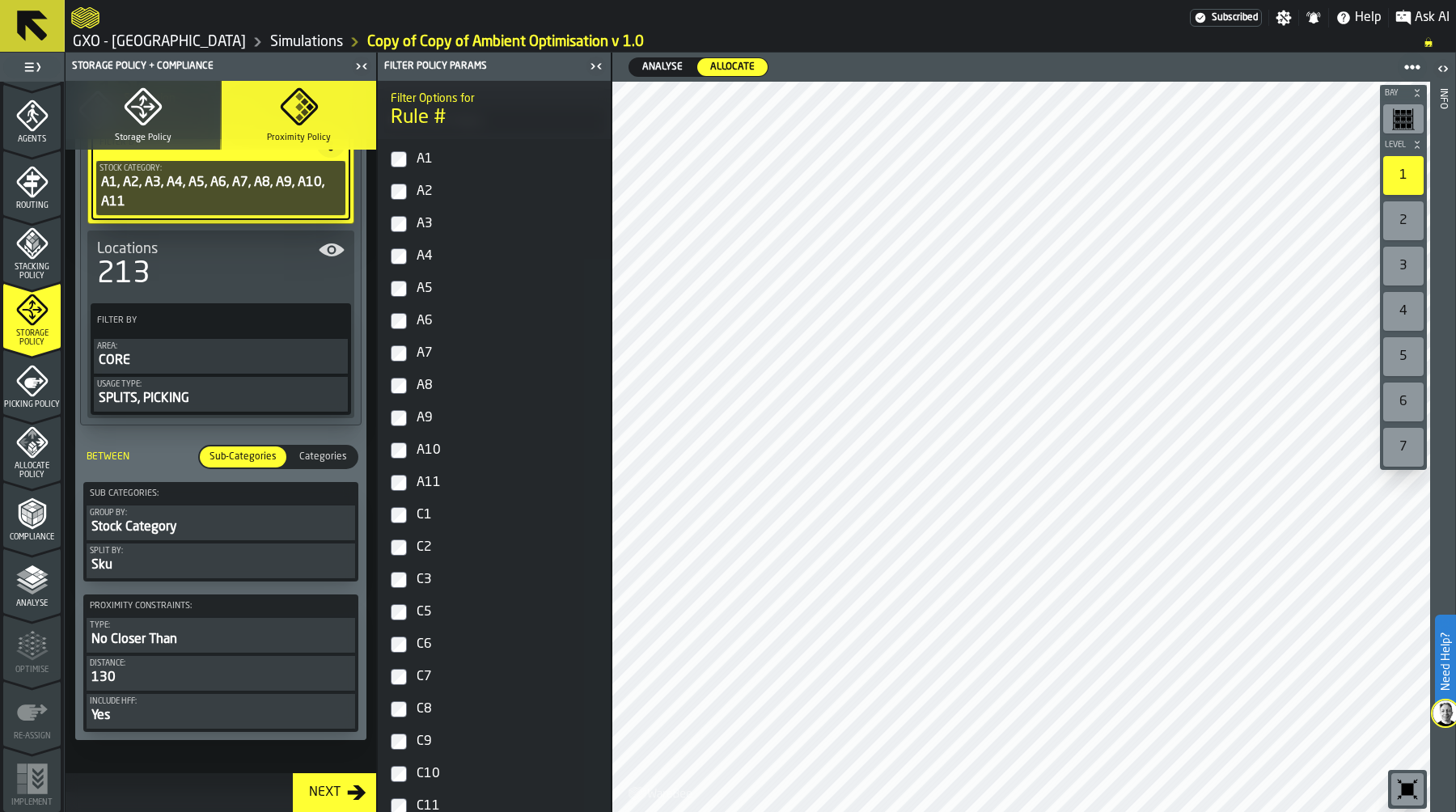
scroll to position [301, 0]
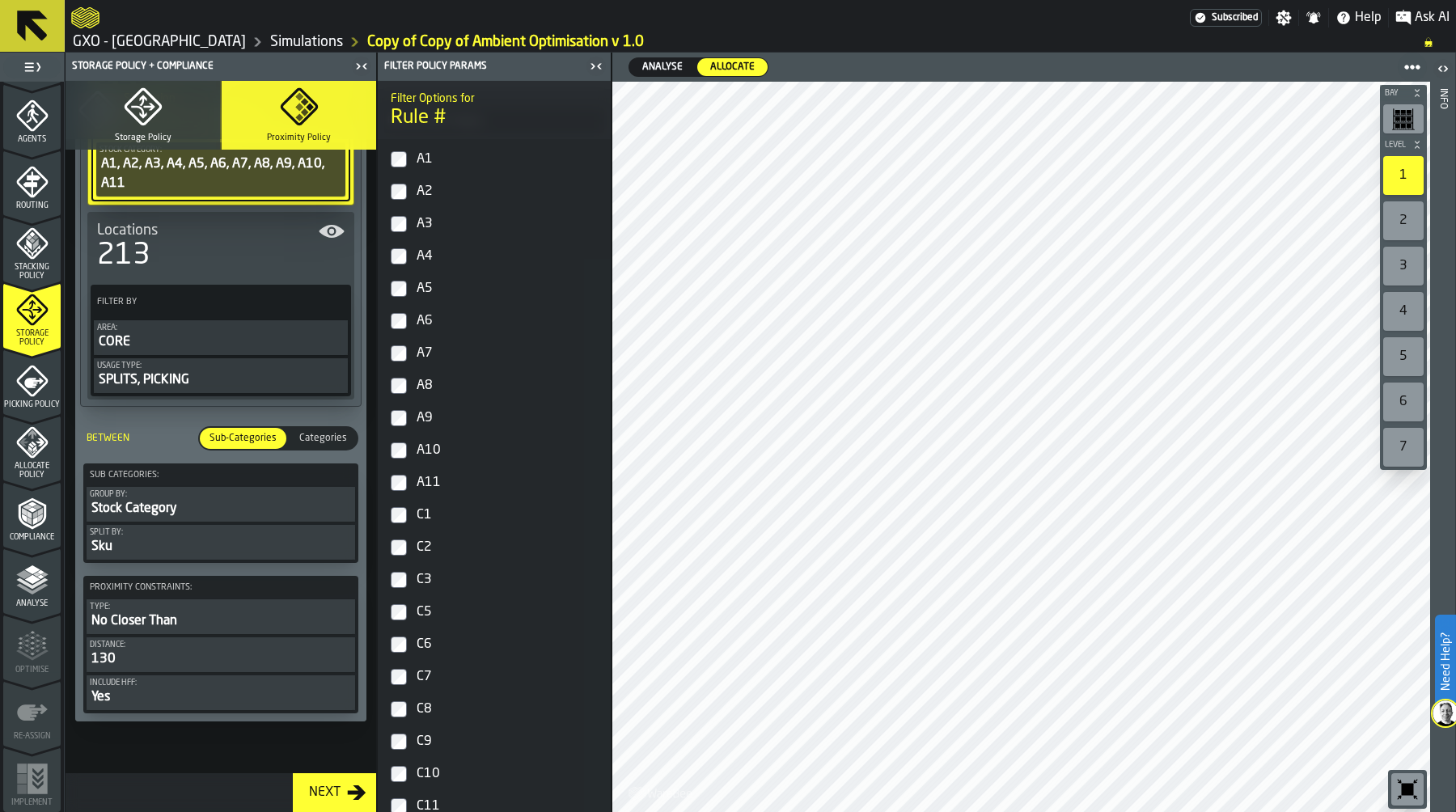
click at [225, 664] on div "130" at bounding box center [221, 659] width 262 height 19
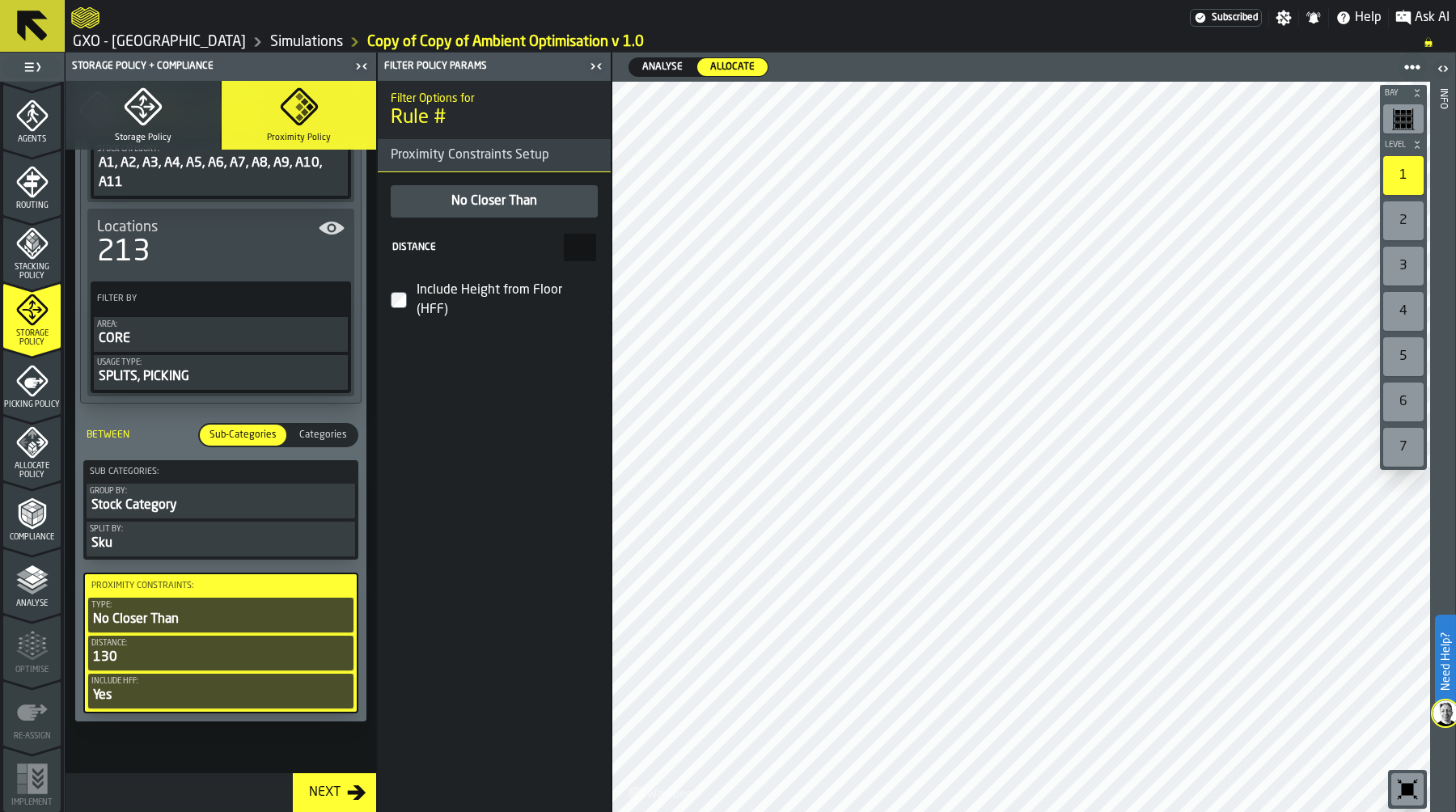
scroll to position [0, 0]
drag, startPoint x: 541, startPoint y: 241, endPoint x: 596, endPoint y: 241, distance: 55.0
click at [596, 241] on label "Distance ***" at bounding box center [494, 248] width 207 height 28
click at [596, 241] on input "***" at bounding box center [579, 248] width 32 height 28
type input "***"
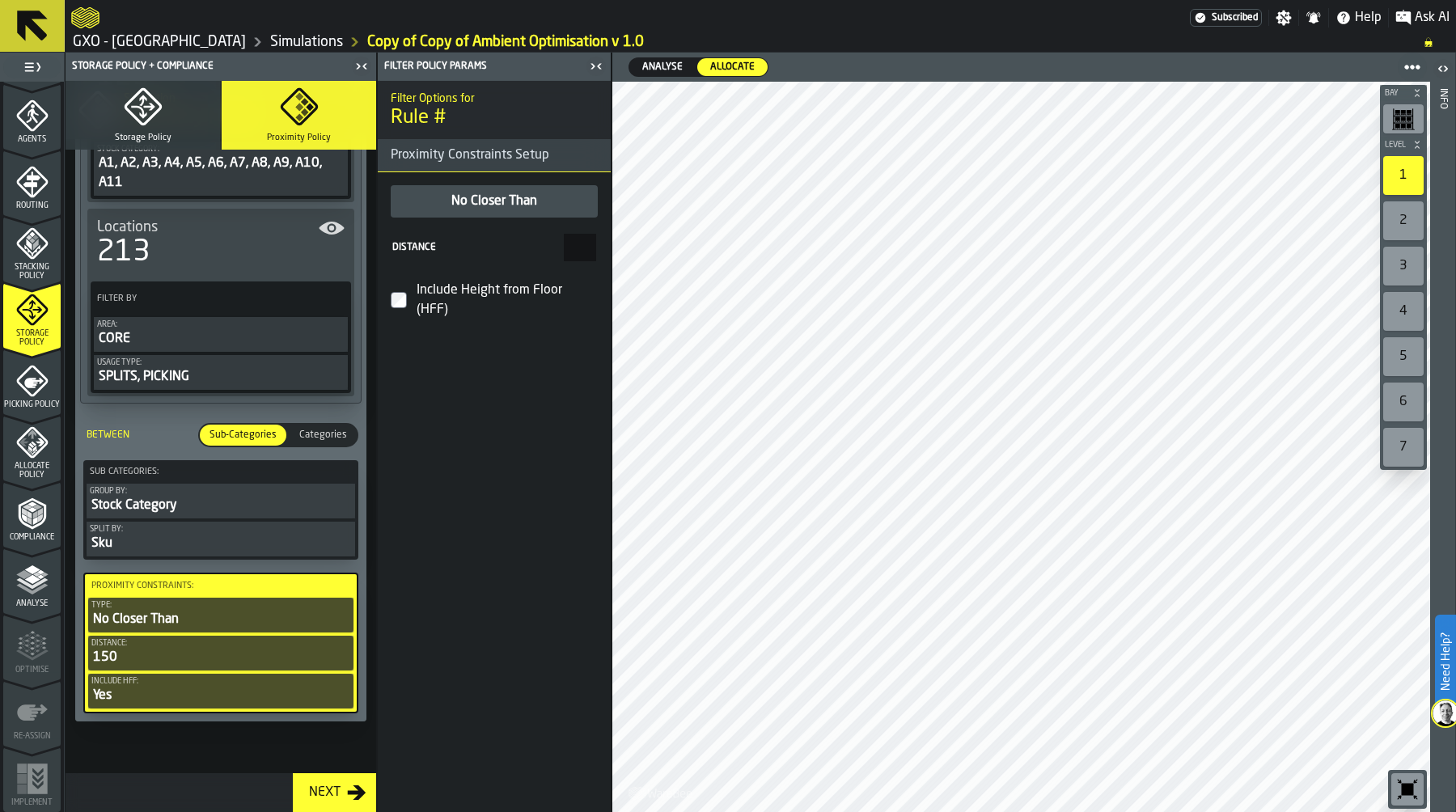
click at [545, 342] on div "Filter Options for Rule # Proximity Constraints Setup No Closer Than Distance *…" at bounding box center [494, 446] width 233 height 731
click at [35, 452] on icon "menu Allocate Policy" at bounding box center [32, 443] width 32 height 32
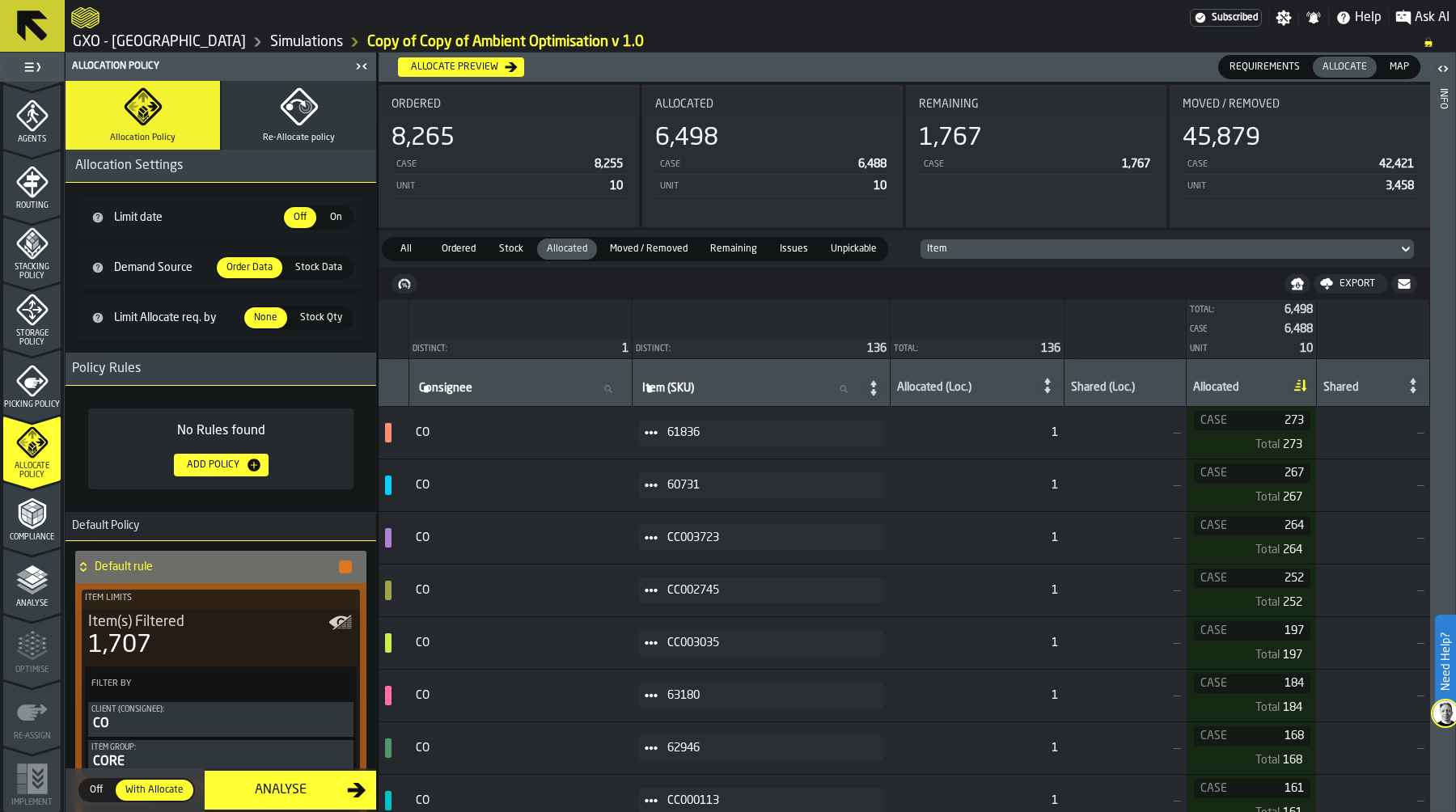
click at [460, 68] on div "Allocate preview" at bounding box center [455, 67] width 100 height 11
